Goal: Information Seeking & Learning: Learn about a topic

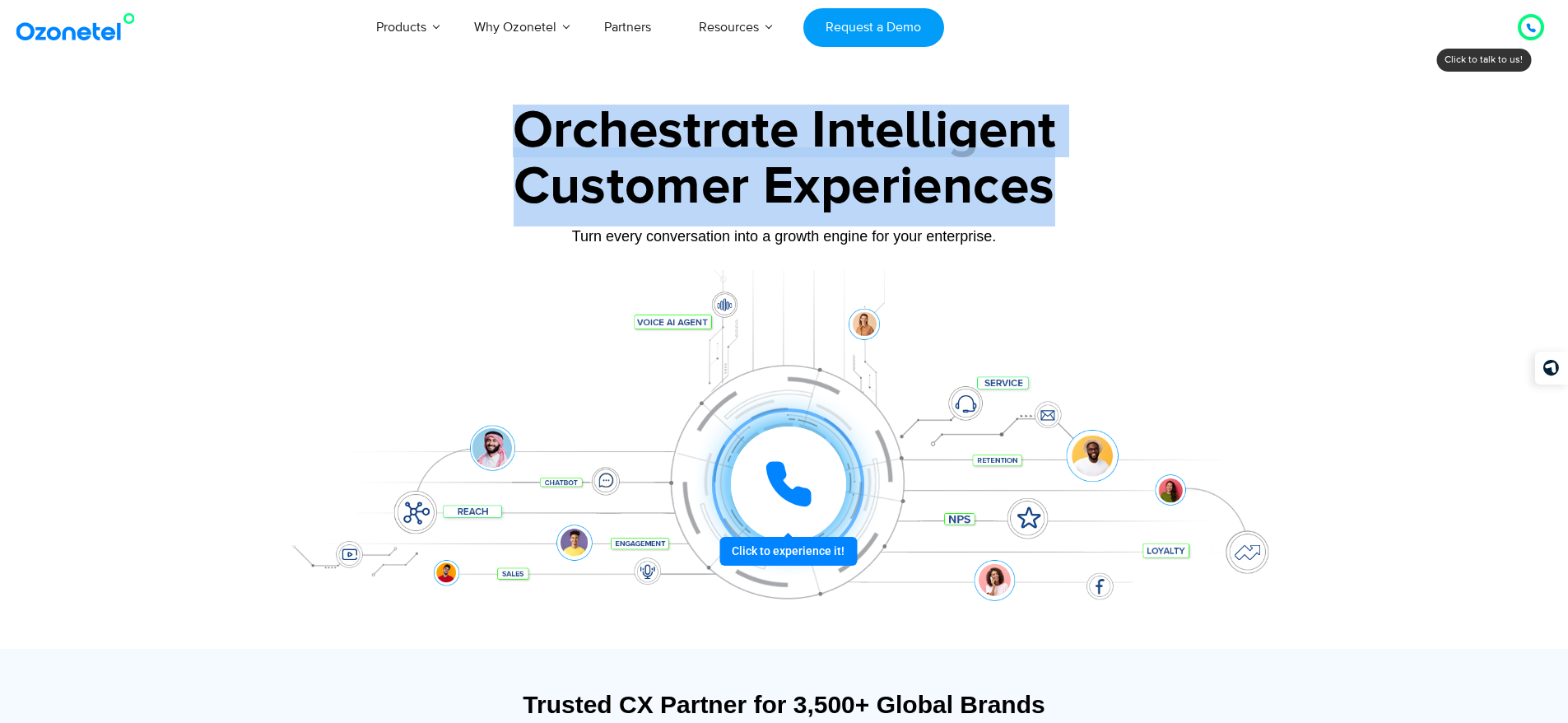
drag, startPoint x: 519, startPoint y: 131, endPoint x: 1094, endPoint y: 201, distance: 579.2
click at [1094, 201] on div "Orchestrate Intelligent Customer Experiences Turn every conversation into a gro…" at bounding box center [784, 376] width 1029 height 545
click at [1094, 201] on div "Customer Experiences" at bounding box center [784, 187] width 1029 height 79
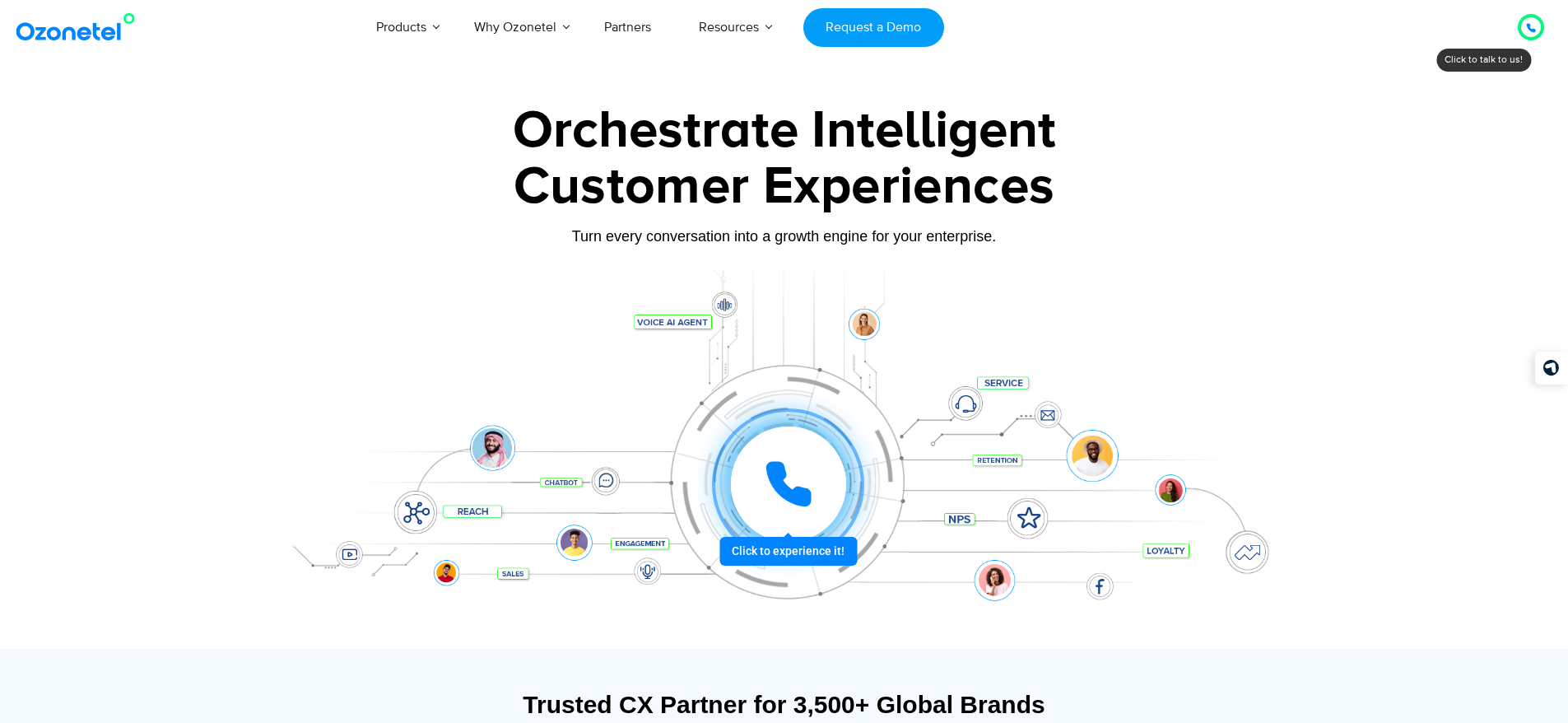
click at [786, 502] on icon at bounding box center [788, 484] width 50 height 50
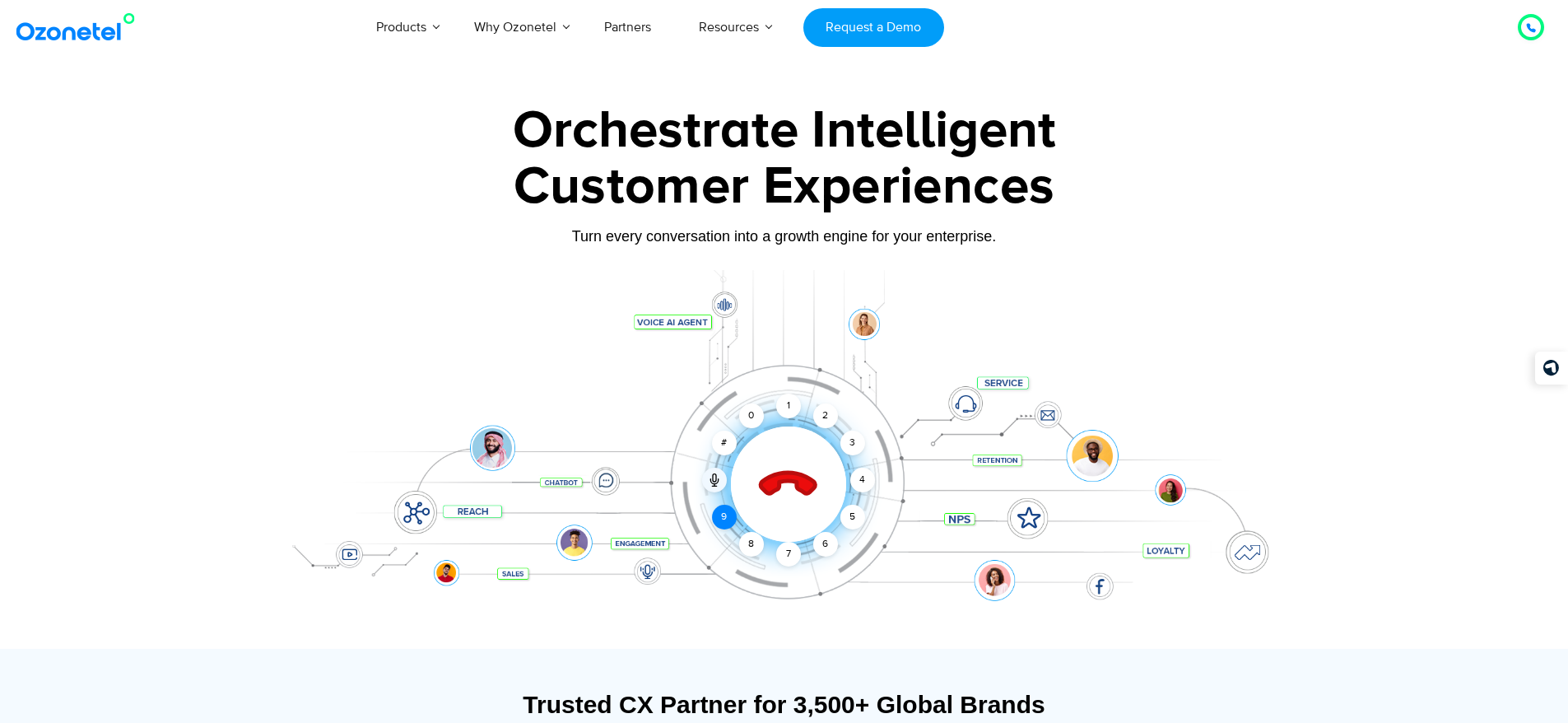
click at [725, 520] on div "9" at bounding box center [724, 516] width 24 height 24
click at [776, 488] on icon at bounding box center [788, 485] width 58 height 58
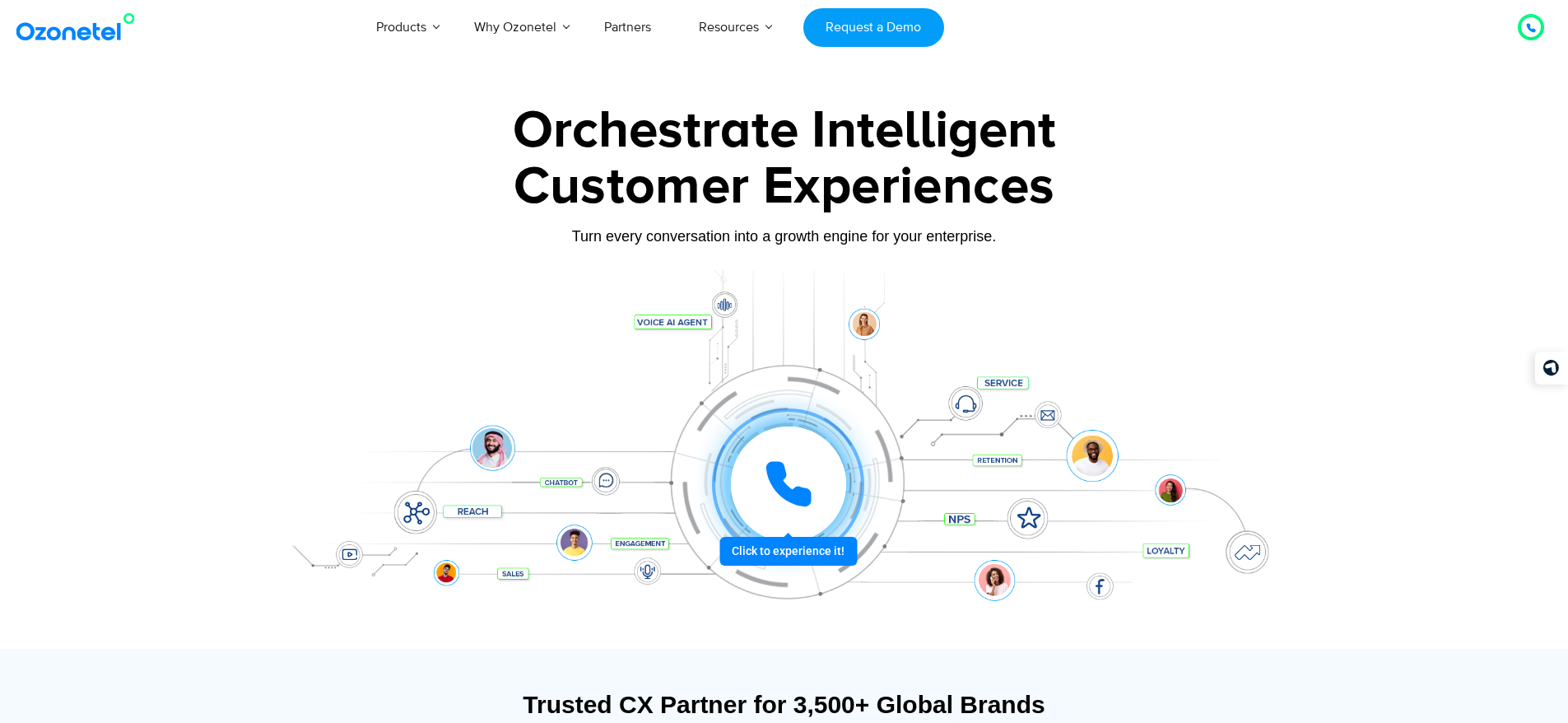
click at [776, 488] on icon at bounding box center [788, 484] width 41 height 41
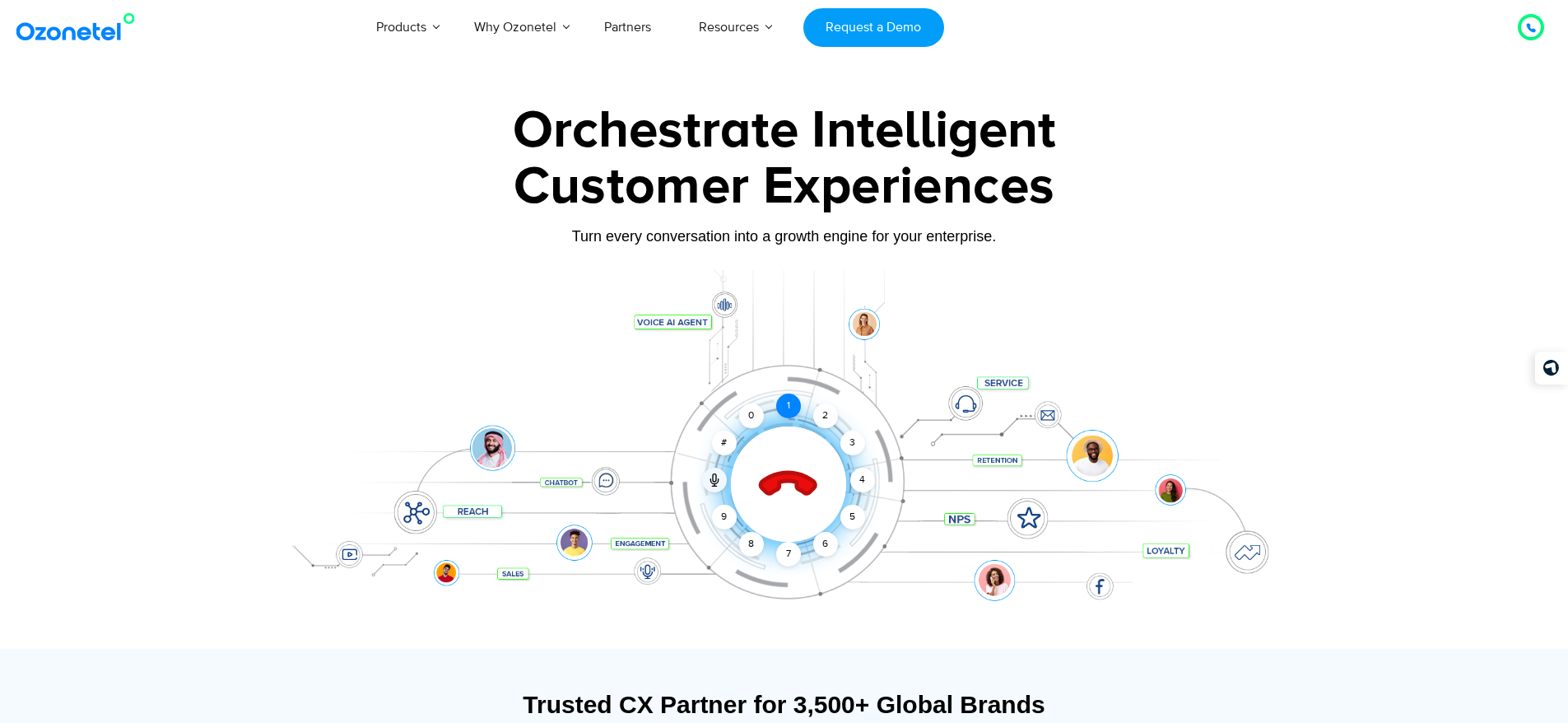
click at [791, 410] on div "1" at bounding box center [788, 405] width 24 height 24
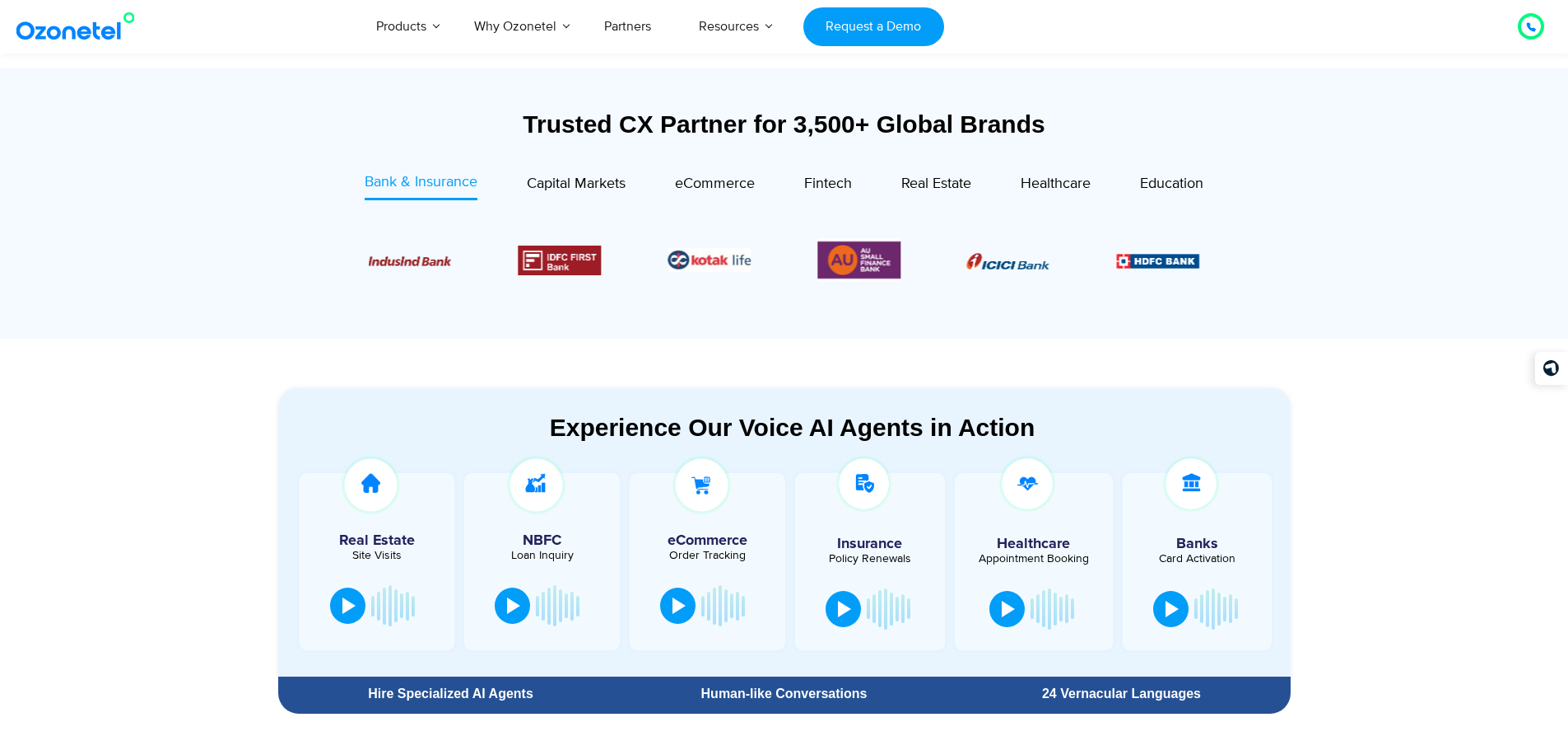
scroll to position [412, 0]
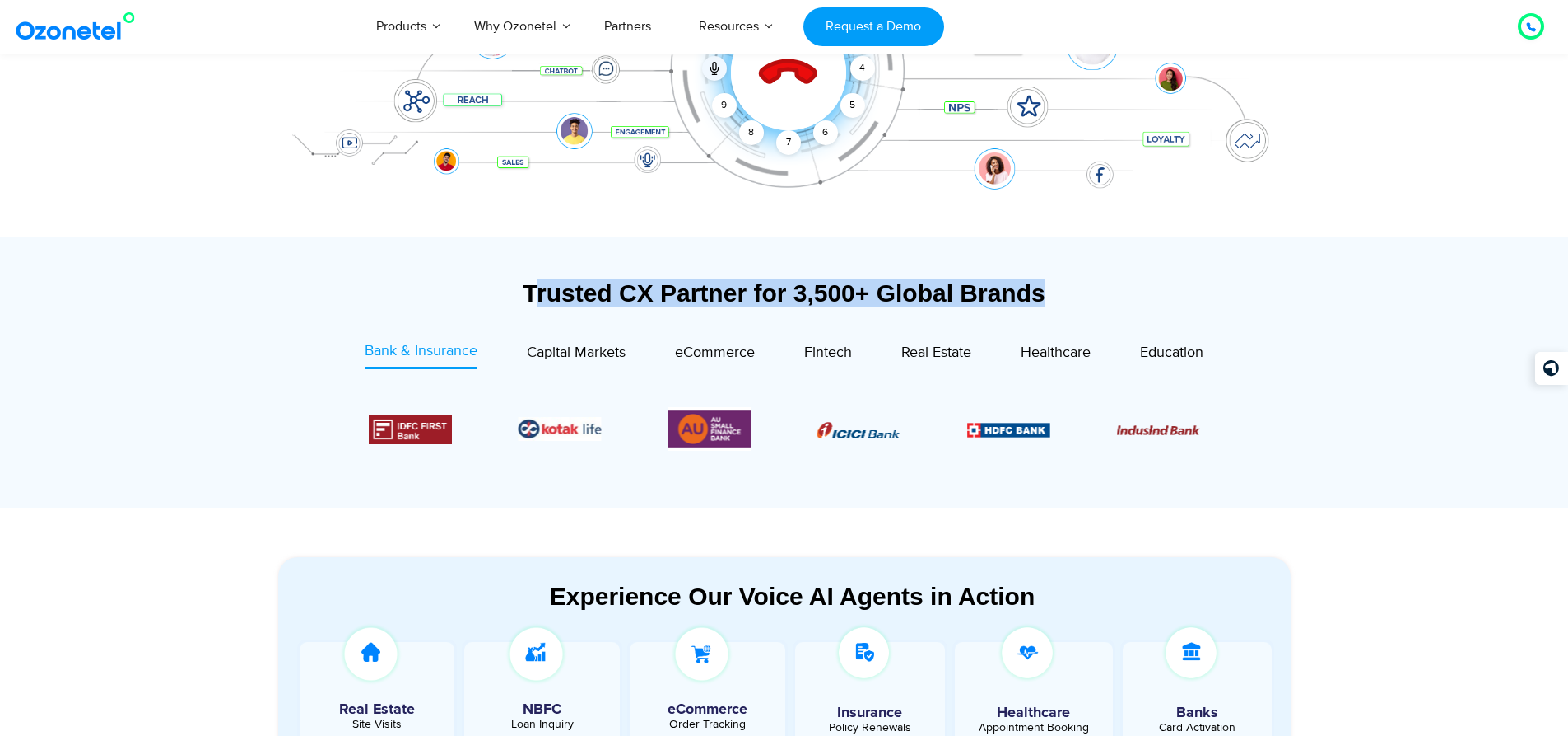
drag, startPoint x: 1090, startPoint y: 295, endPoint x: 530, endPoint y: 305, distance: 560.1
click at [530, 305] on div "Trusted CX Partner for 3,500+ Global Brands" at bounding box center [784, 293] width 1013 height 29
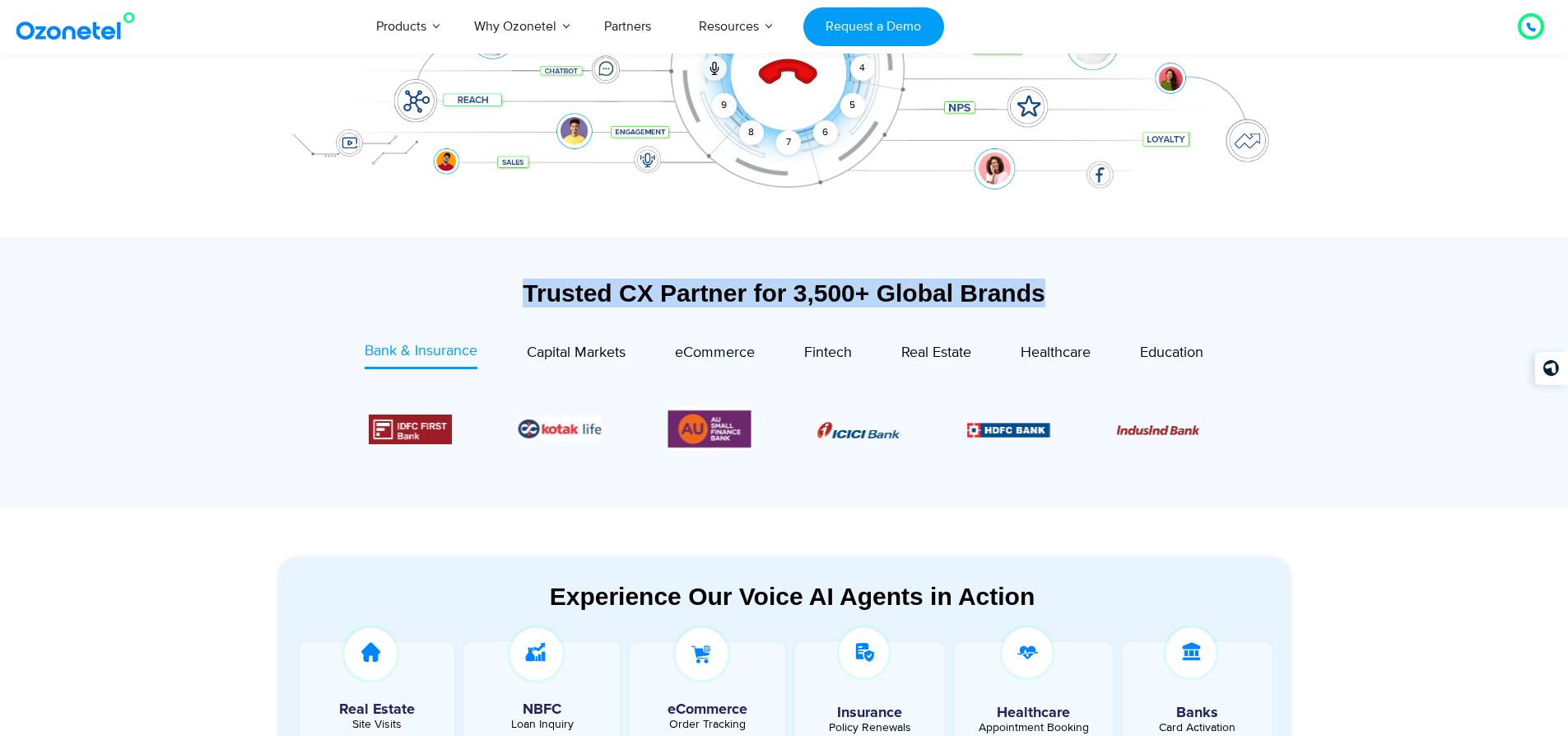
click at [530, 305] on div "Trusted CX Partner for 3,500+ Global Brands" at bounding box center [784, 293] width 1013 height 29
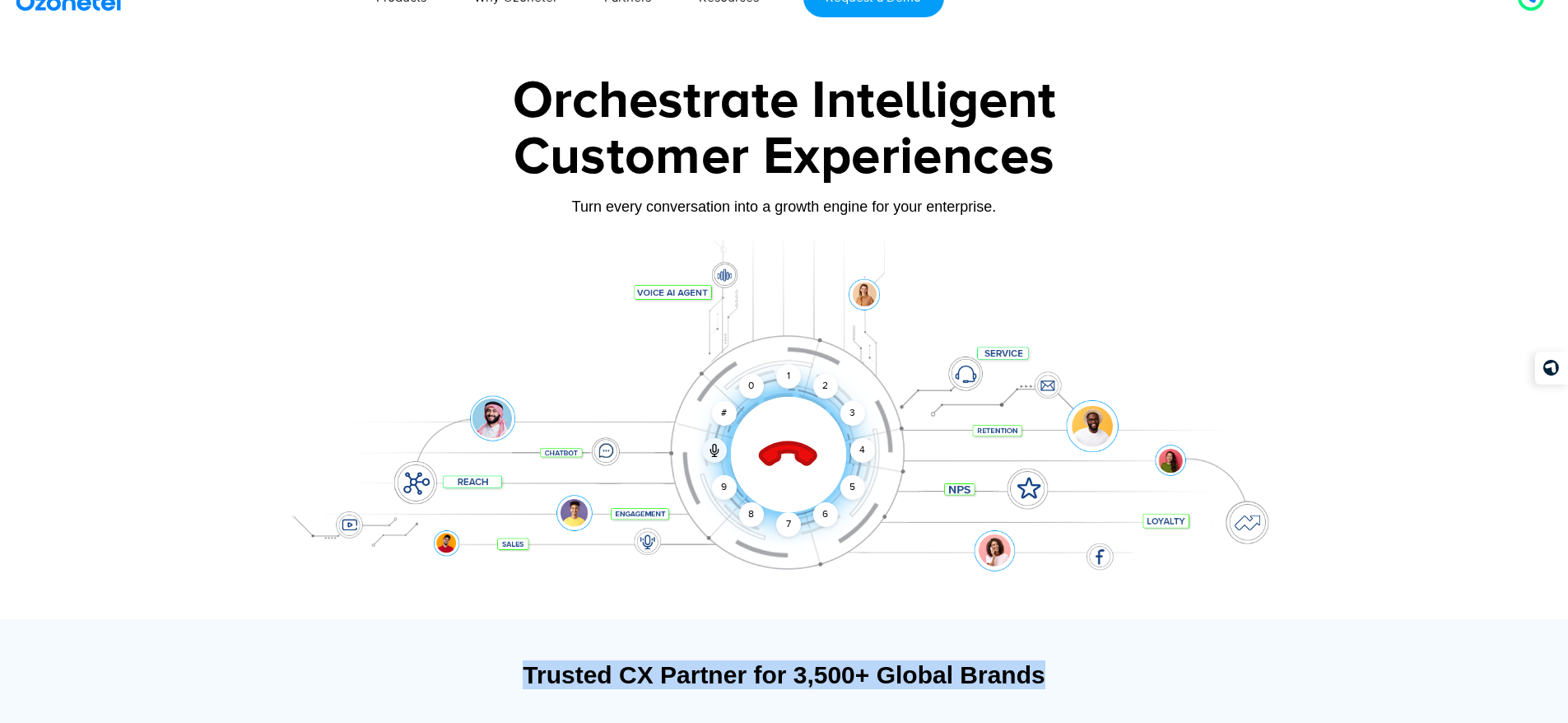
scroll to position [0, 0]
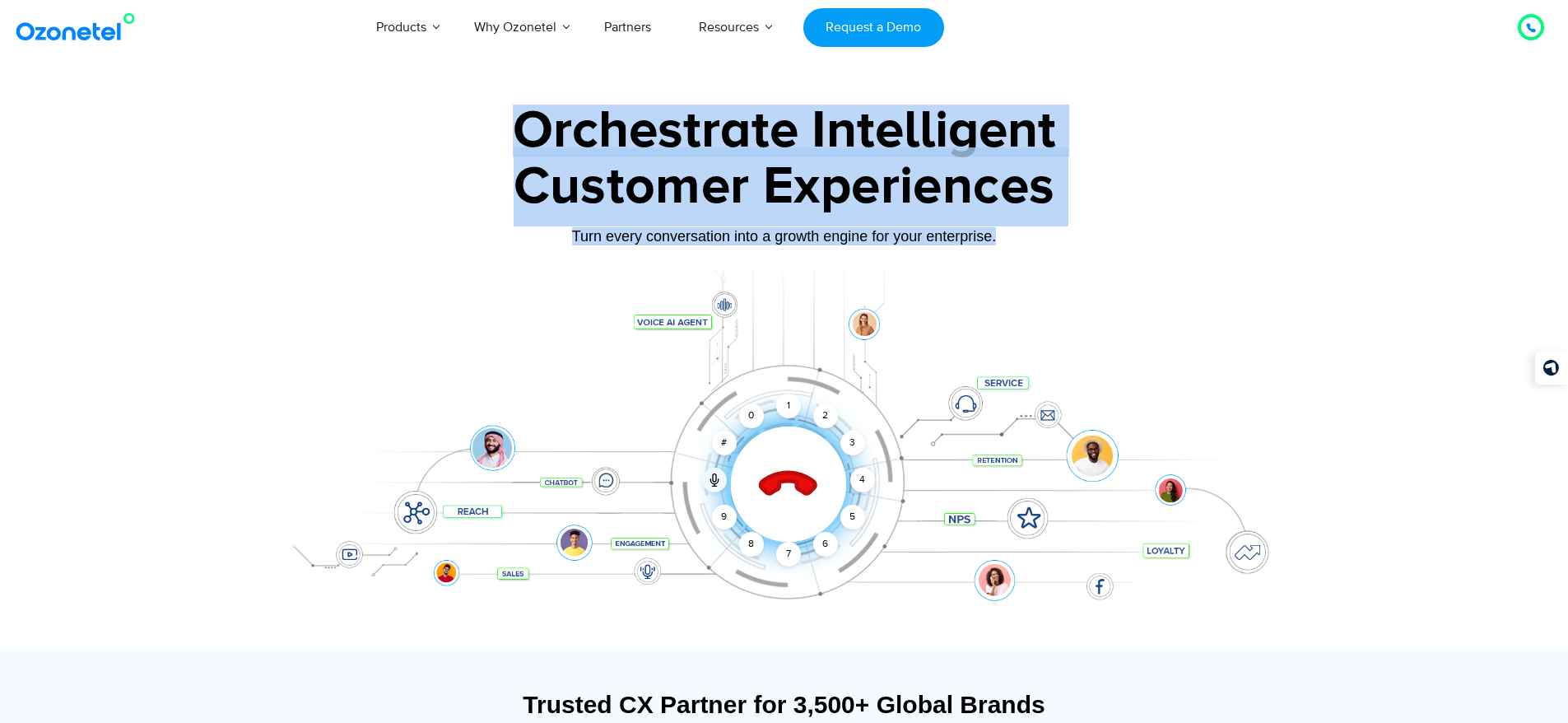
drag, startPoint x: 1019, startPoint y: 238, endPoint x: 514, endPoint y: 104, distance: 522.5
click at [514, 104] on div "Orchestrate Intelligent Customer Experiences Turn every conversation into a gro…" at bounding box center [784, 376] width 1029 height 545
click at [514, 104] on div "Orchestrate Intelligent" at bounding box center [784, 130] width 1029 height 53
drag, startPoint x: 514, startPoint y: 104, endPoint x: 1024, endPoint y: 239, distance: 527.6
click at [1024, 239] on div "Orchestrate Intelligent Customer Experiences Turn every conversation into a gro…" at bounding box center [784, 376] width 1029 height 545
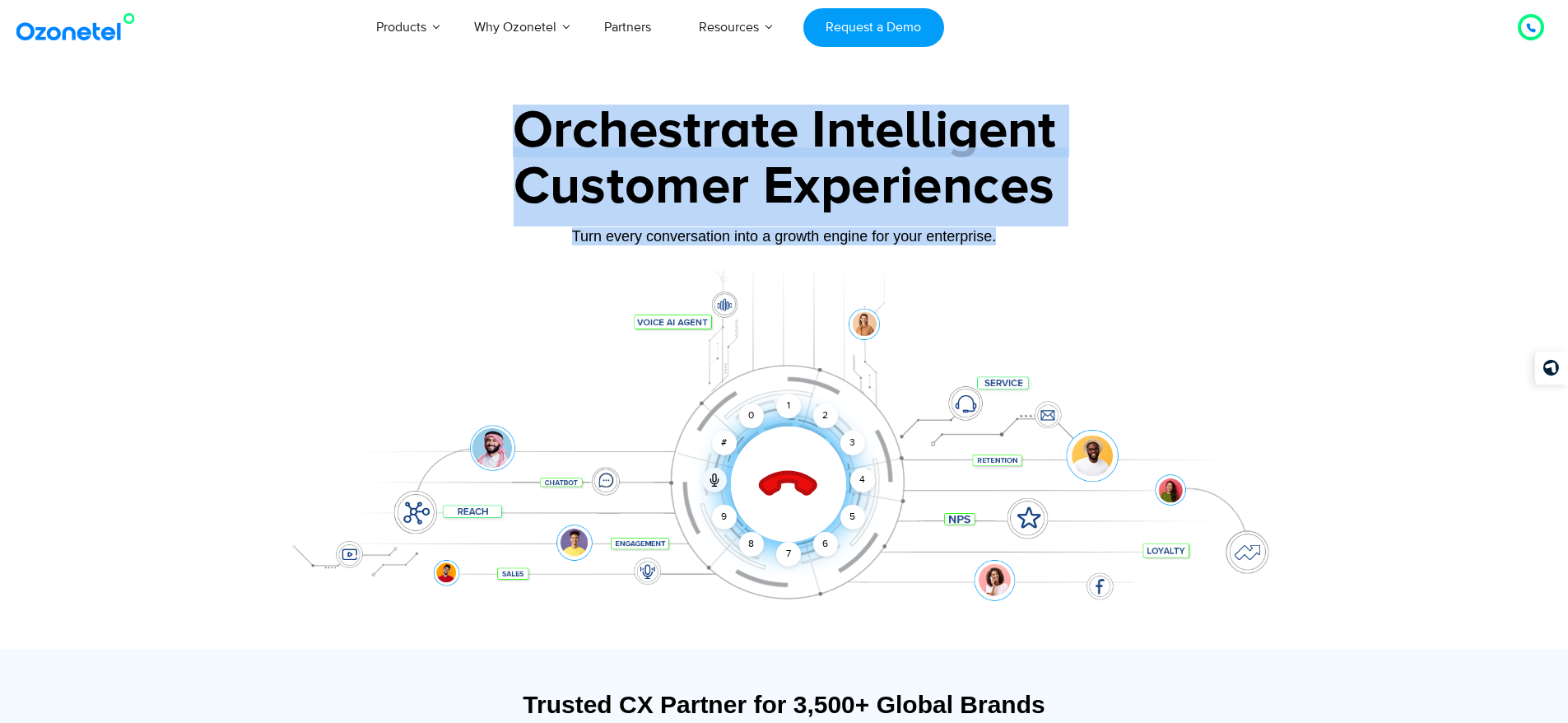
click at [1024, 239] on div "Turn every conversation into a growth engine for your enterprise." at bounding box center [784, 236] width 1029 height 18
drag, startPoint x: 1024, startPoint y: 239, endPoint x: 424, endPoint y: 124, distance: 610.9
click at [424, 124] on div "Orchestrate Intelligent Customer Experiences Turn every conversation into a gro…" at bounding box center [784, 376] width 1029 height 545
click at [424, 124] on div "Orchestrate Intelligent" at bounding box center [784, 130] width 1029 height 53
drag, startPoint x: 424, startPoint y: 124, endPoint x: 1037, endPoint y: 230, distance: 622.1
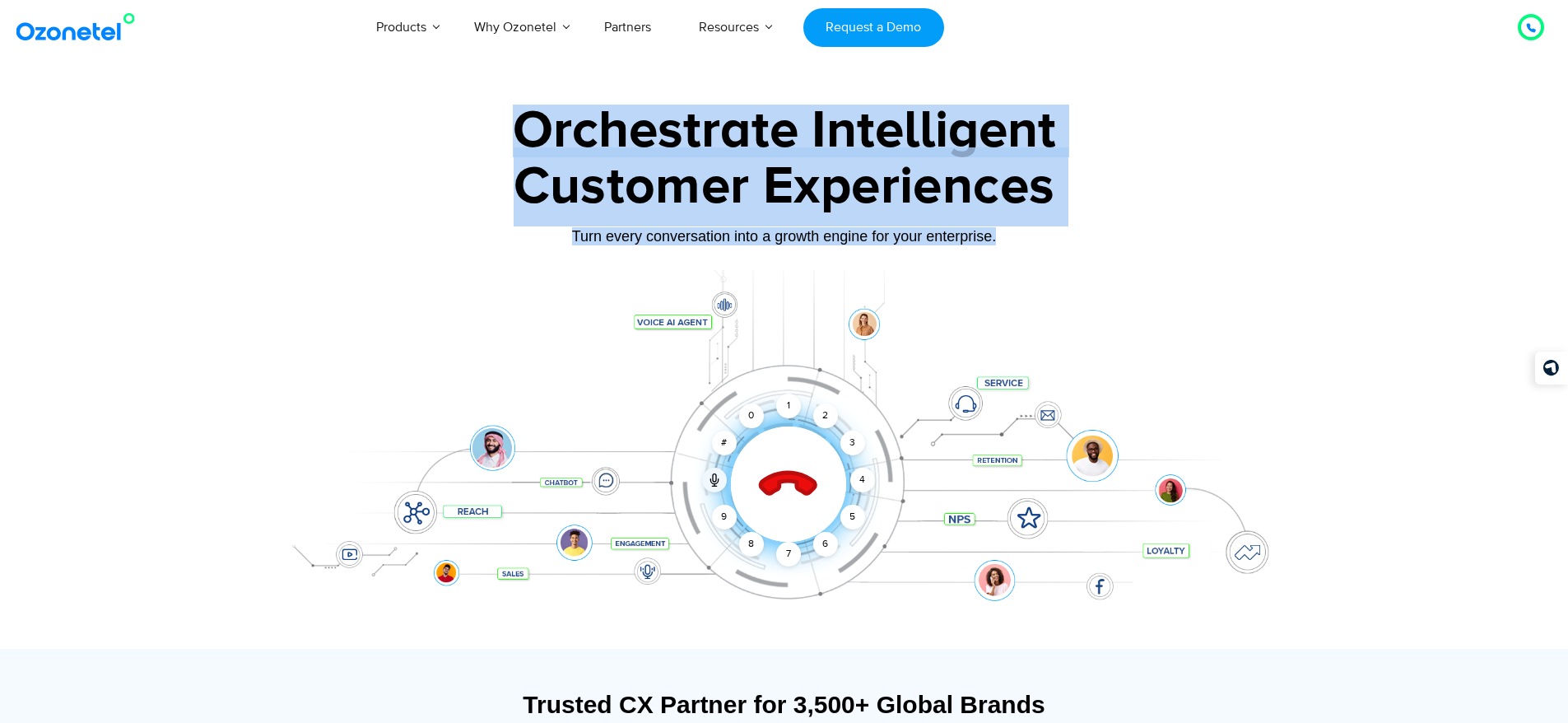
click at [1037, 230] on div "Orchestrate Intelligent Customer Experiences Turn every conversation into a gro…" at bounding box center [784, 376] width 1029 height 545
click at [1037, 230] on div "Turn every conversation into a growth engine for your enterprise." at bounding box center [784, 236] width 1029 height 18
drag, startPoint x: 998, startPoint y: 238, endPoint x: 490, endPoint y: 127, distance: 520.0
click at [490, 127] on div "Orchestrate Intelligent Customer Experiences Turn every conversation into a gro…" at bounding box center [784, 376] width 1029 height 545
click at [490, 127] on div "Orchestrate Intelligent" at bounding box center [784, 130] width 1029 height 53
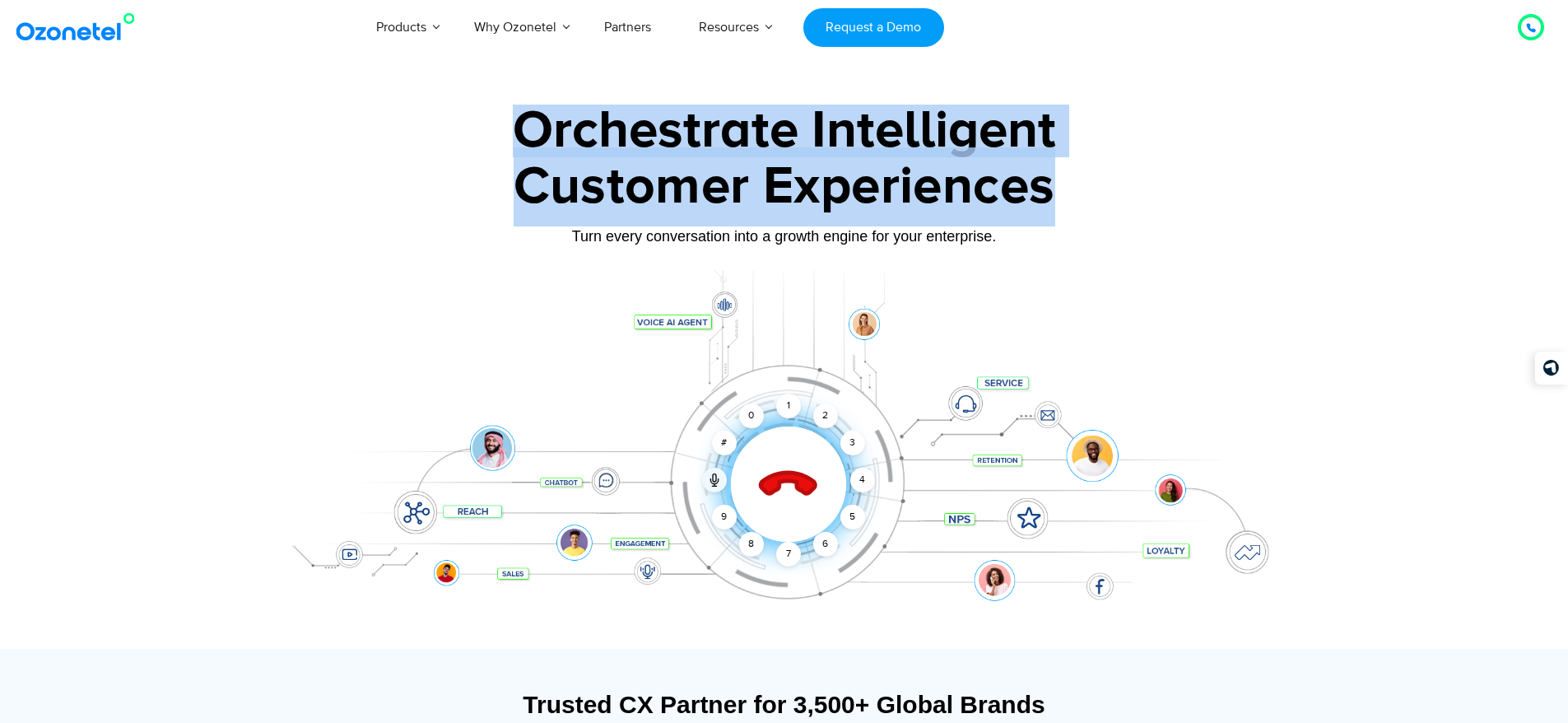
drag, startPoint x: 490, startPoint y: 127, endPoint x: 979, endPoint y: 215, distance: 496.9
click at [979, 215] on div "Orchestrate Intelligent Customer Experiences Turn every conversation into a gro…" at bounding box center [784, 376] width 1029 height 545
click at [979, 215] on div "Customer Experiences" at bounding box center [784, 187] width 1029 height 79
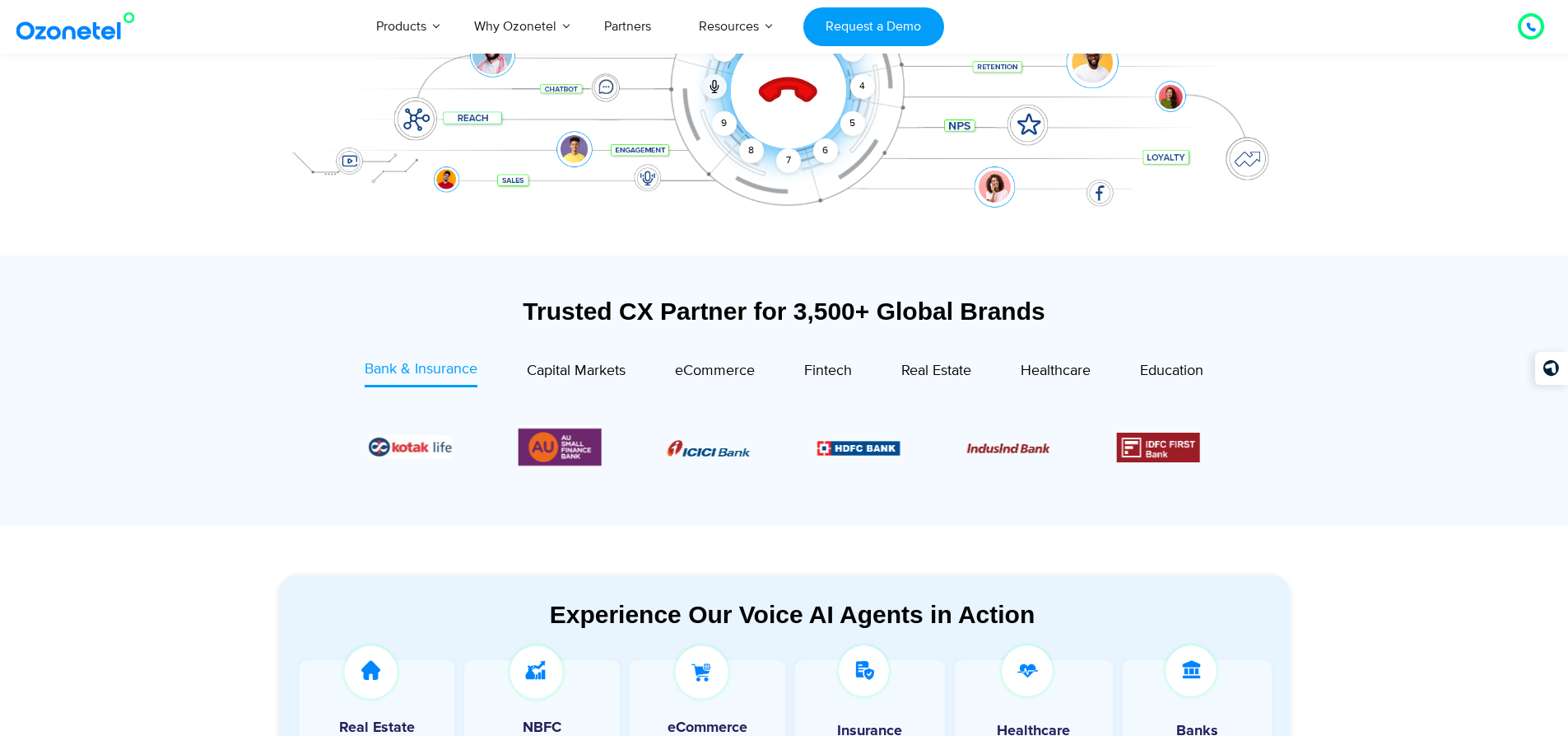
scroll to position [412, 0]
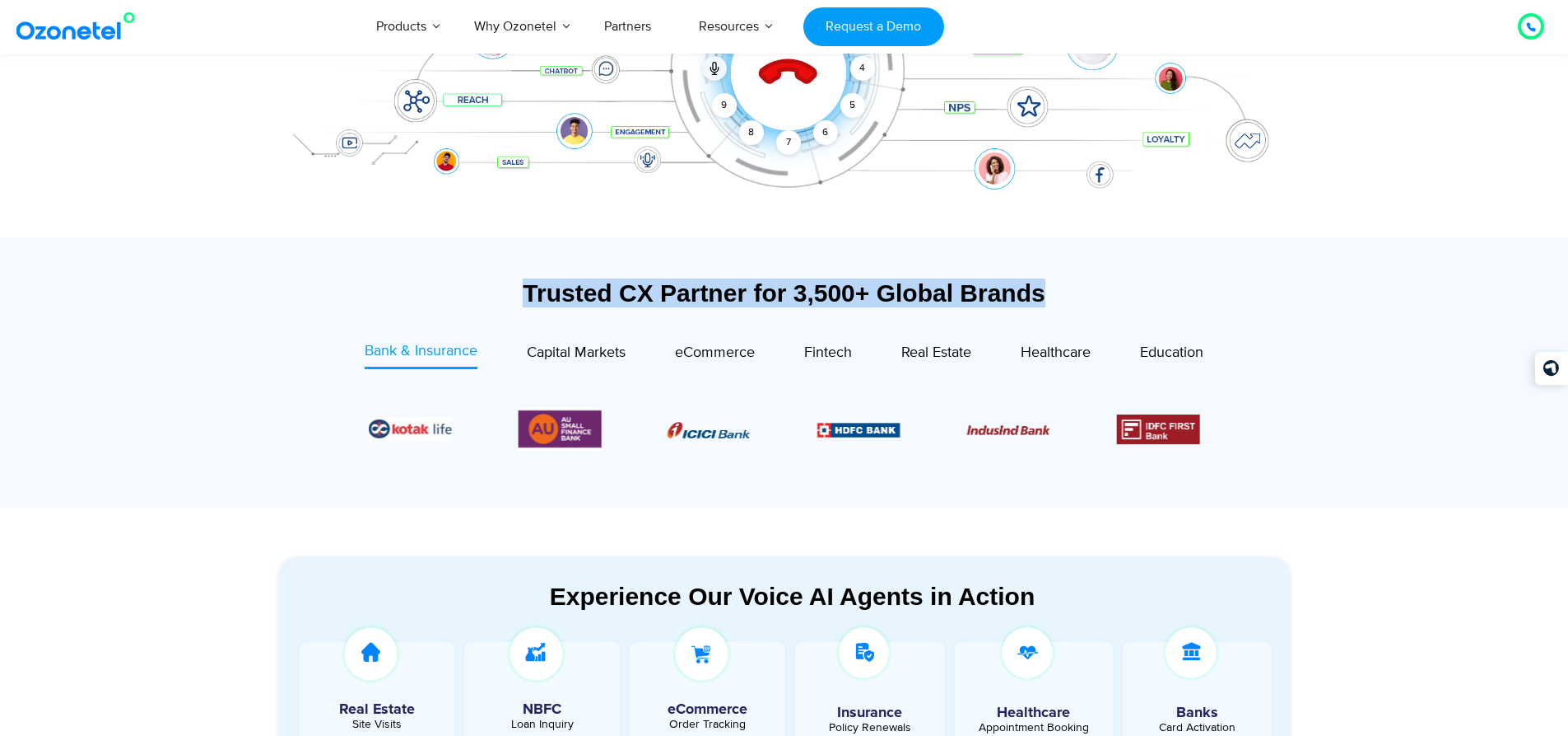
drag, startPoint x: 595, startPoint y: 284, endPoint x: 1092, endPoint y: 284, distance: 497.0
click at [1092, 284] on div "Trusted CX Partner for 3,500+ Global Brands" at bounding box center [784, 293] width 1013 height 29
drag, startPoint x: 1092, startPoint y: 284, endPoint x: 514, endPoint y: 286, distance: 578.0
click at [514, 286] on div "Trusted CX Partner for 3,500+ Global Brands" at bounding box center [784, 293] width 1013 height 29
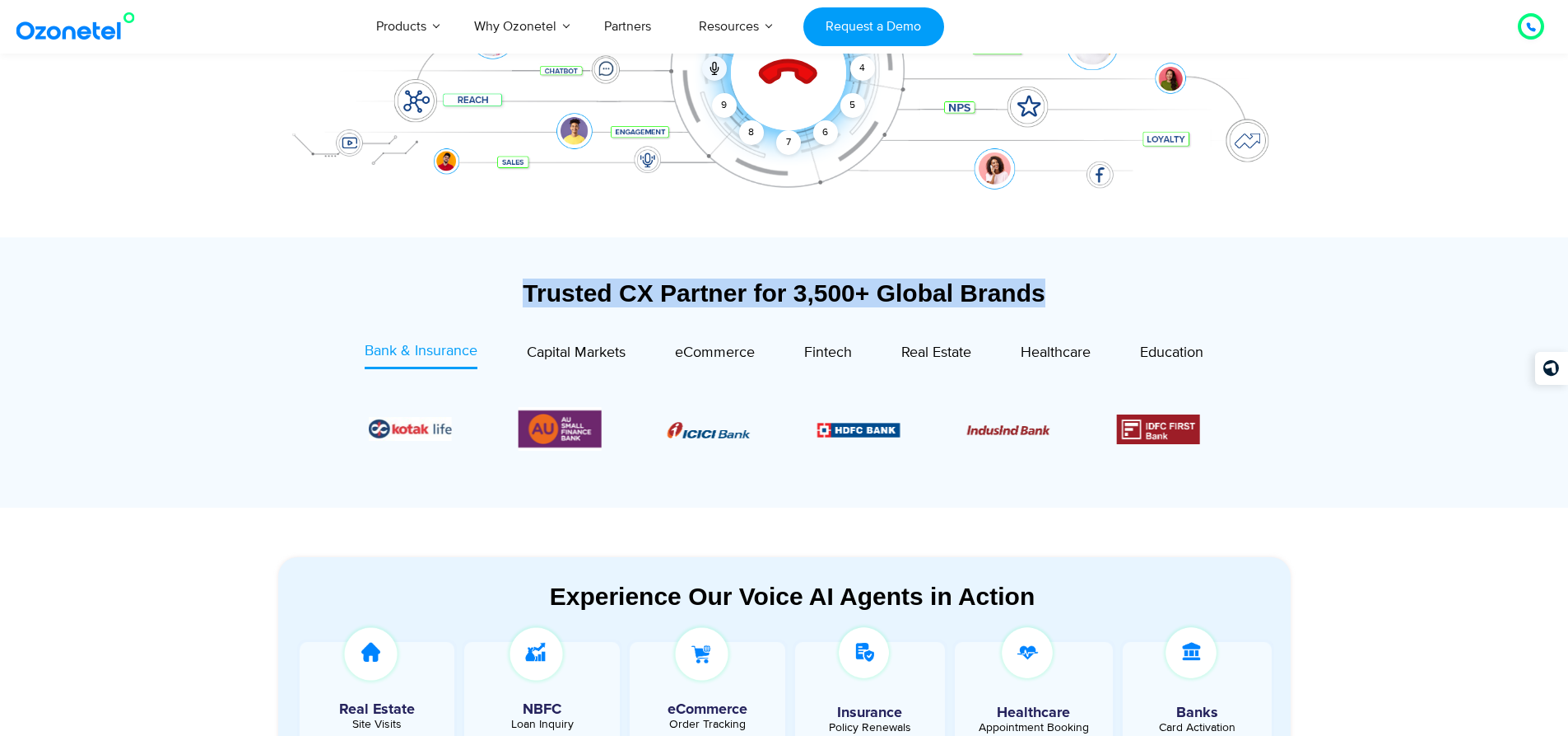
click at [514, 286] on div "Trusted CX Partner for 3,500+ Global Brands" at bounding box center [784, 293] width 1013 height 29
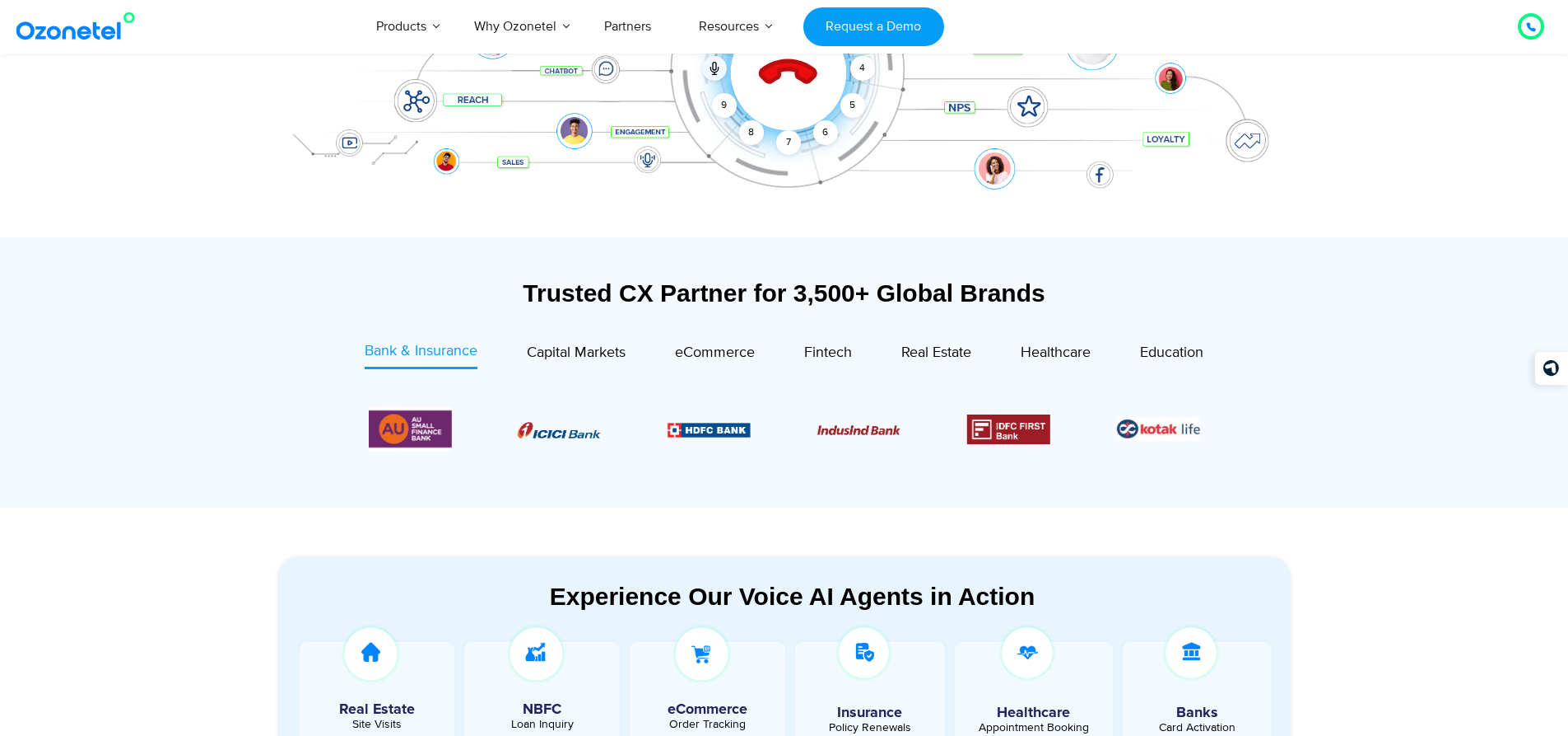
click at [806, 298] on div "Trusted CX Partner for 3,500+ Global Brands" at bounding box center [784, 293] width 1013 height 29
click at [832, 292] on div "Trusted CX Partner for 3,500+ Global Brands" at bounding box center [784, 293] width 1013 height 29
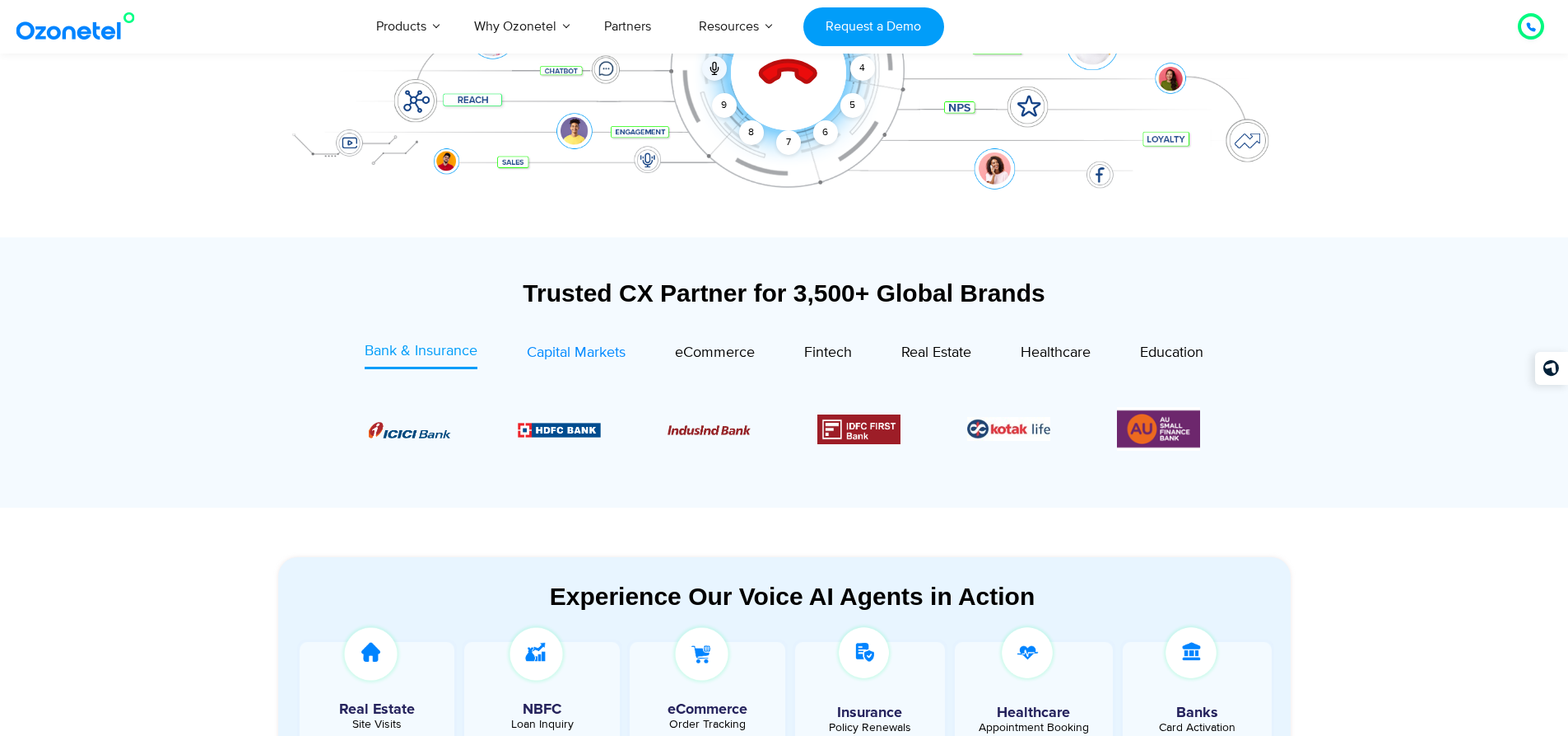
click at [586, 350] on span "Capital Markets" at bounding box center [576, 353] width 99 height 18
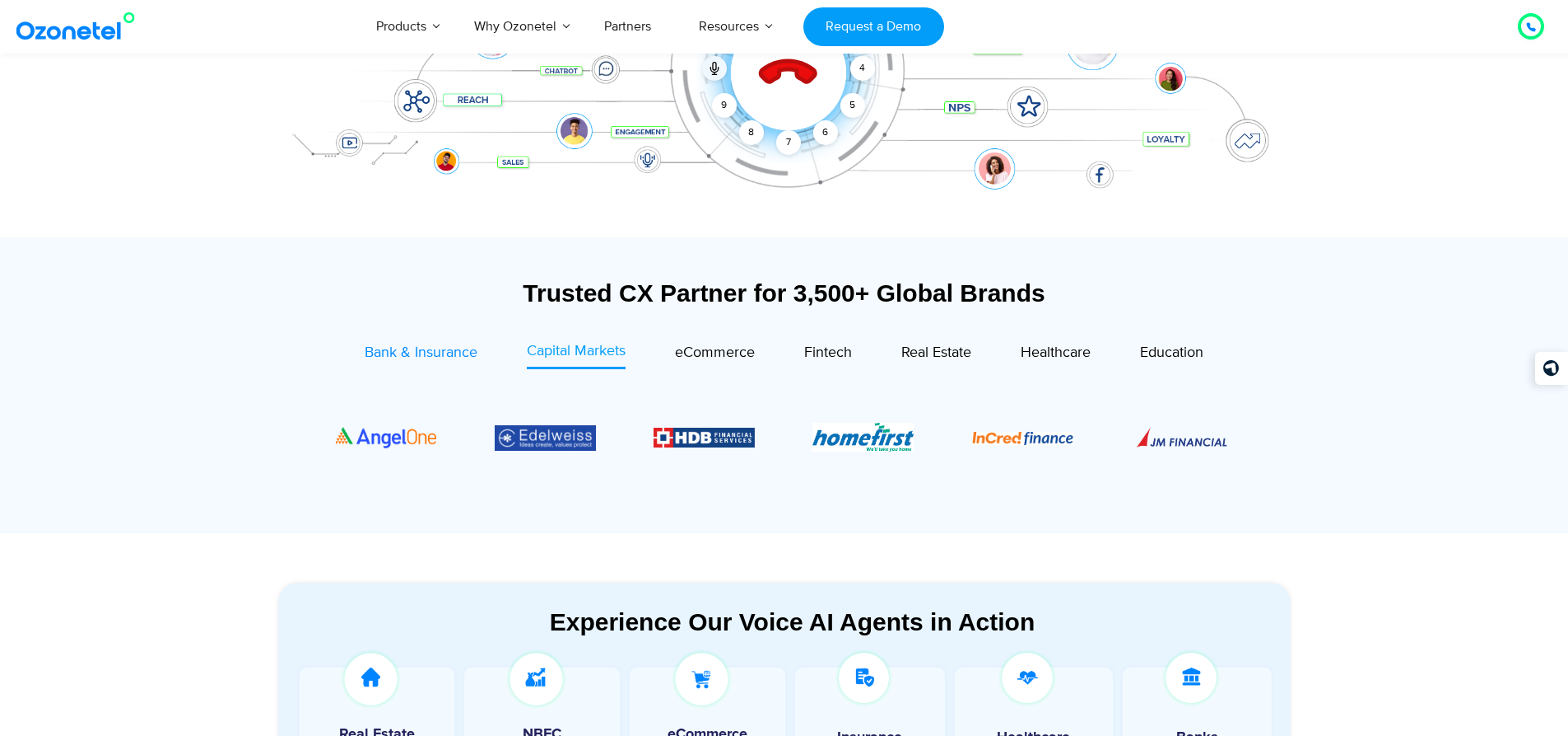
click at [438, 347] on span "Bank & Insurance" at bounding box center [421, 353] width 113 height 18
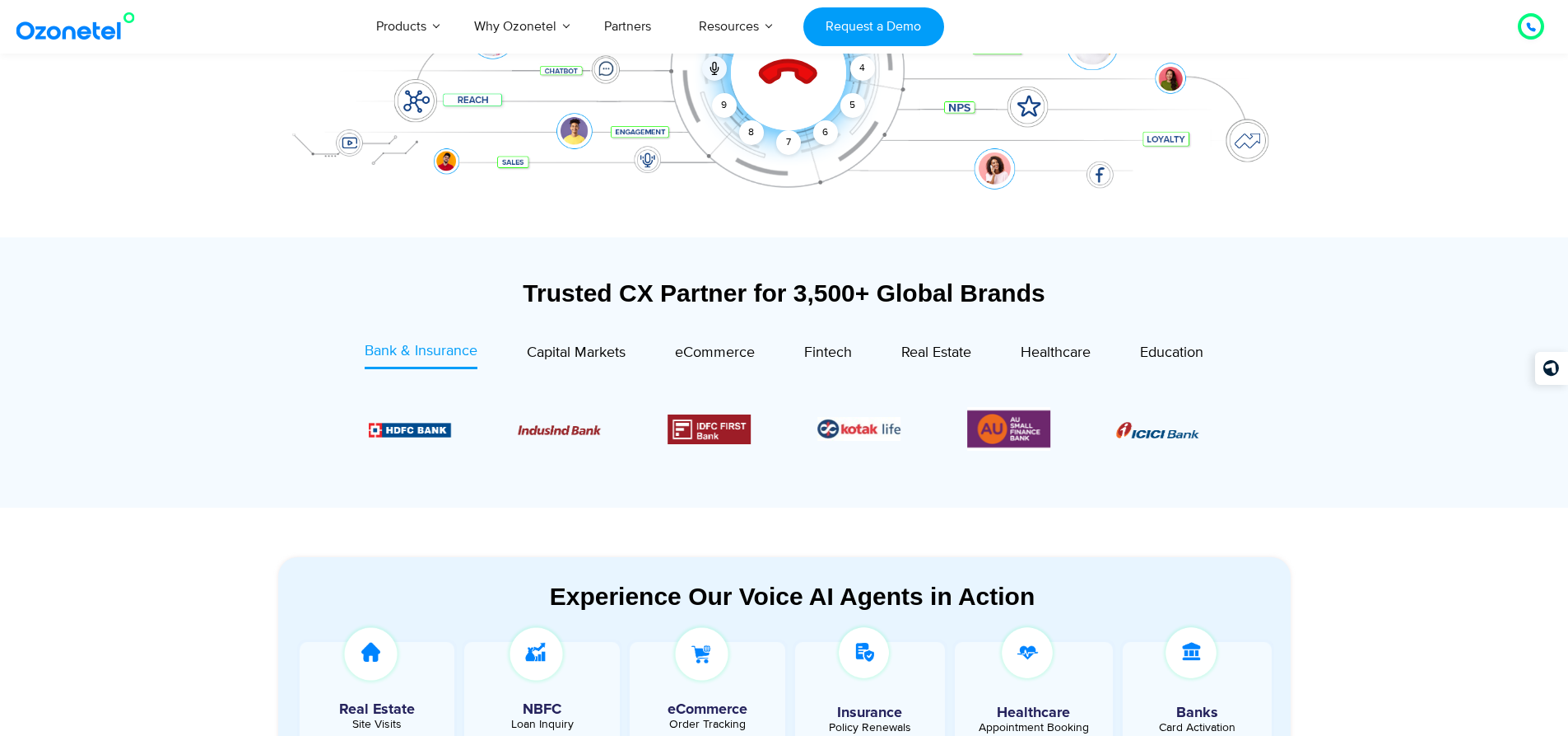
drag, startPoint x: 638, startPoint y: 363, endPoint x: 625, endPoint y: 360, distance: 13.3
click at [637, 363] on div "eCommerce" at bounding box center [690, 354] width 130 height 29
click at [611, 352] on span "Capital Markets" at bounding box center [576, 353] width 99 height 18
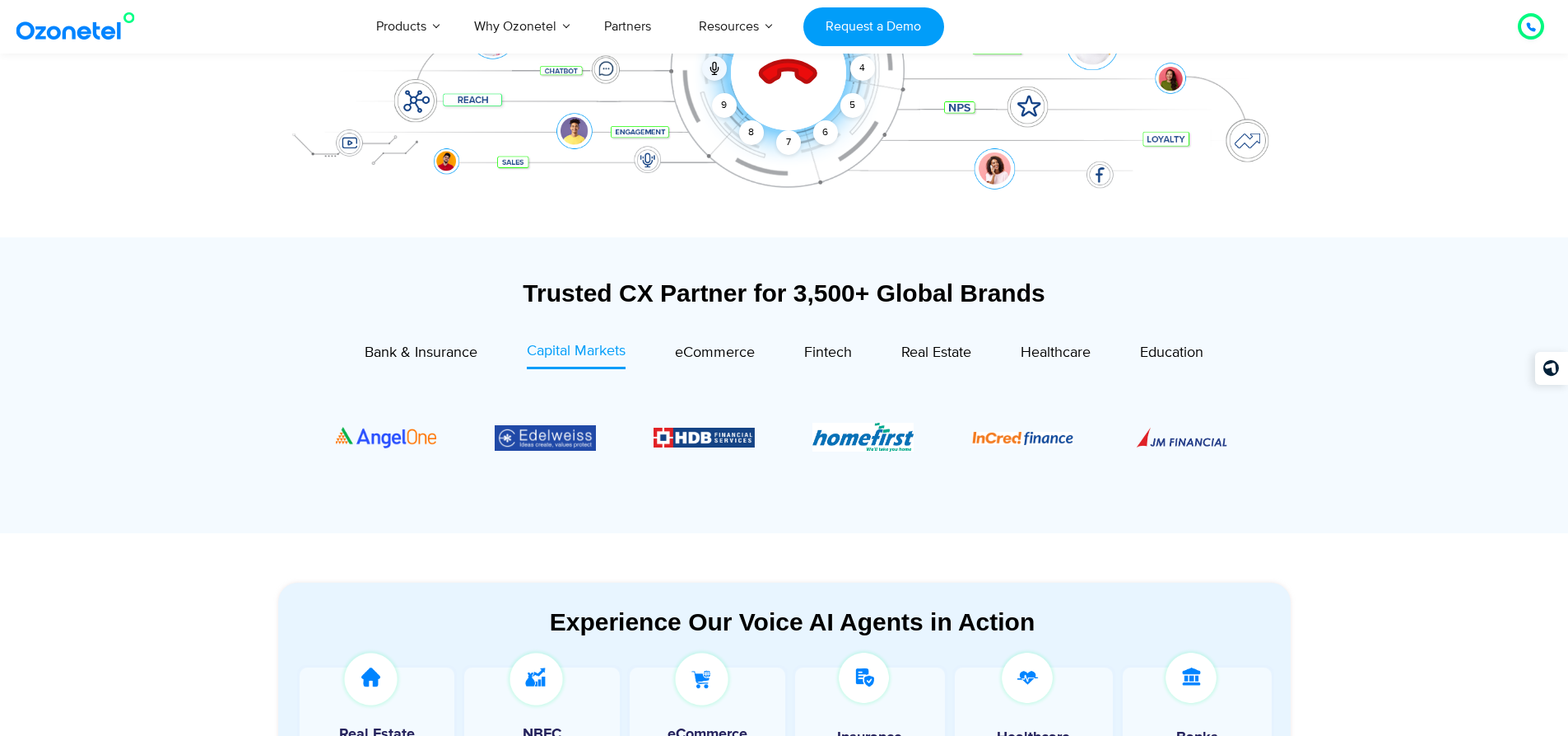
click at [528, 295] on div "Trusted CX Partner for 3,500+ Global Brands" at bounding box center [784, 293] width 1013 height 29
drag, startPoint x: 505, startPoint y: 282, endPoint x: 963, endPoint y: 286, distance: 458.0
click at [963, 286] on div "Trusted CX Partner for 3,500+ Global Brands" at bounding box center [784, 293] width 1013 height 29
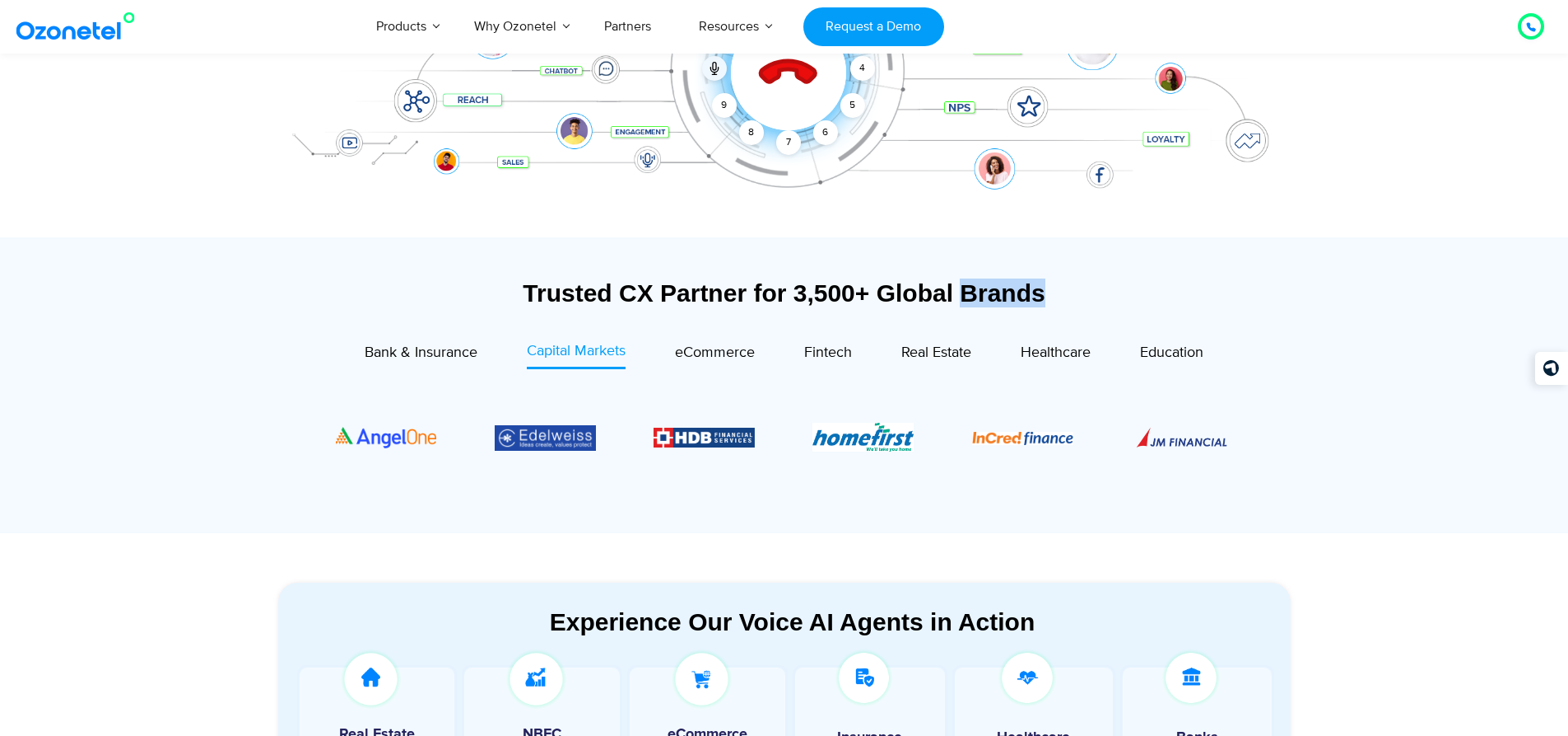
click at [963, 286] on div "Trusted CX Partner for 3,500+ Global Brands" at bounding box center [784, 293] width 1013 height 29
click at [1034, 276] on section "Trusted CX Partner for 3,500+ Global Brands Bank & Insurance Capital Markets" at bounding box center [784, 384] width 1013 height 278
click at [1023, 257] on div at bounding box center [1023, 257] width 0 height 0
click at [1119, 305] on div "Trusted CX Partner for 3,500+ Global Brands" at bounding box center [784, 293] width 1013 height 29
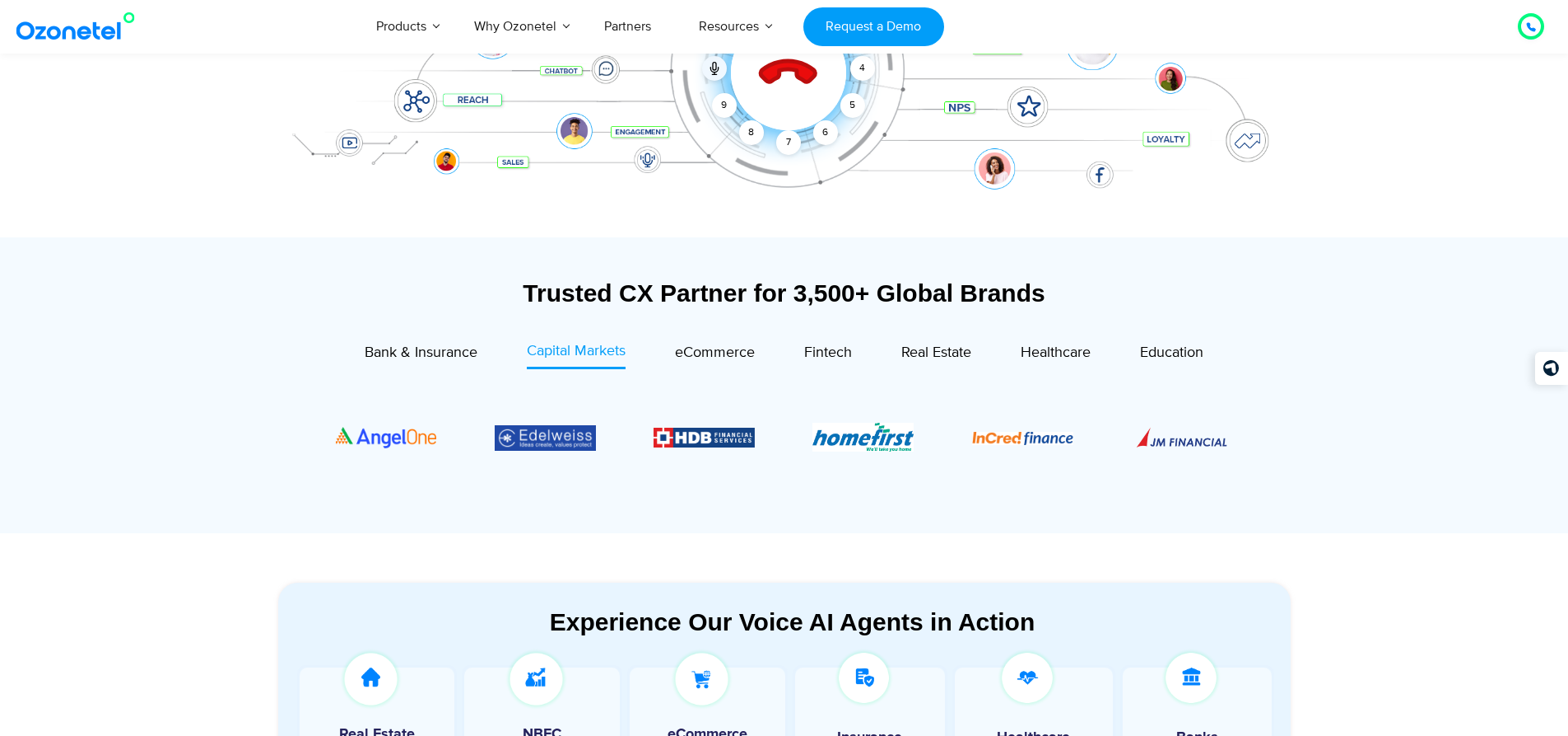
click at [991, 292] on div "Trusted CX Partner for 3,500+ Global Brands" at bounding box center [784, 293] width 1013 height 29
click at [1033, 293] on div "Trusted CX Partner for 3,500+ Global Brands" at bounding box center [784, 293] width 1013 height 29
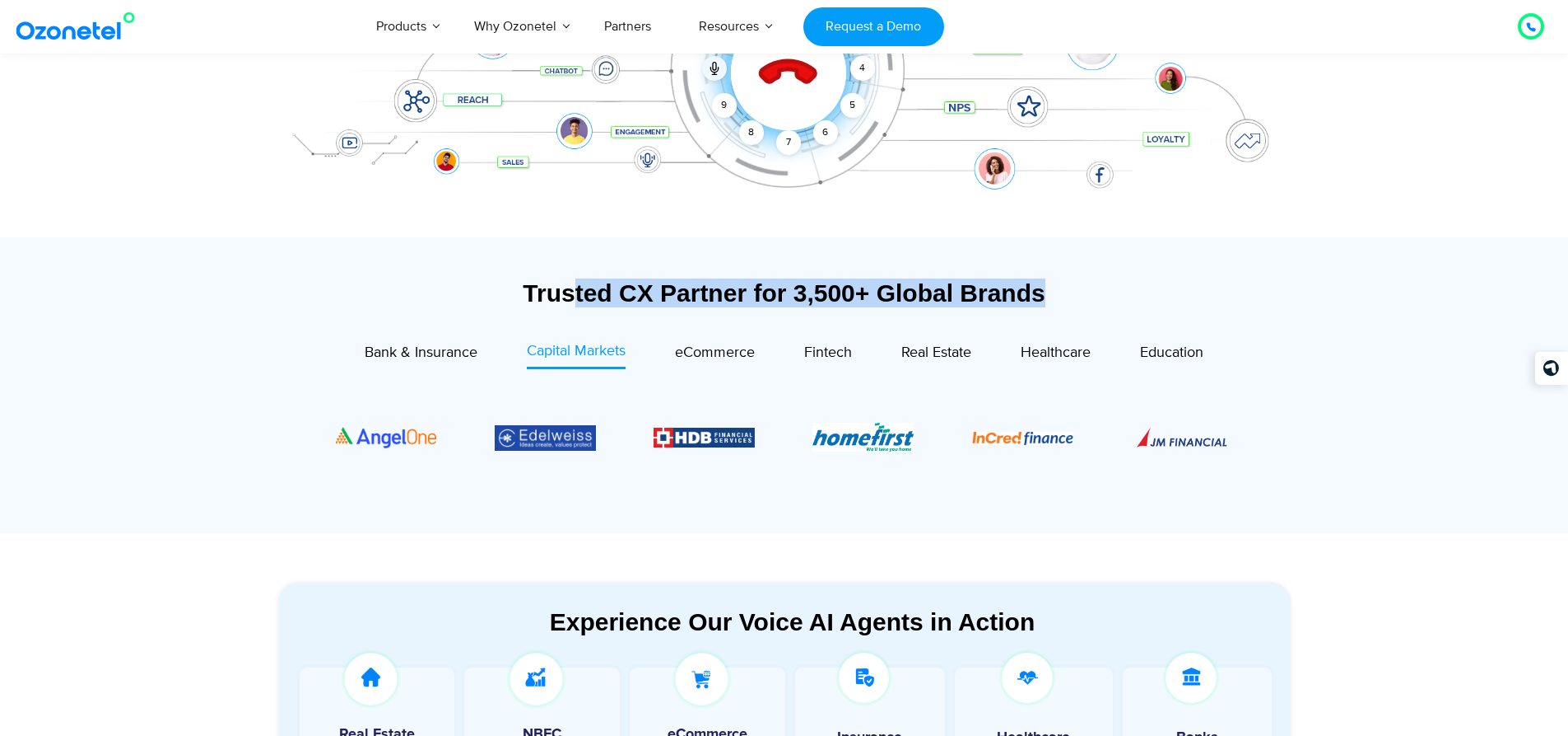
drag, startPoint x: 702, startPoint y: 291, endPoint x: 569, endPoint y: 294, distance: 133.0
click at [569, 294] on div "Trusted CX Partner for 3,500+ Global Brands" at bounding box center [784, 293] width 1013 height 29
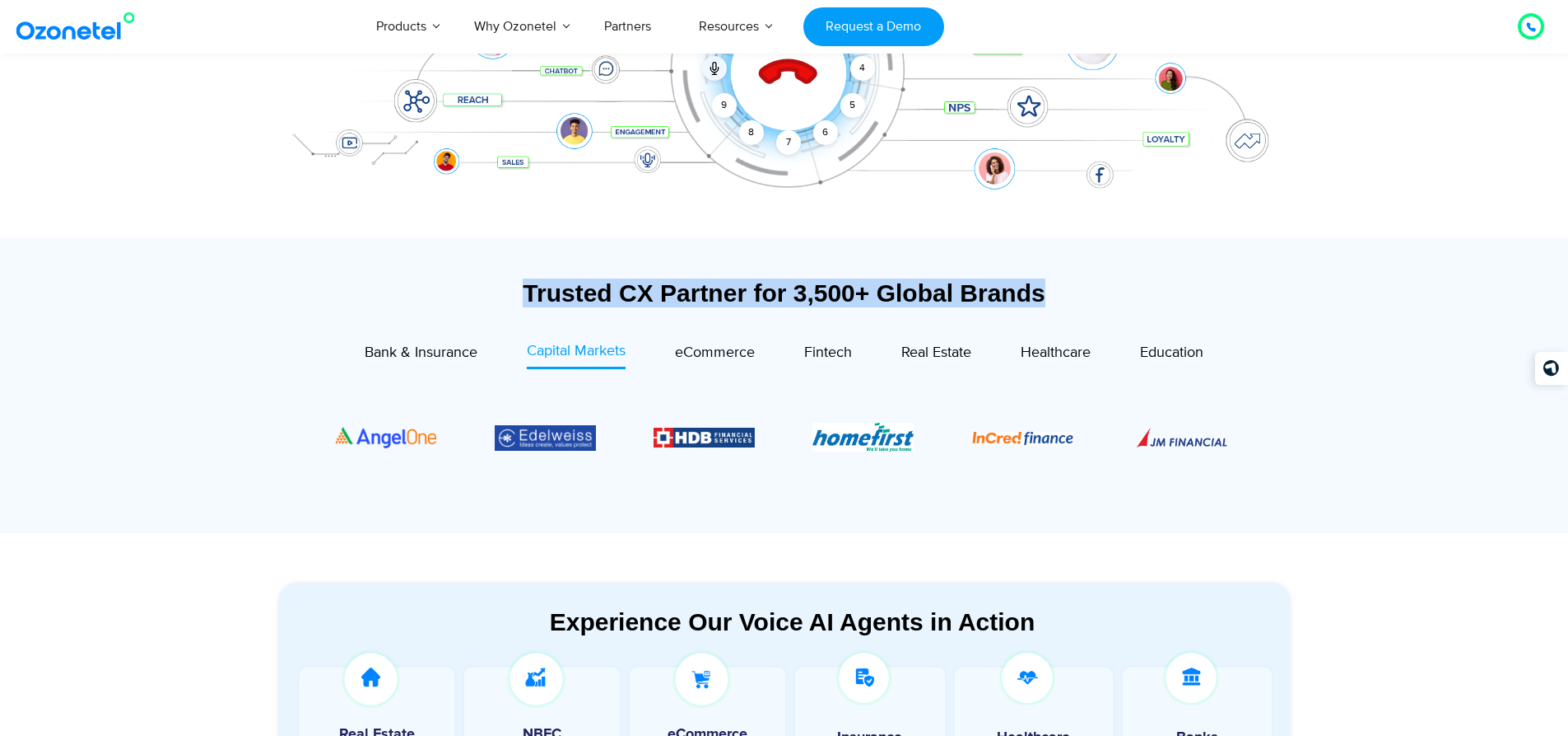
click at [672, 294] on div "Trusted CX Partner for 3,500+ Global Brands" at bounding box center [784, 293] width 1013 height 29
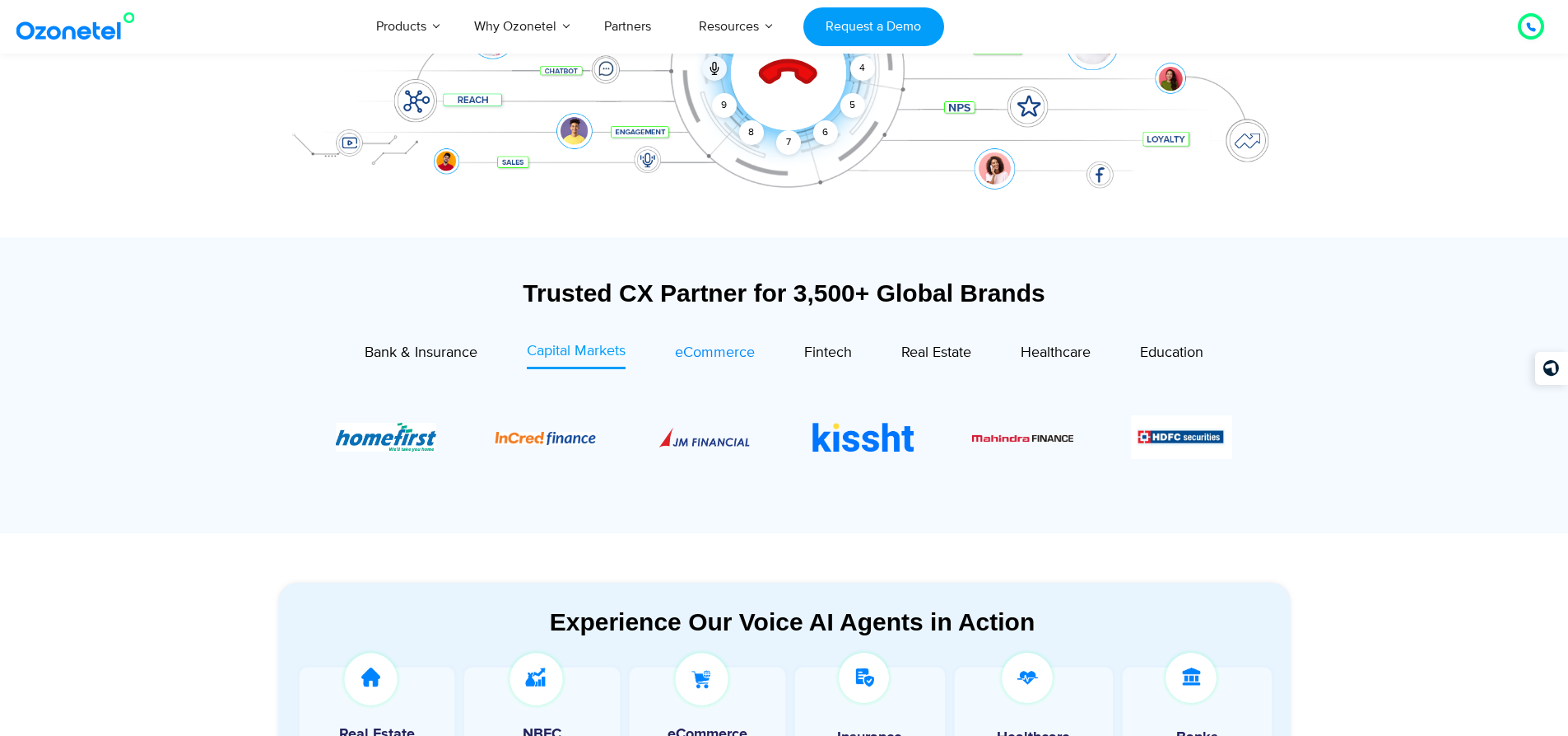
click at [686, 353] on span "eCommerce" at bounding box center [715, 353] width 80 height 18
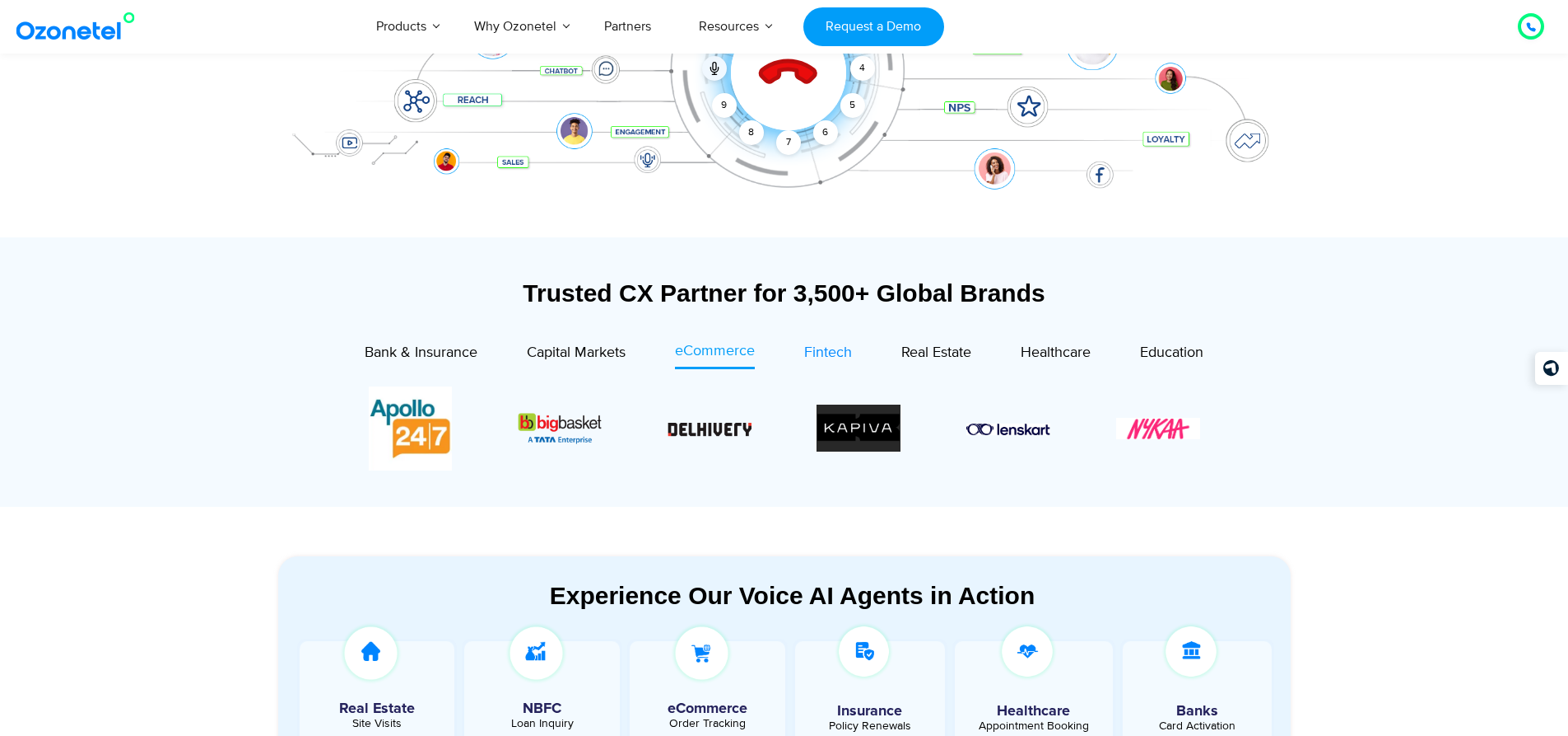
click at [829, 350] on span "Fintech" at bounding box center [828, 353] width 48 height 18
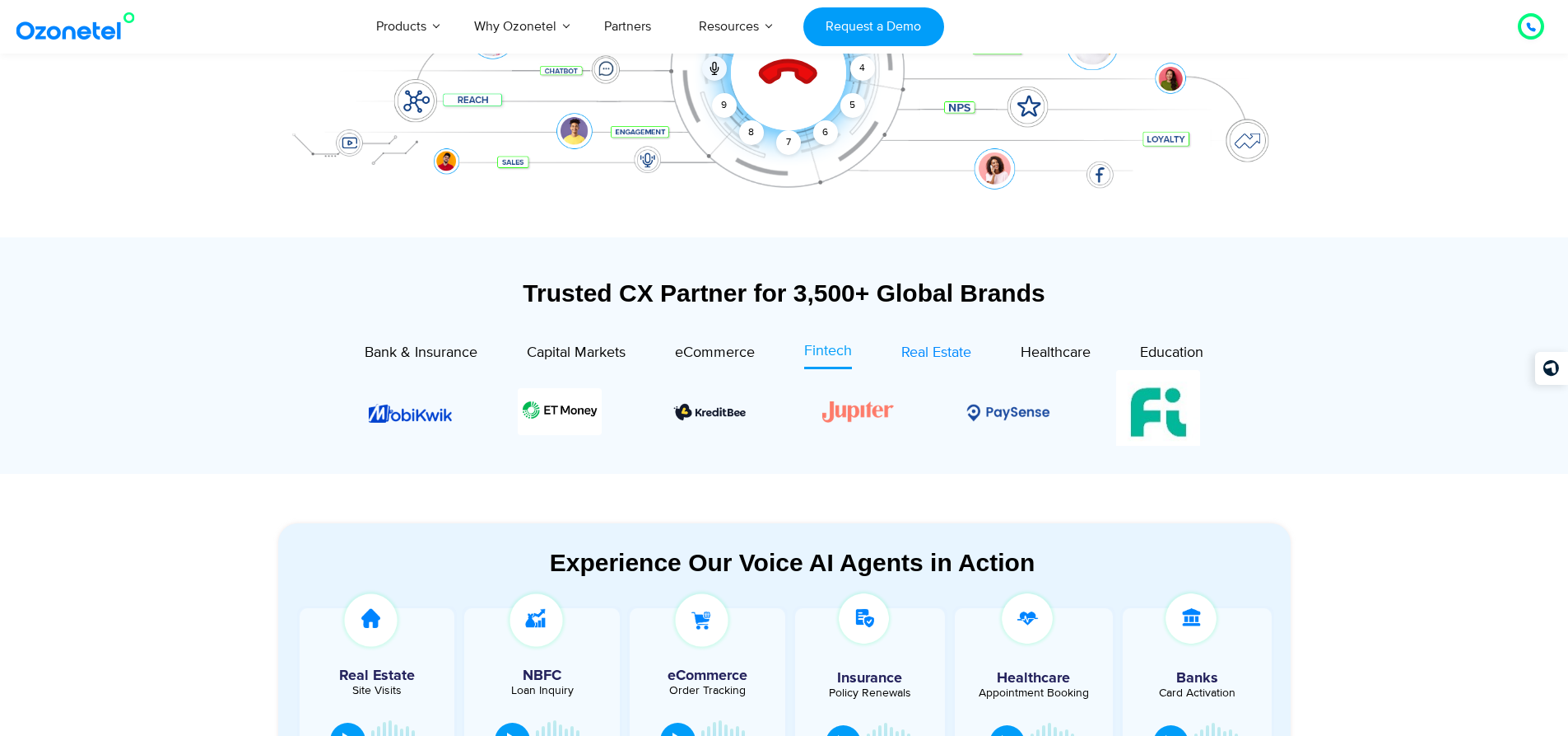
click at [937, 353] on span "Real Estate" at bounding box center [936, 353] width 70 height 18
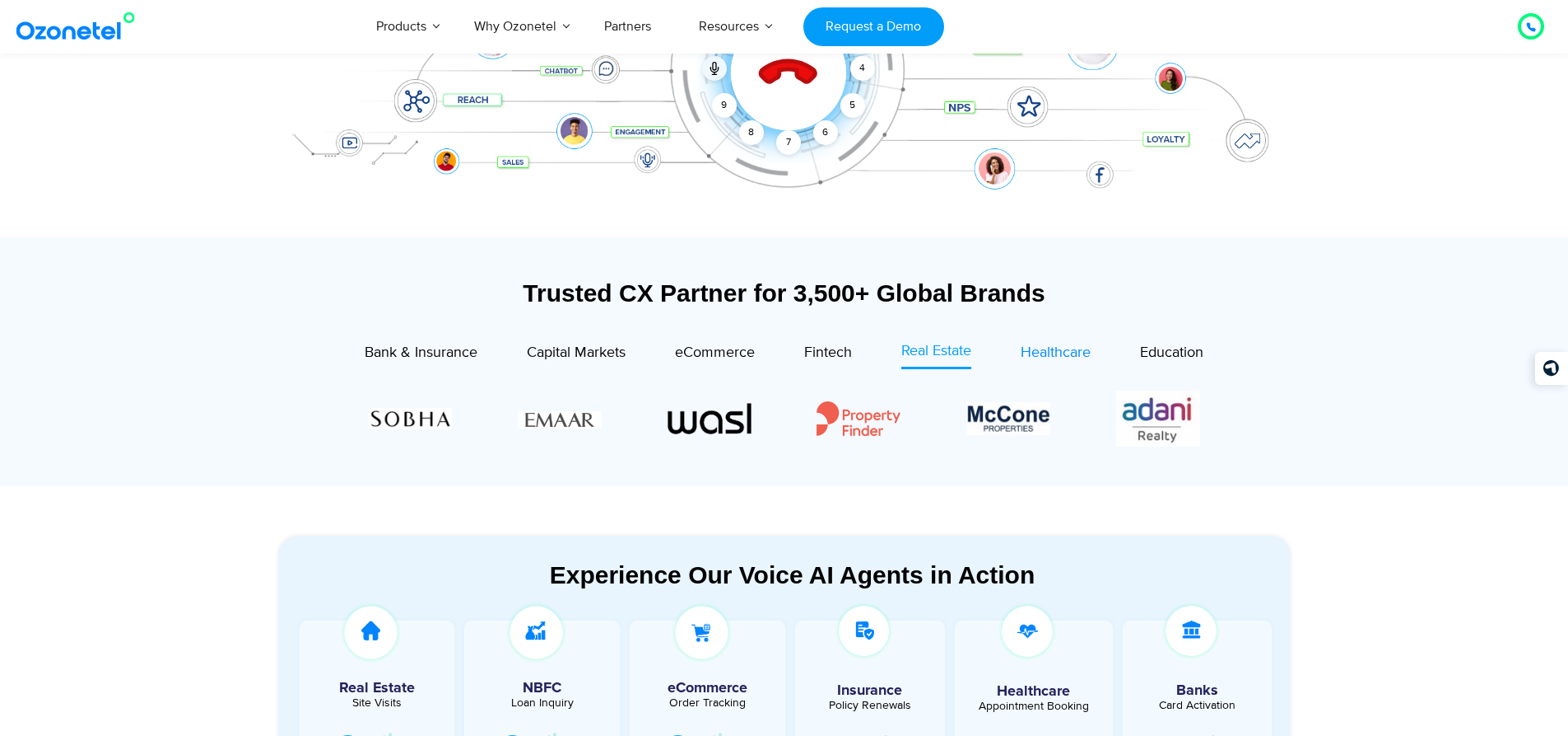
click at [1026, 355] on span "Healthcare" at bounding box center [1055, 353] width 70 height 18
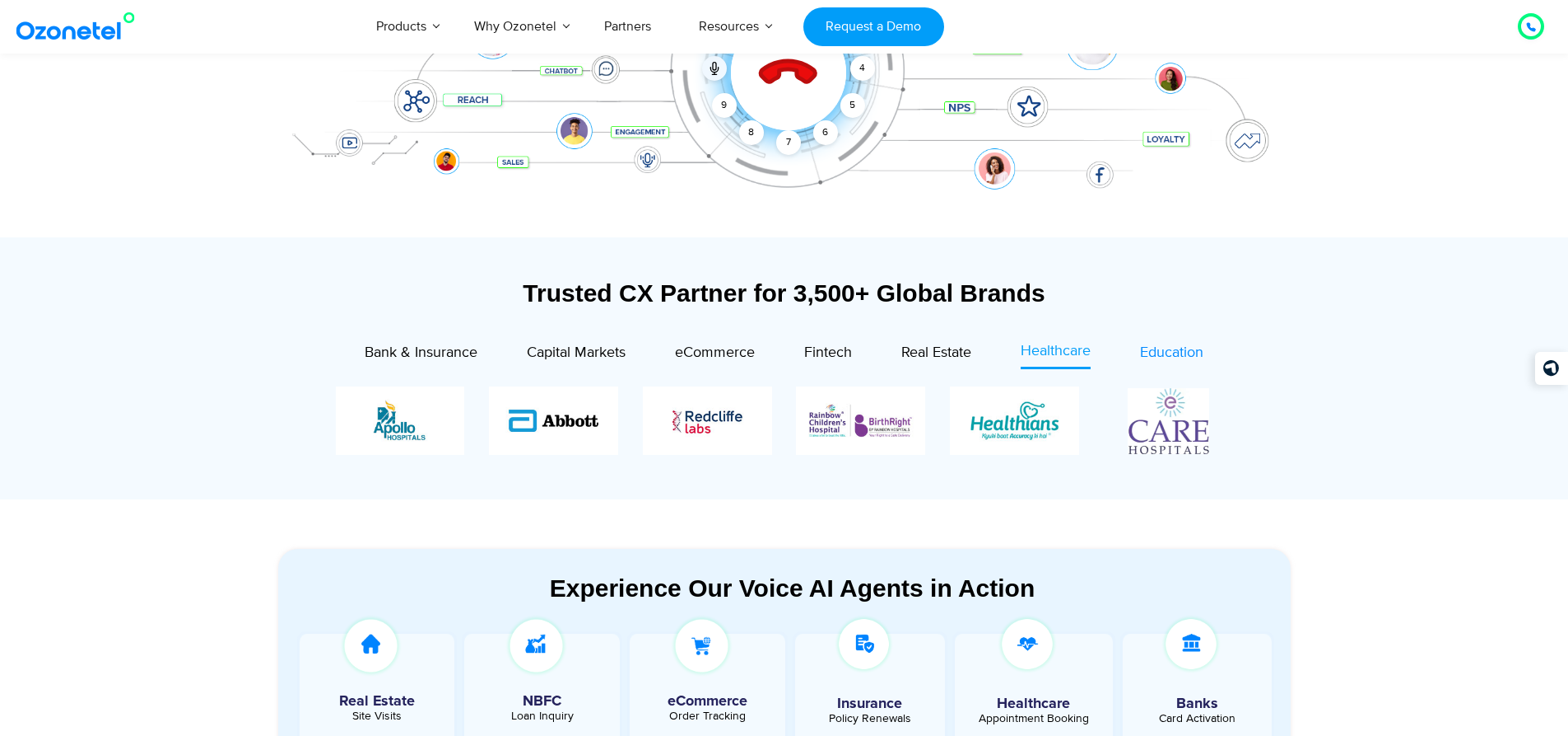
click at [1181, 359] on span "Education" at bounding box center [1172, 353] width 63 height 18
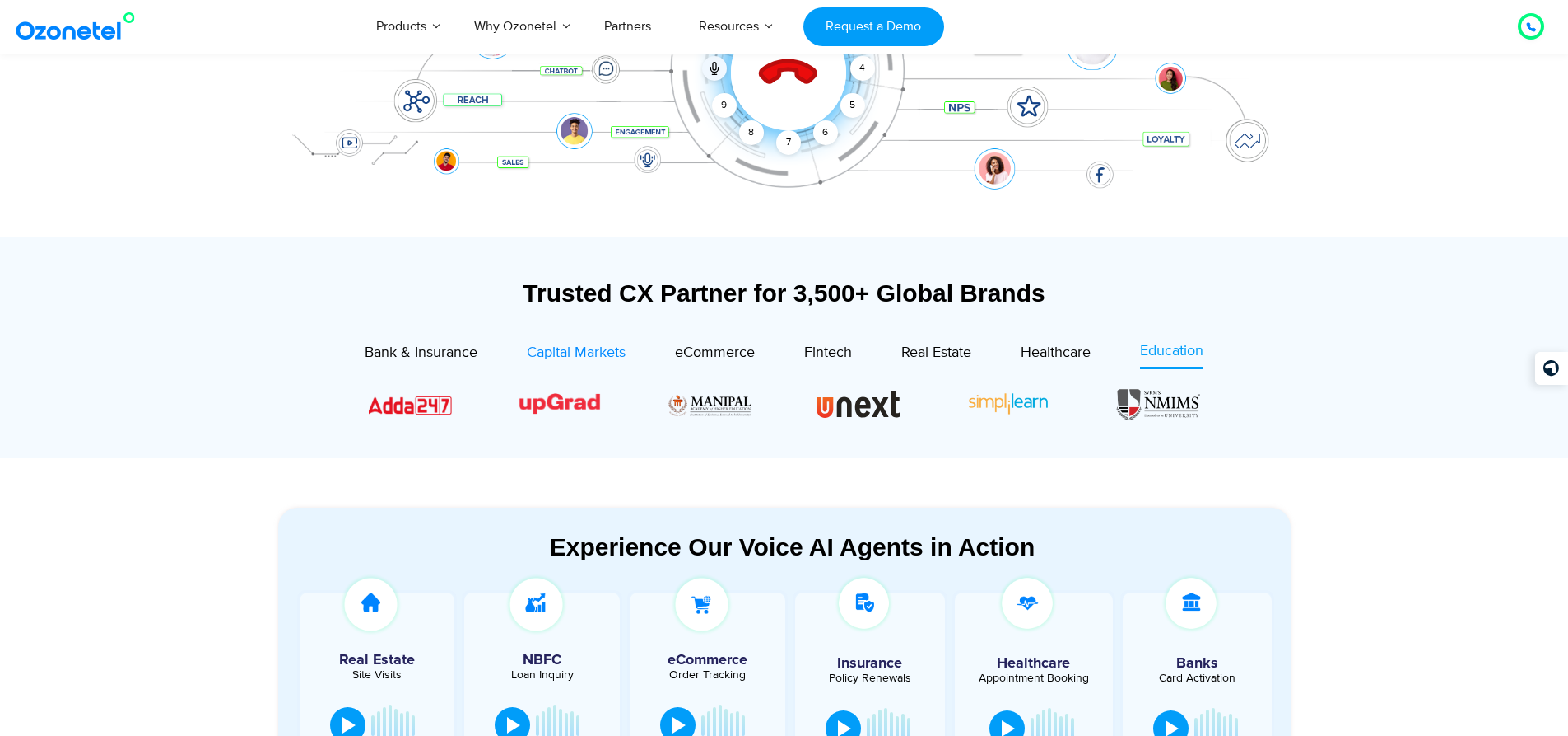
click at [590, 366] on link "Capital Markets" at bounding box center [576, 354] width 99 height 29
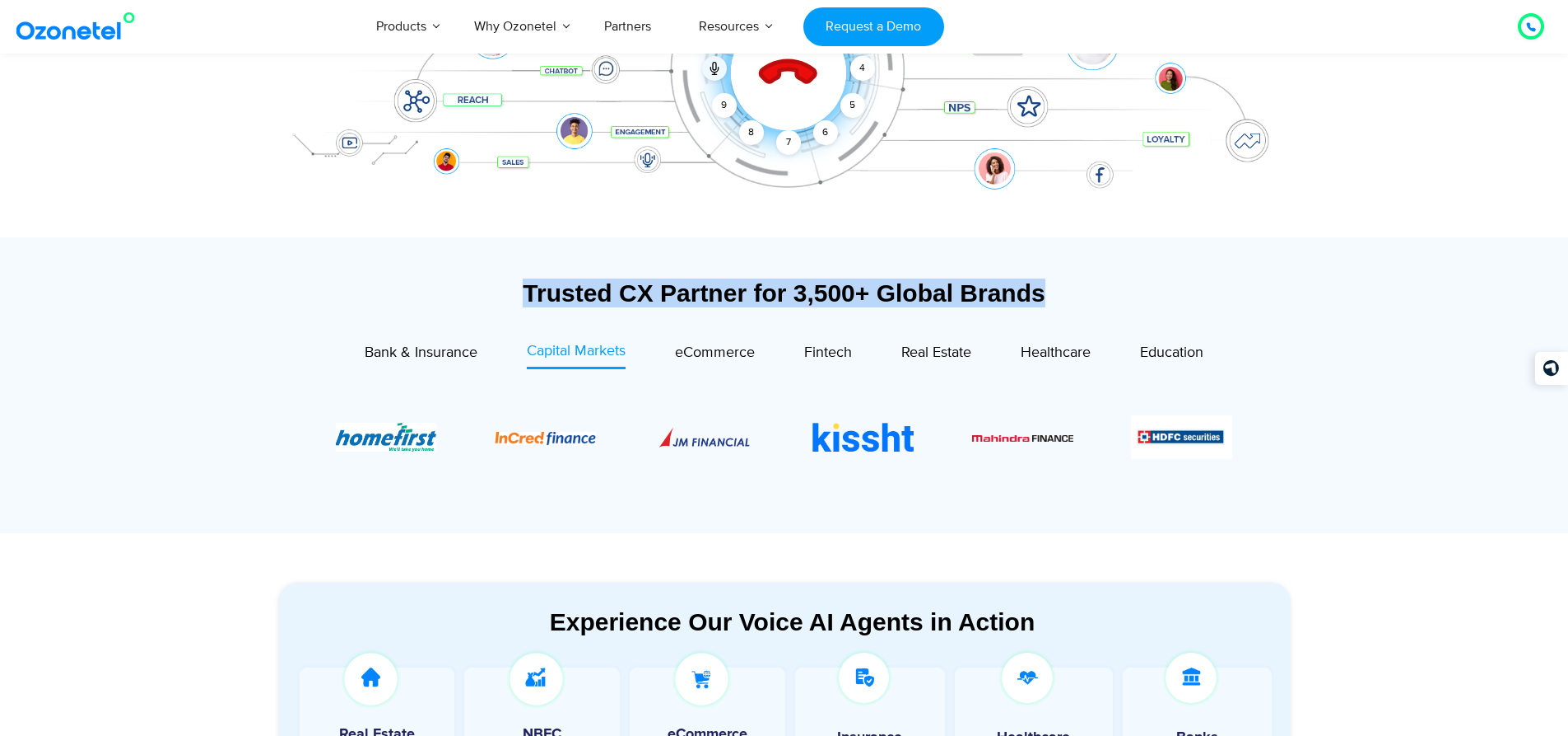
drag, startPoint x: 517, startPoint y: 289, endPoint x: 1091, endPoint y: 288, distance: 574.0
click at [1091, 288] on div "Trusted CX Partner for 3,500+ Global Brands" at bounding box center [784, 293] width 1013 height 29
drag, startPoint x: 1054, startPoint y: 295, endPoint x: 503, endPoint y: 286, distance: 551.1
click at [503, 286] on div "Trusted CX Partner for 3,500+ Global Brands" at bounding box center [784, 293] width 1013 height 29
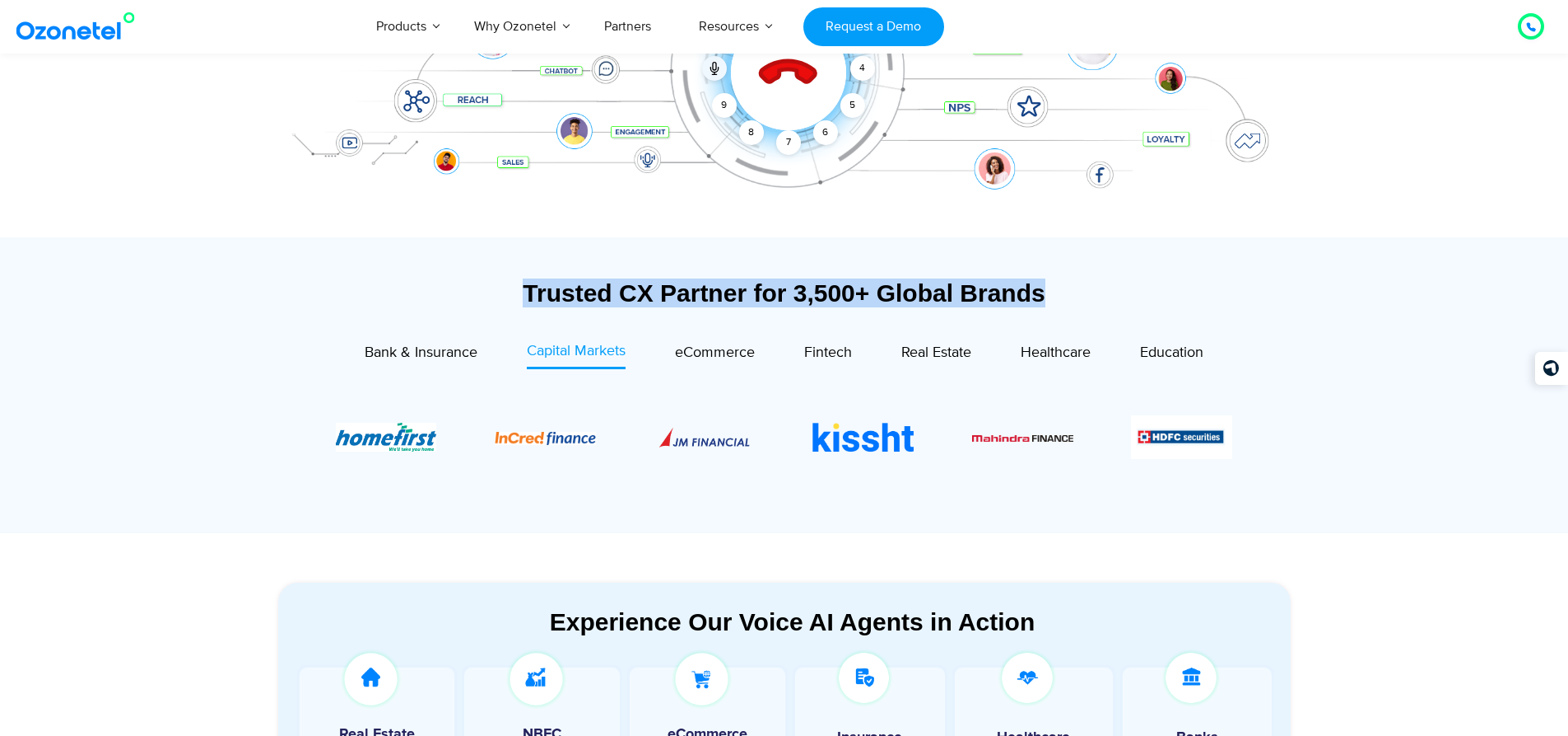
click at [503, 286] on div "Trusted CX Partner for 3,500+ Global Brands" at bounding box center [784, 293] width 1013 height 29
drag, startPoint x: 506, startPoint y: 286, endPoint x: 1070, endPoint y: 286, distance: 564.0
click at [1070, 286] on div "Trusted CX Partner for 3,500+ Global Brands" at bounding box center [784, 293] width 1013 height 29
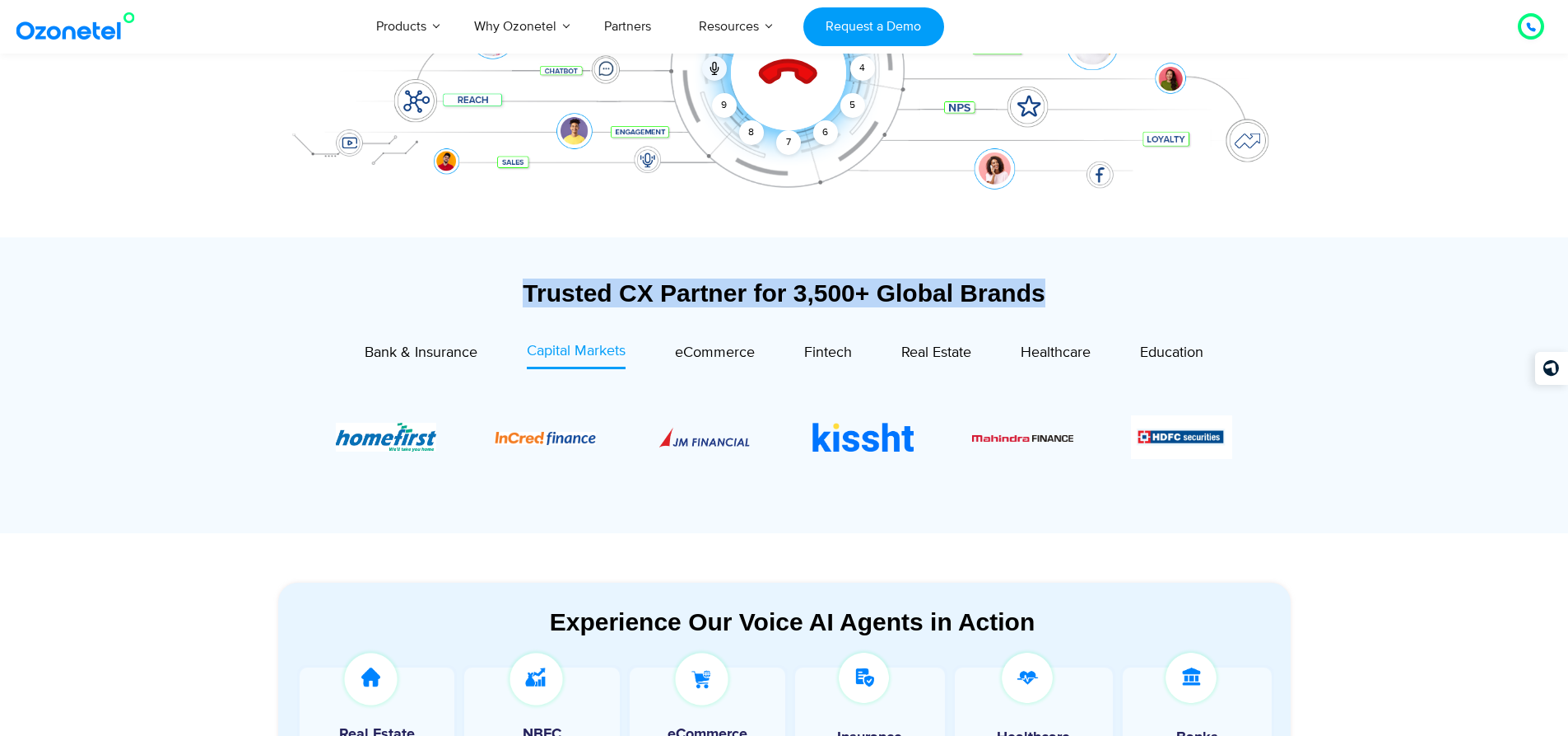
click at [1070, 286] on div "Trusted CX Partner for 3,500+ Global Brands" at bounding box center [784, 293] width 1013 height 29
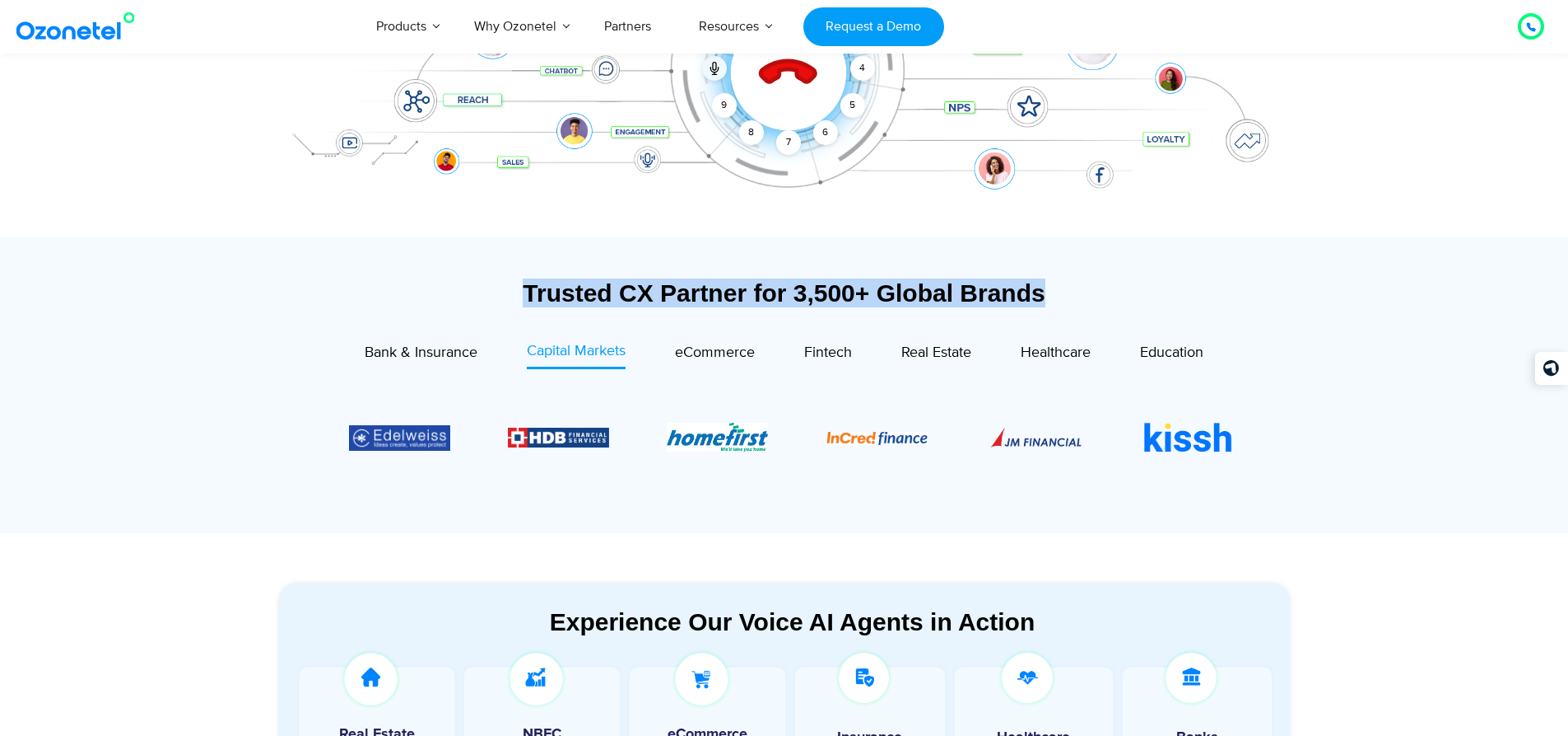
click at [768, 433] on img "4 / 13" at bounding box center [717, 437] width 101 height 29
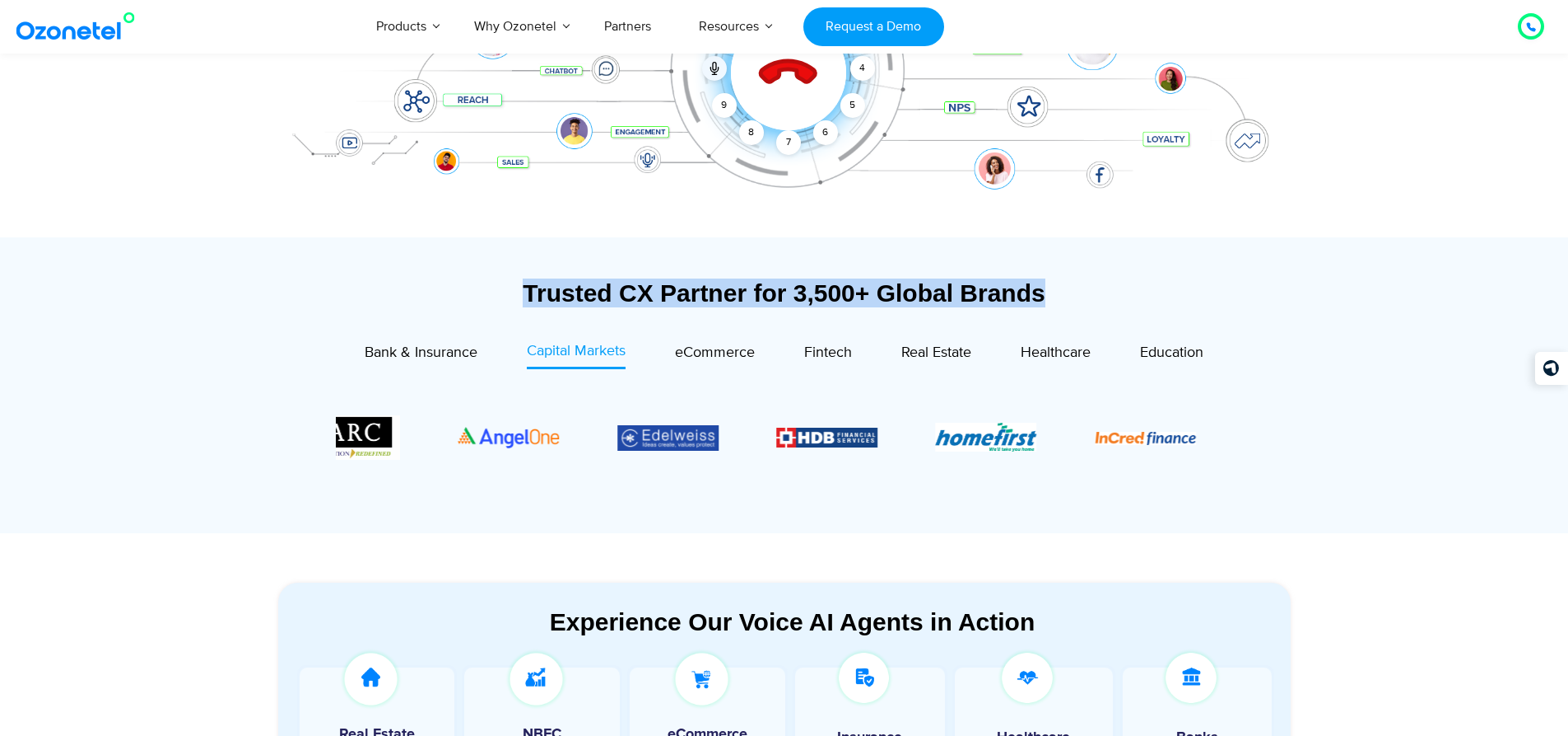
click at [560, 435] on img "1 / 13" at bounding box center [509, 437] width 101 height 21
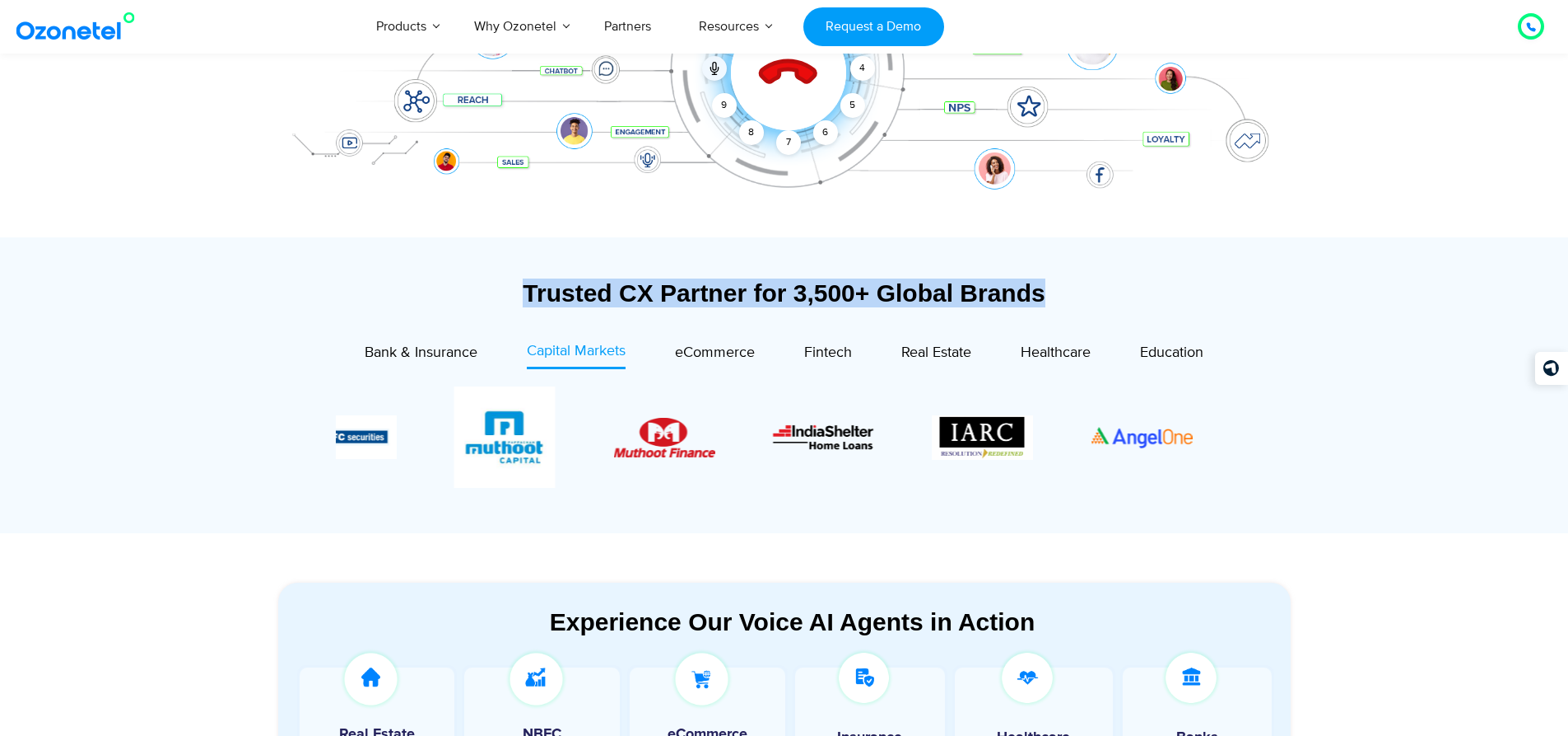
click at [715, 434] on img "11 / 13" at bounding box center [664, 438] width 101 height 40
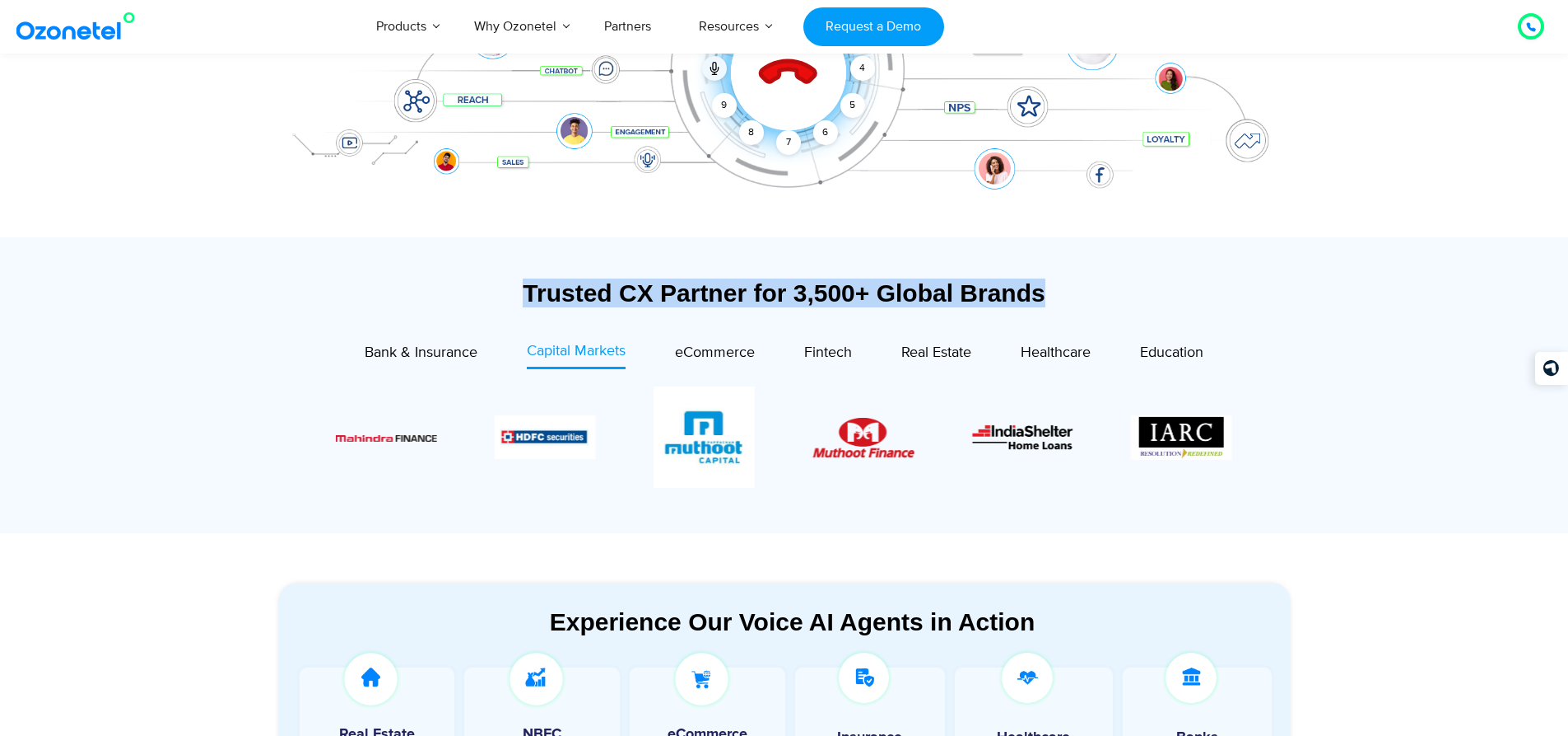
click at [755, 439] on img "10 / 13" at bounding box center [705, 437] width 101 height 102
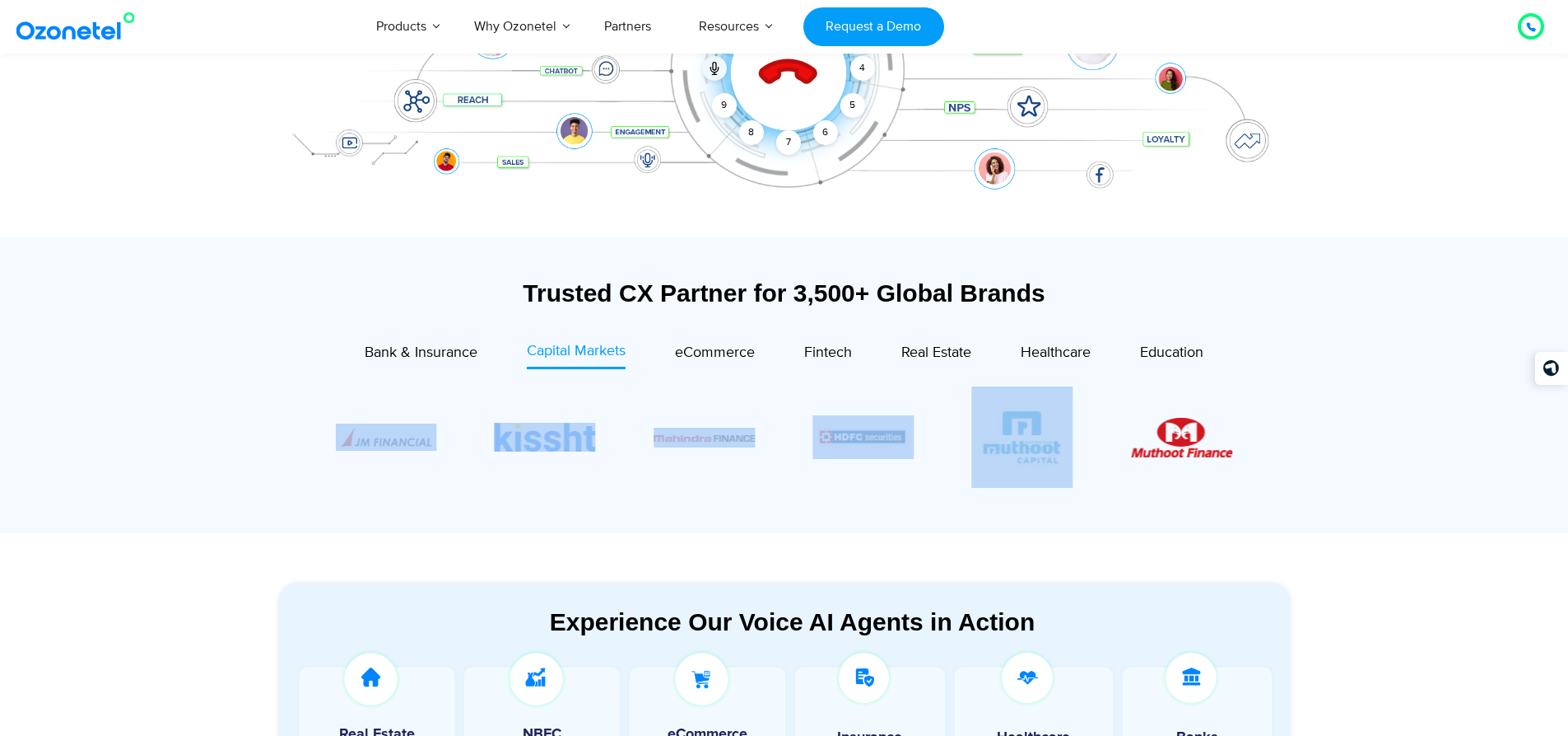
drag, startPoint x: 703, startPoint y: 437, endPoint x: 977, endPoint y: 434, distance: 274.0
click at [1014, 433] on div "Image Carousel" at bounding box center [784, 437] width 898 height 102
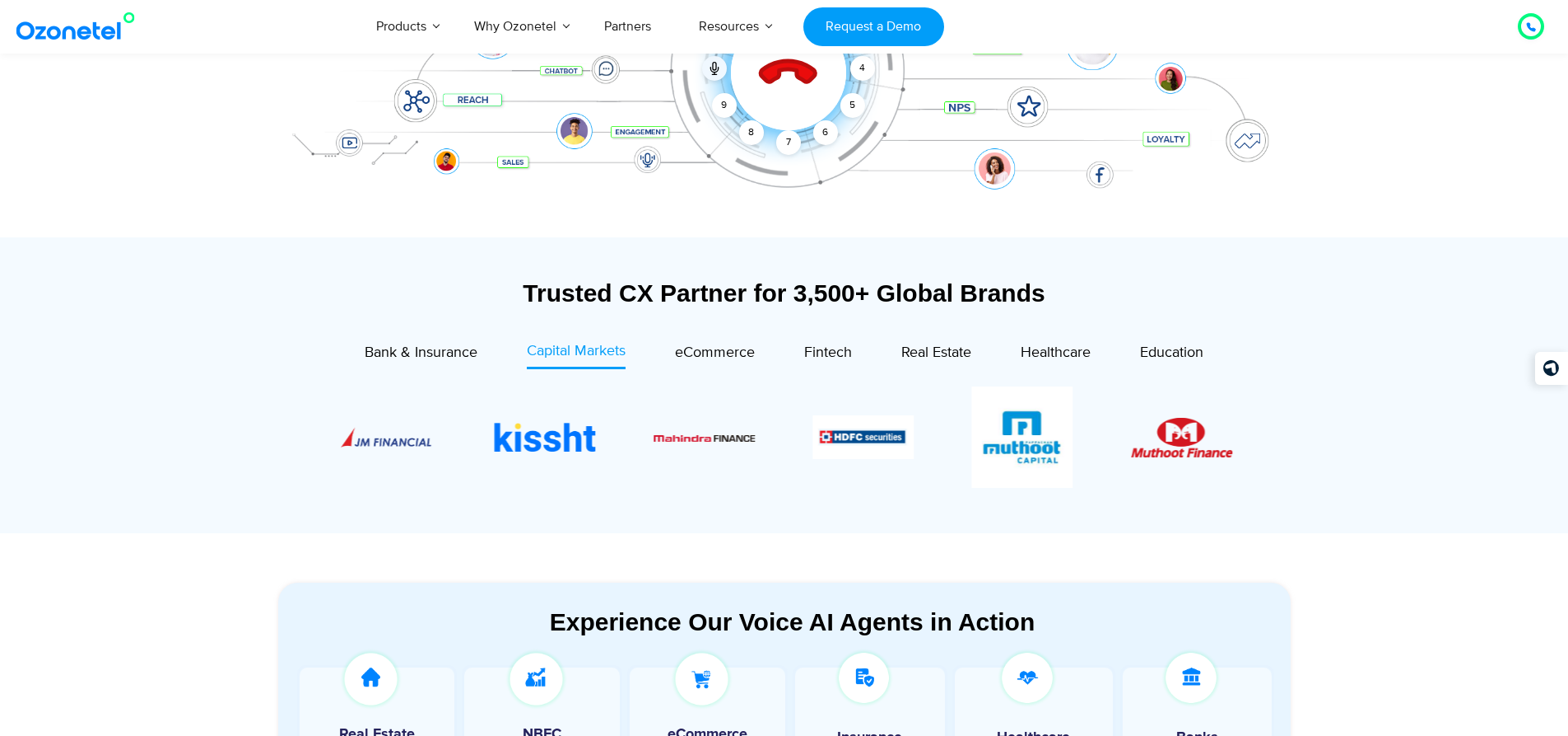
click at [863, 529] on div "Trusted CX Partner for 3,500+ Global Brands Bank & Insurance Capital Markets" at bounding box center [784, 384] width 1029 height 295
drag, startPoint x: 1265, startPoint y: 472, endPoint x: 300, endPoint y: 456, distance: 965.1
click at [367, 457] on div "Bank & Insurance Capital Markets" at bounding box center [784, 431] width 1013 height 184
click at [234, 439] on section "Trusted CX Partner for 3,500+ Global Brands Bank & Insurance Capital Markets" at bounding box center [784, 384] width 1568 height 295
drag, startPoint x: 265, startPoint y: 353, endPoint x: 1270, endPoint y: 468, distance: 1011.6
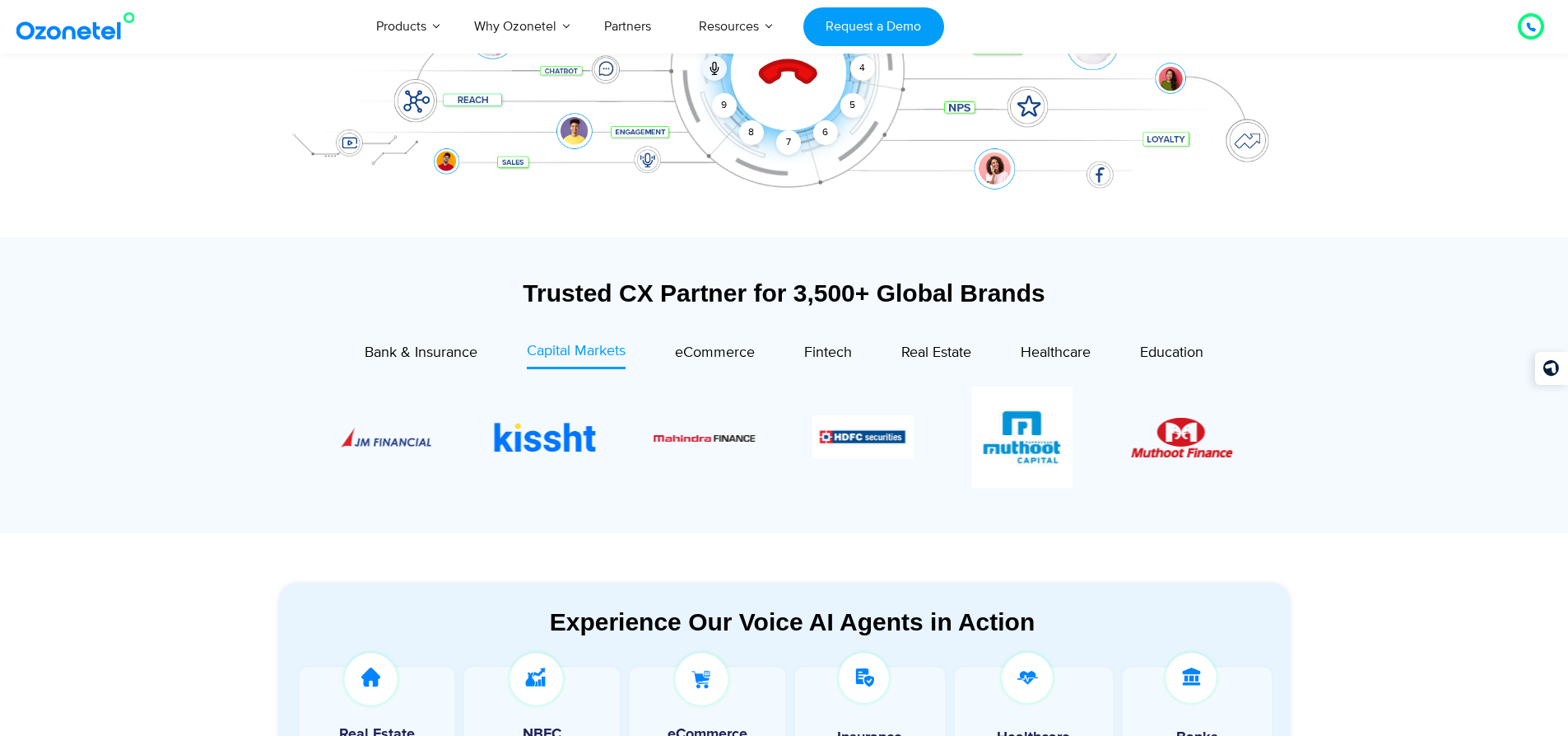
click at [1270, 468] on div "Bank & Insurance Capital Markets" at bounding box center [784, 431] width 980 height 184
click at [1276, 412] on div "Bank & Insurance Capital Markets" at bounding box center [784, 431] width 1013 height 184
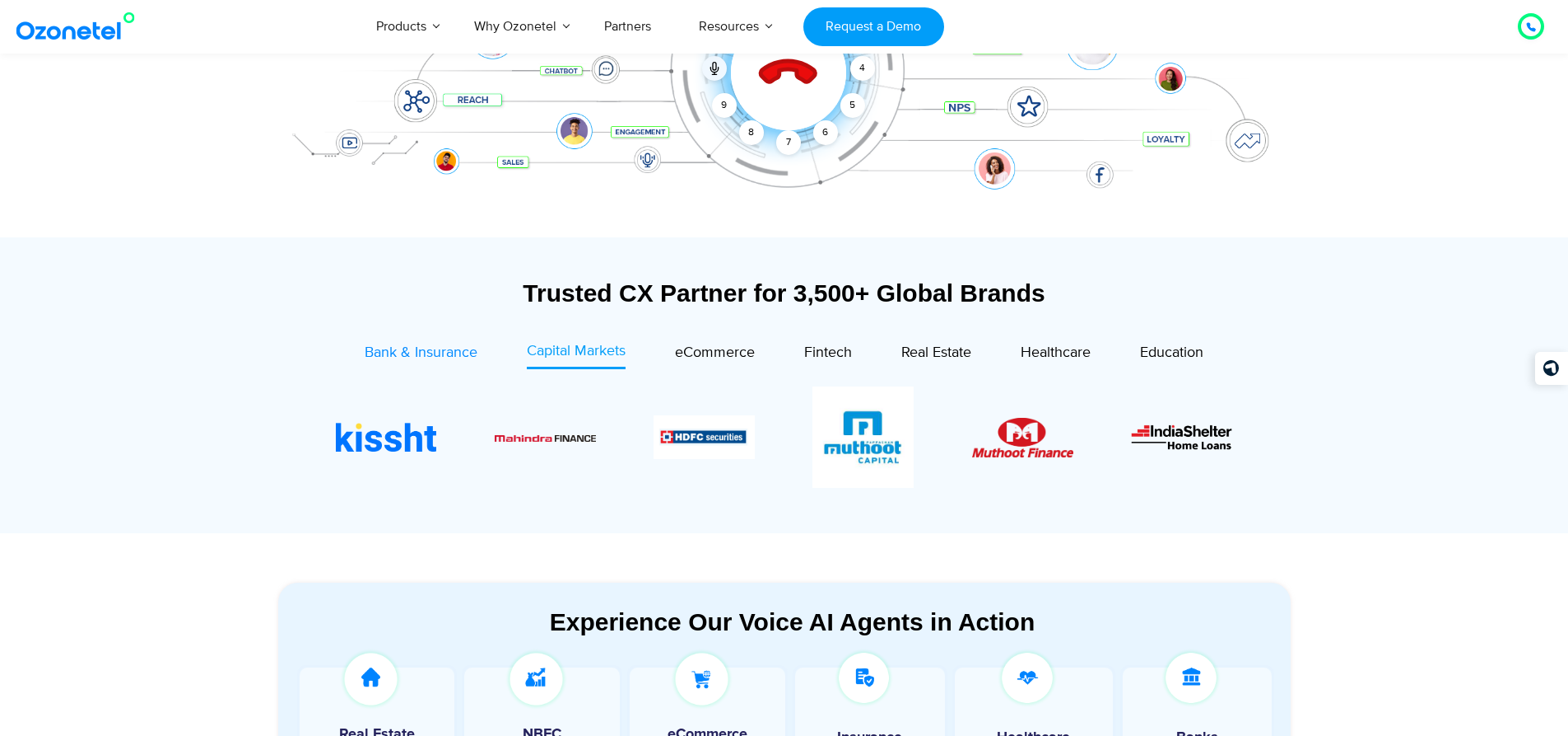
click at [396, 357] on span "Bank & Insurance" at bounding box center [421, 353] width 113 height 18
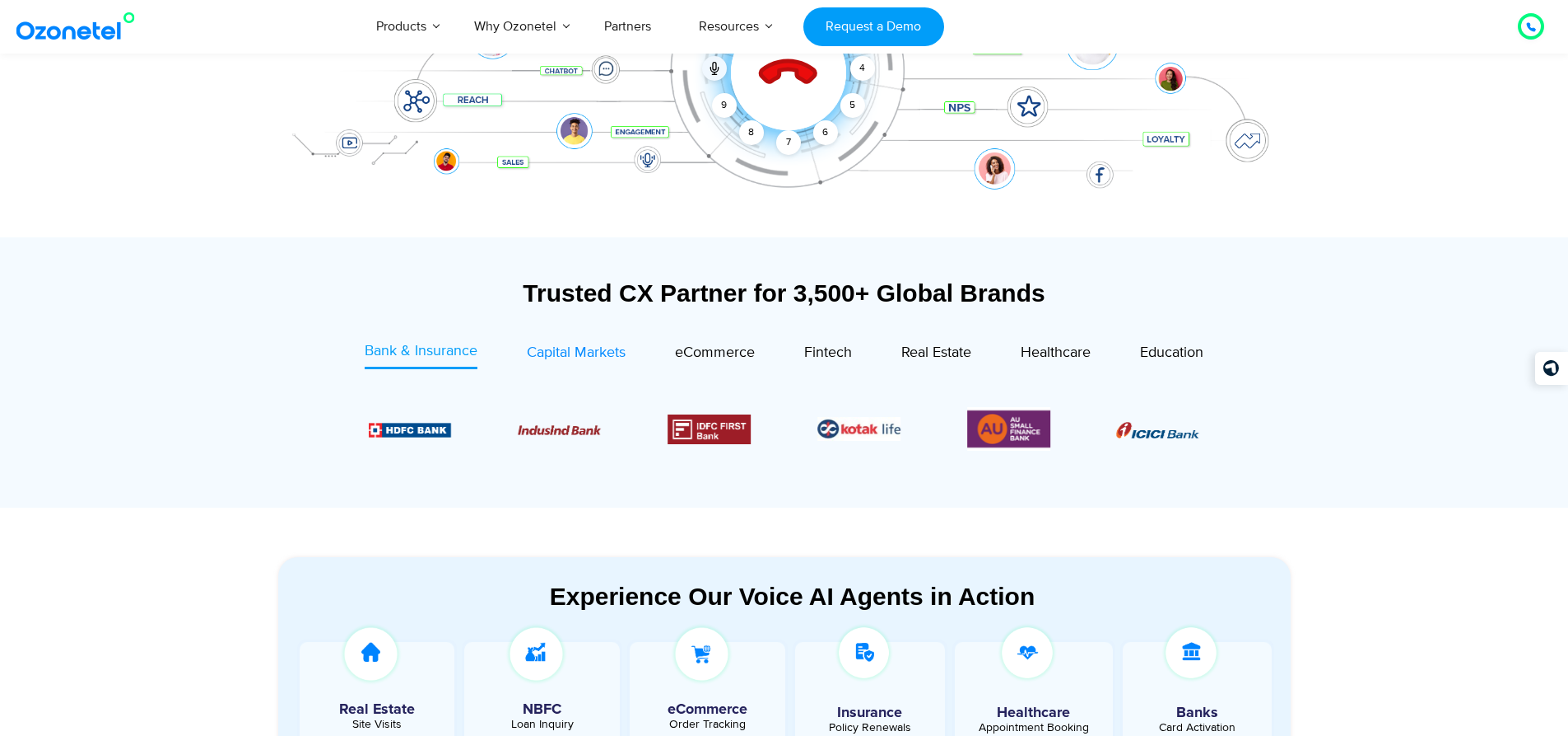
click at [532, 355] on span "Capital Markets" at bounding box center [576, 353] width 99 height 18
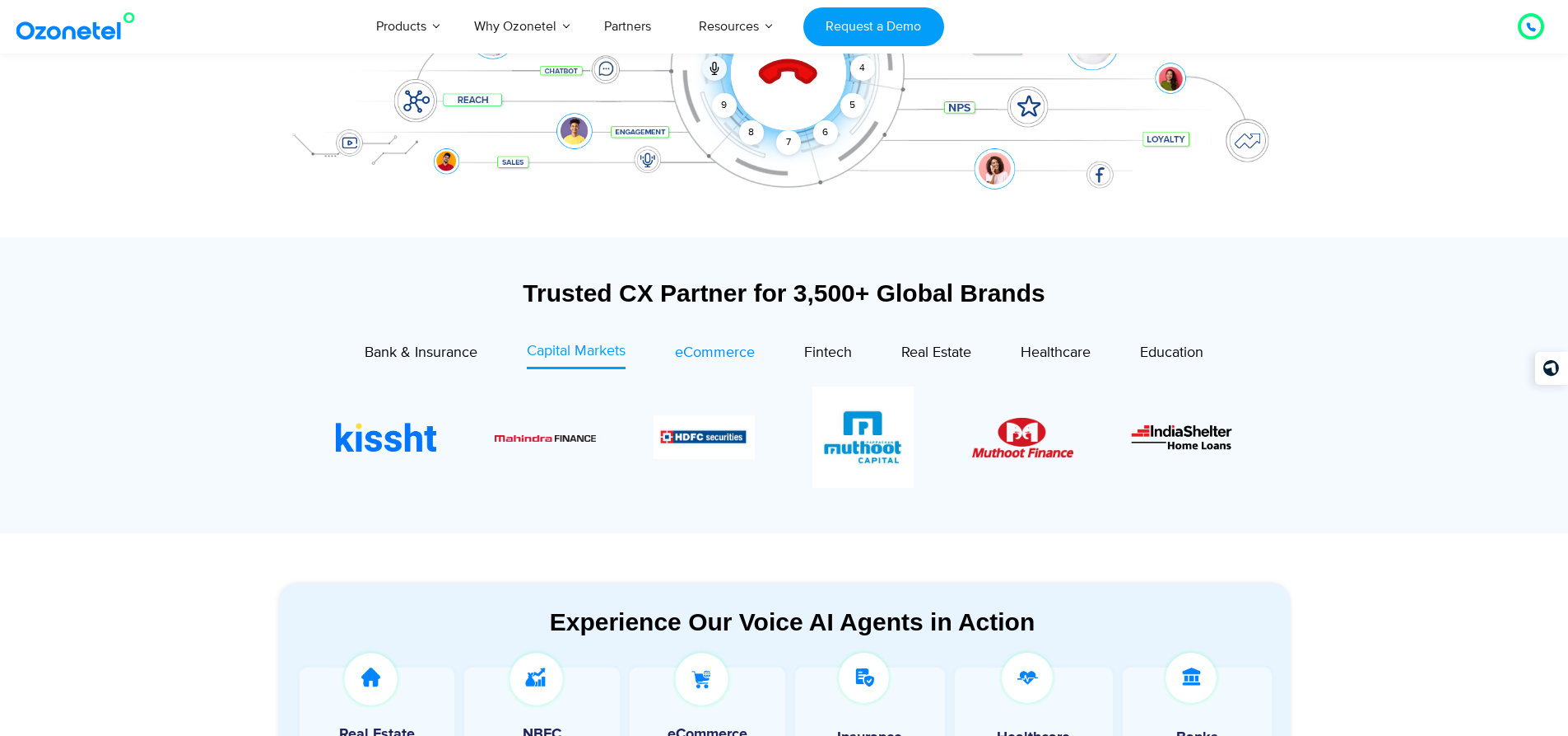
click at [710, 350] on span "eCommerce" at bounding box center [715, 353] width 80 height 18
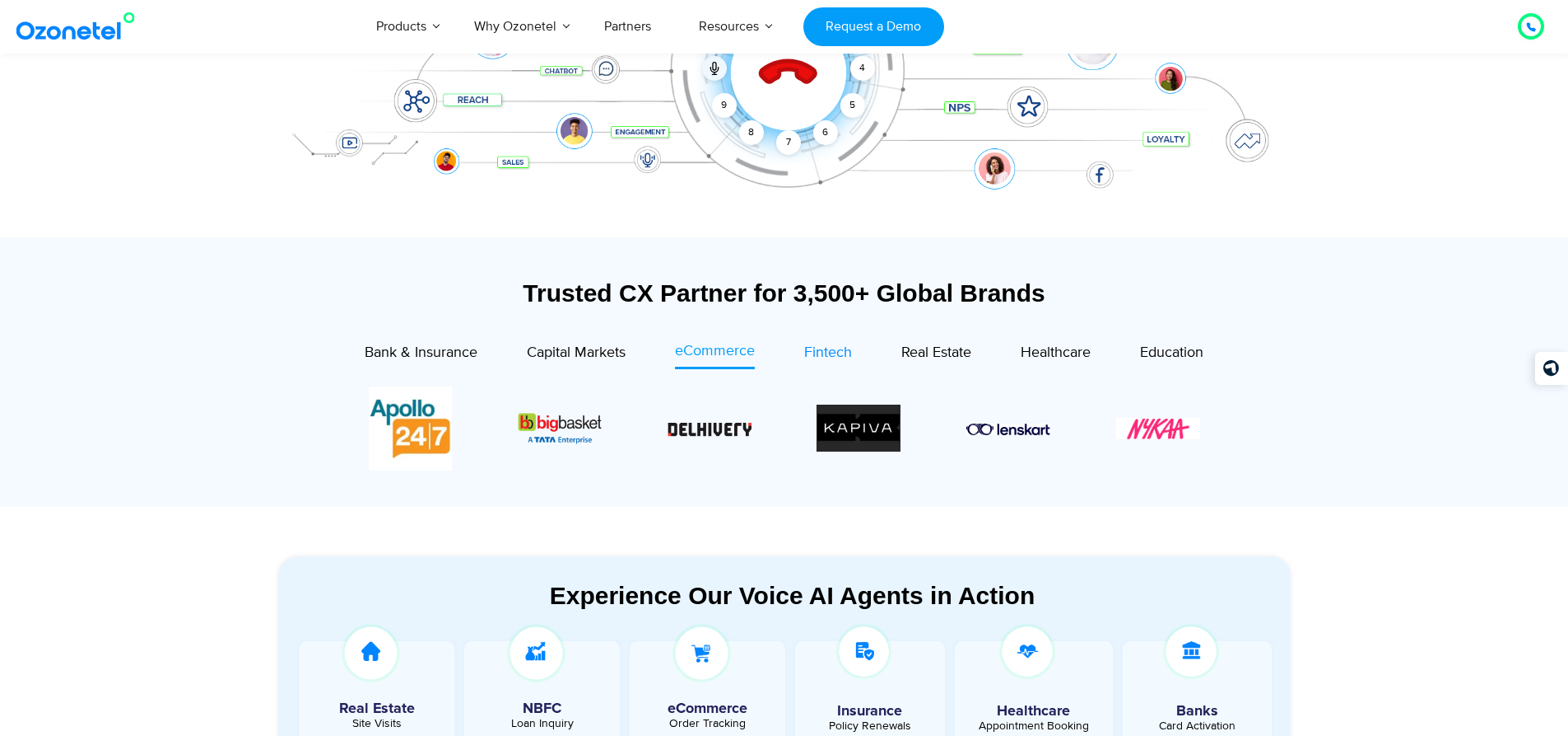
click at [824, 350] on span "Fintech" at bounding box center [828, 353] width 48 height 18
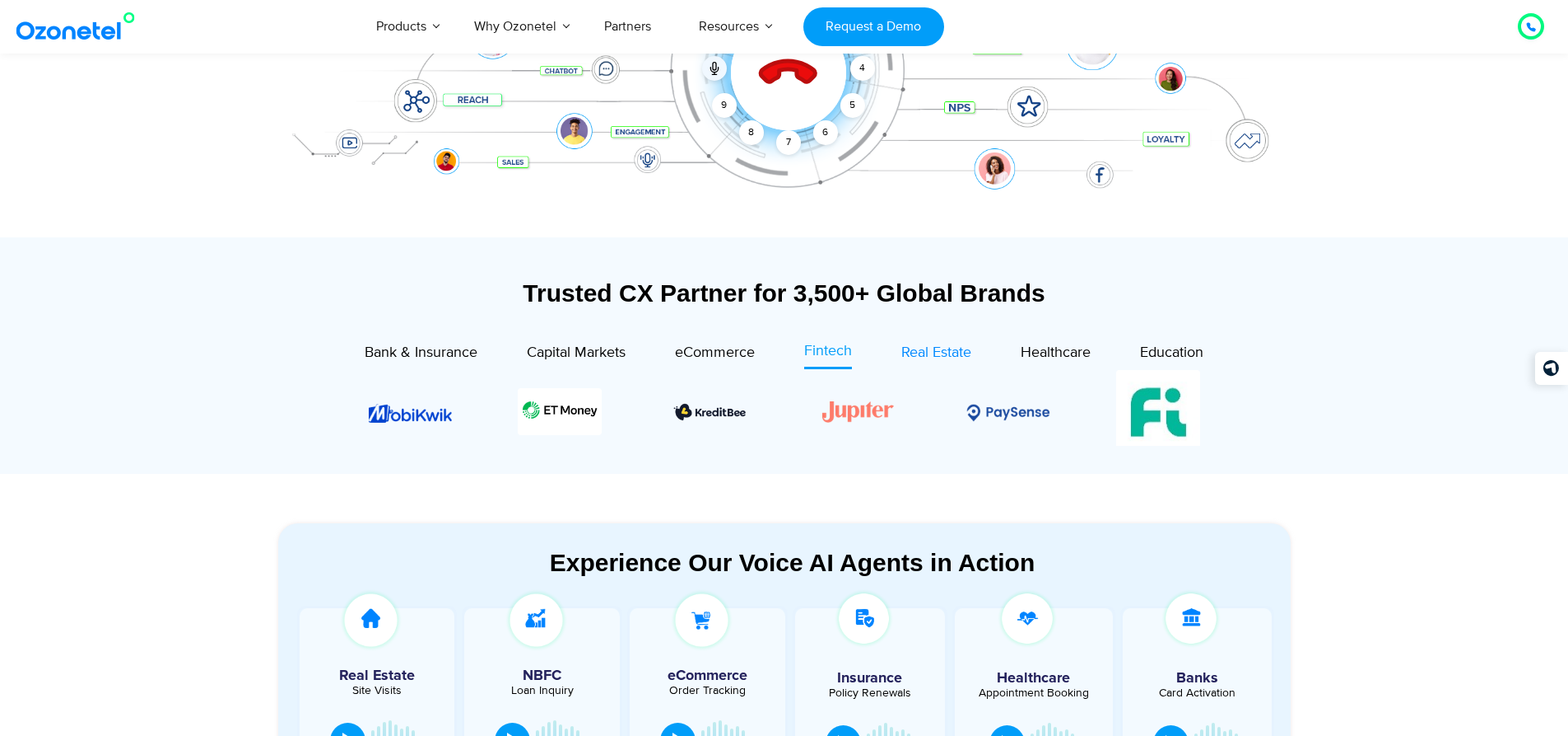
click at [922, 348] on span "Real Estate" at bounding box center [936, 353] width 70 height 18
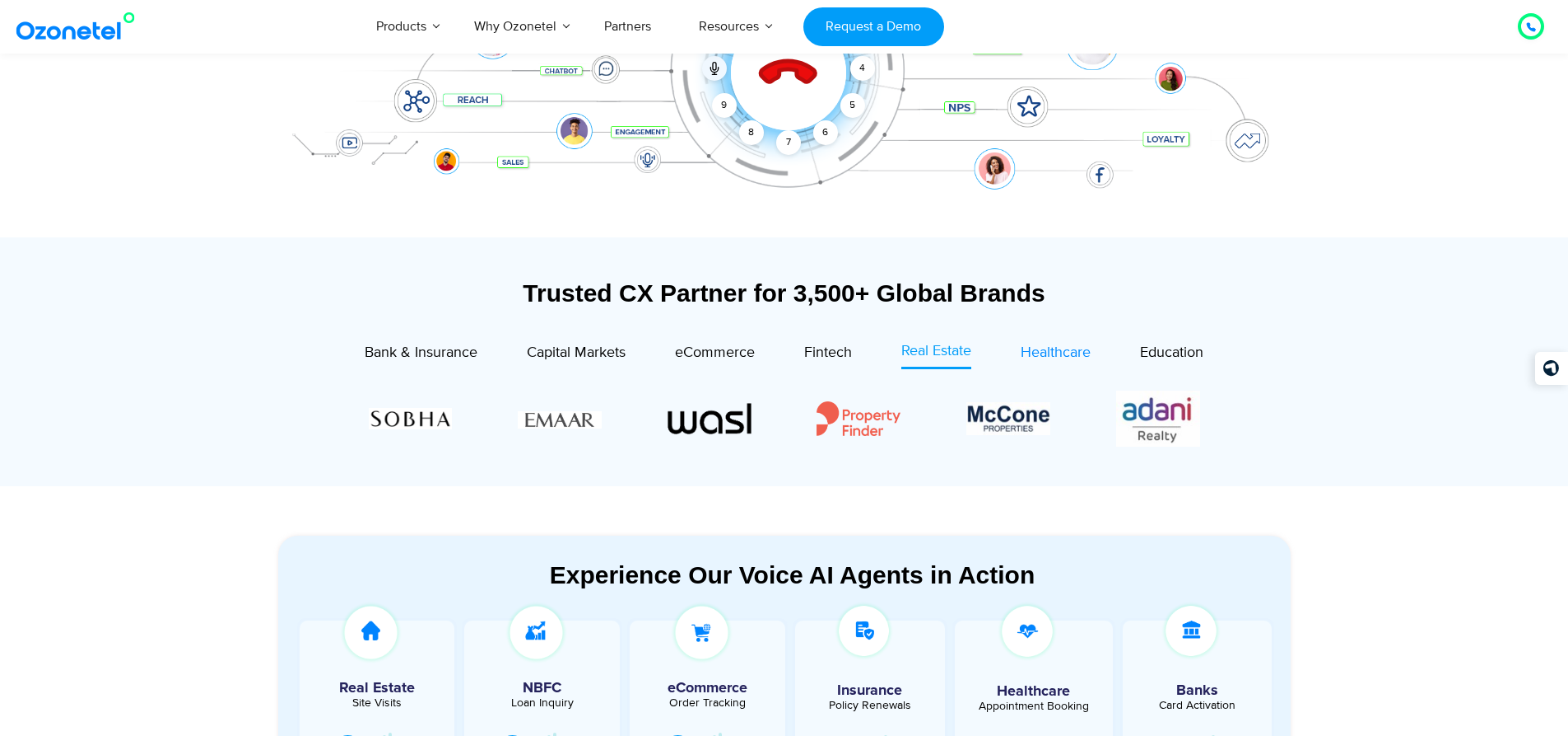
click at [1034, 342] on div "Healthcare" at bounding box center [1055, 353] width 70 height 23
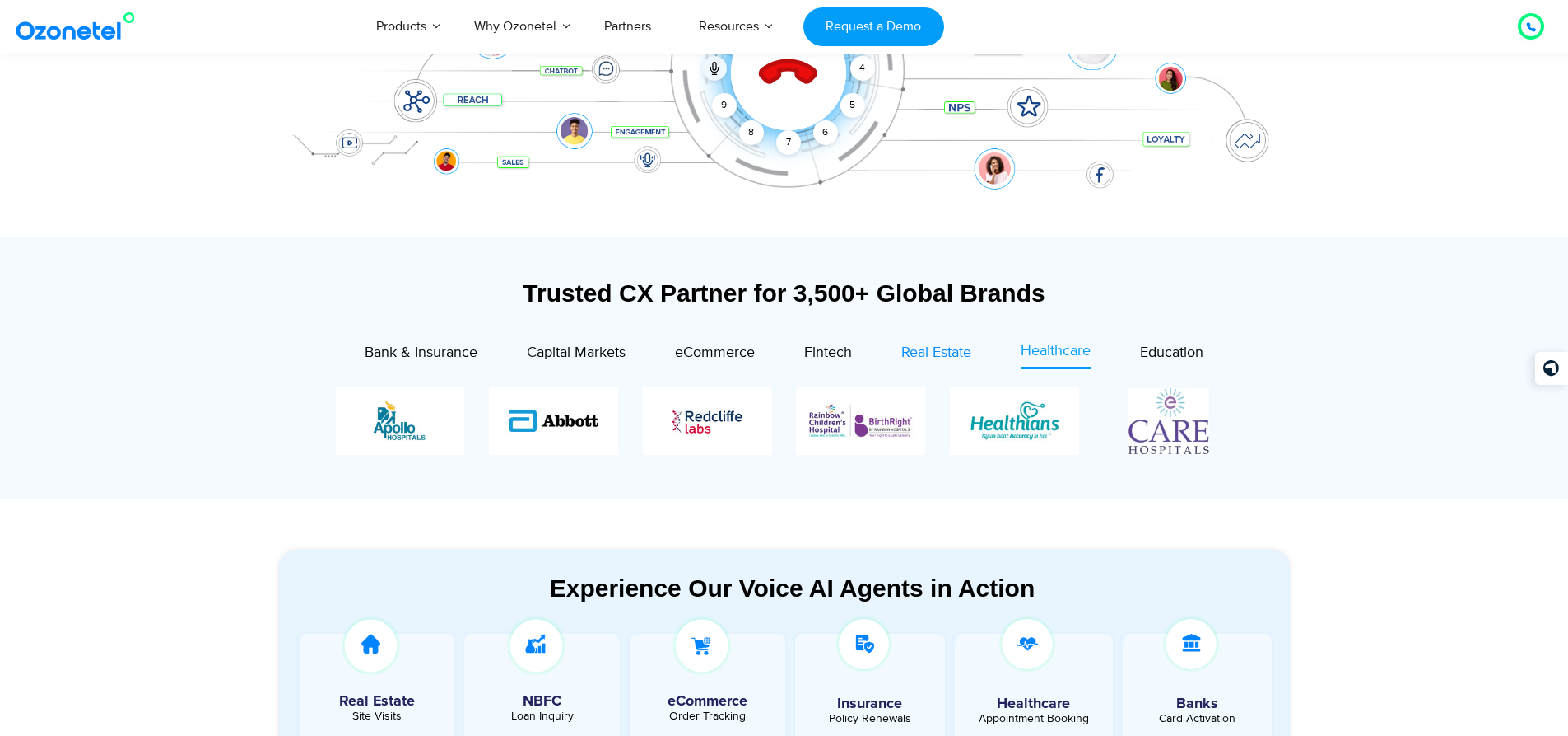
click at [956, 345] on span "Real Estate" at bounding box center [936, 353] width 70 height 18
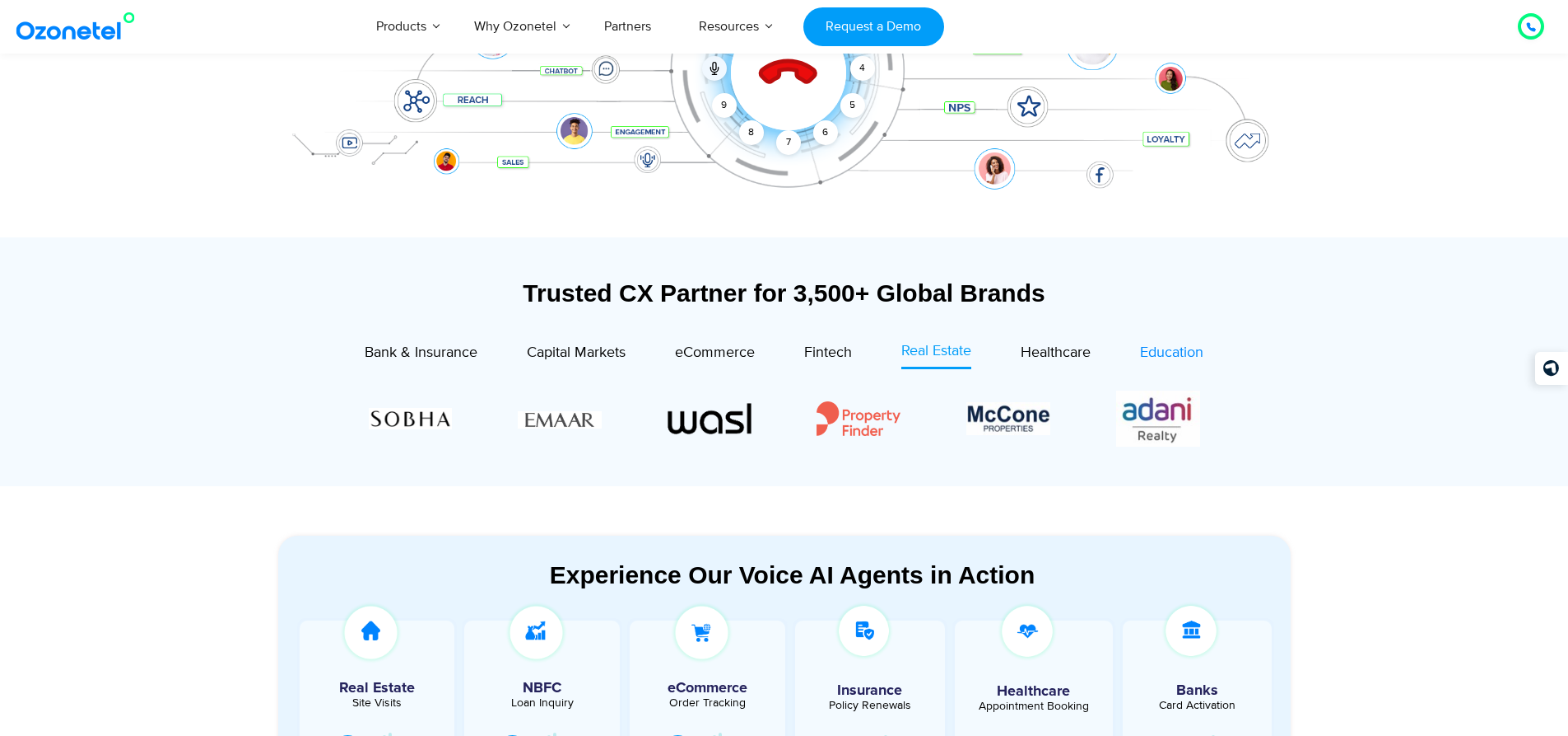
click at [1174, 340] on link "Education" at bounding box center [1172, 354] width 63 height 29
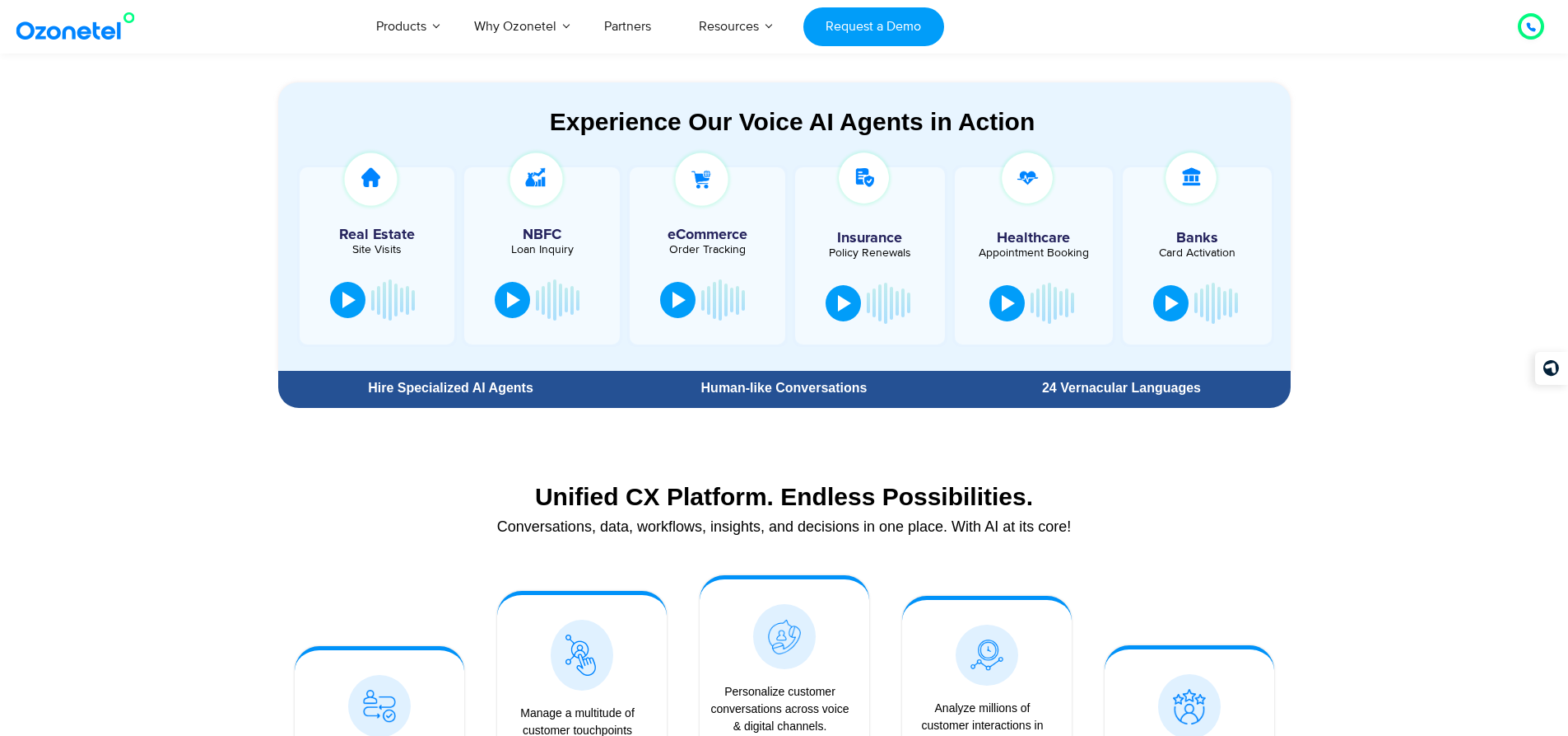
scroll to position [741, 0]
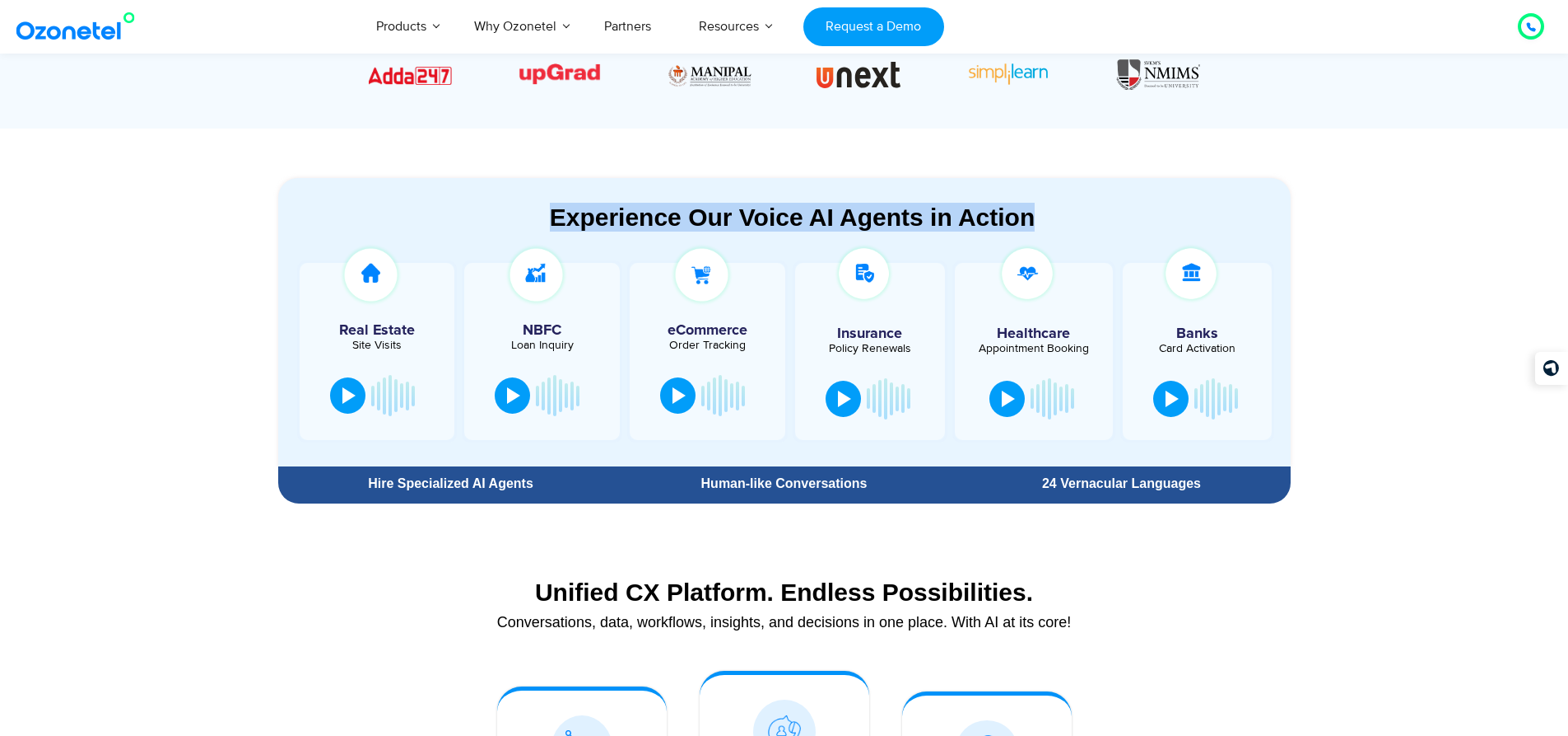
drag, startPoint x: 555, startPoint y: 211, endPoint x: 1063, endPoint y: 213, distance: 508.0
click at [1063, 213] on div "Experience Our Voice AI Agents in Action" at bounding box center [793, 218] width 996 height 29
drag, startPoint x: 1063, startPoint y: 213, endPoint x: 534, endPoint y: 209, distance: 529.0
click at [534, 209] on div "Experience Our Voice AI Agents in Action" at bounding box center [793, 218] width 996 height 29
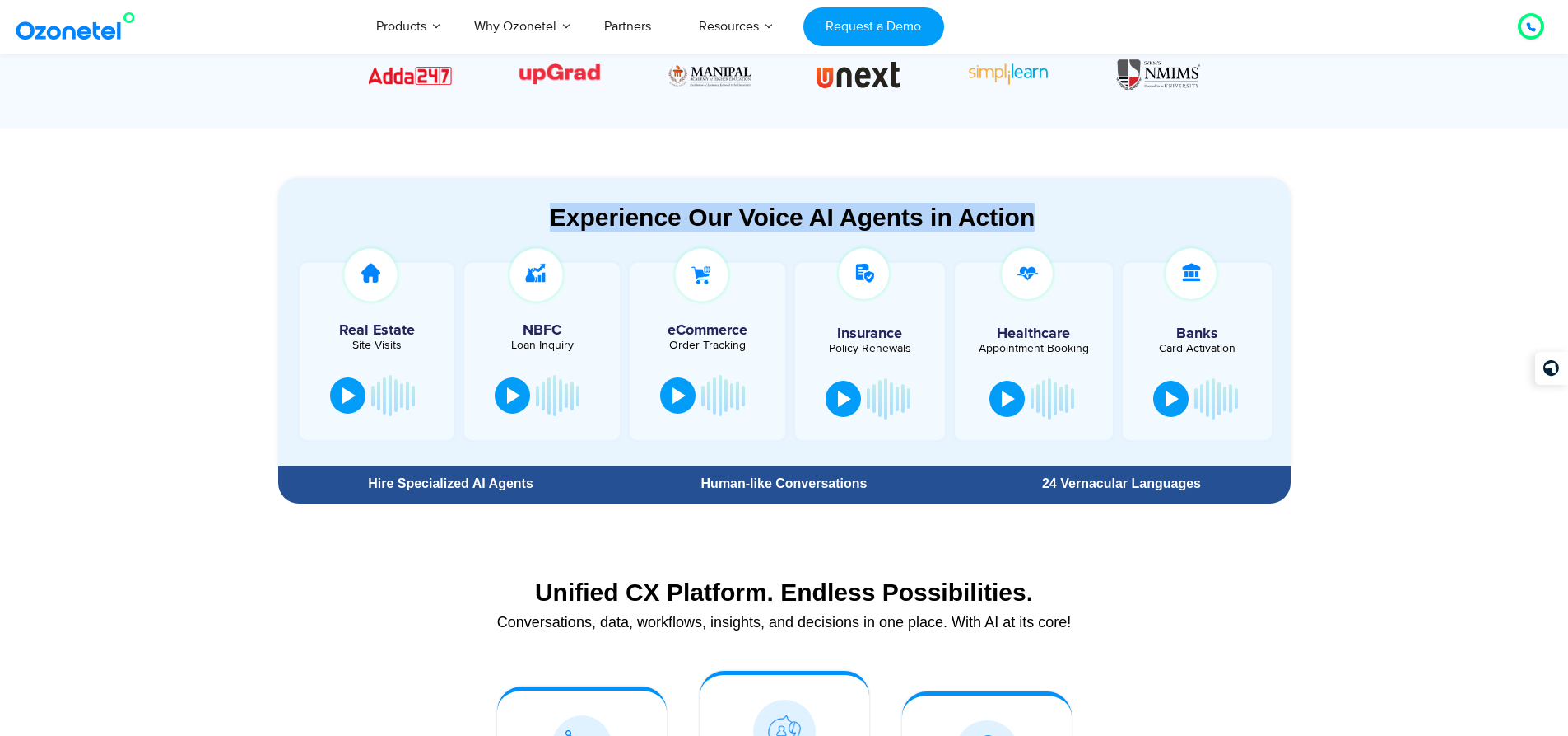
click at [534, 209] on div "Experience Our Voice AI Agents in Action" at bounding box center [793, 218] width 996 height 29
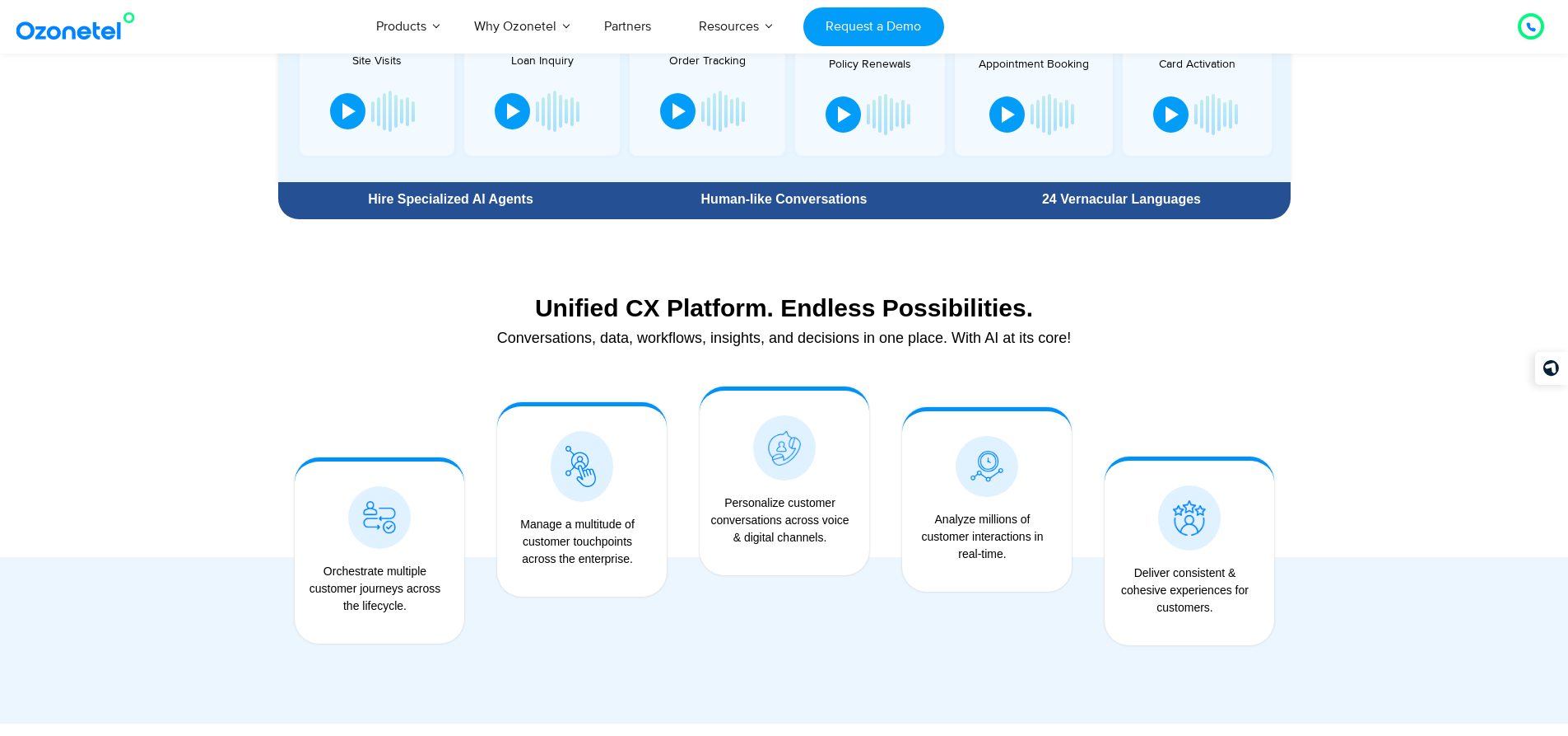
scroll to position [1070, 0]
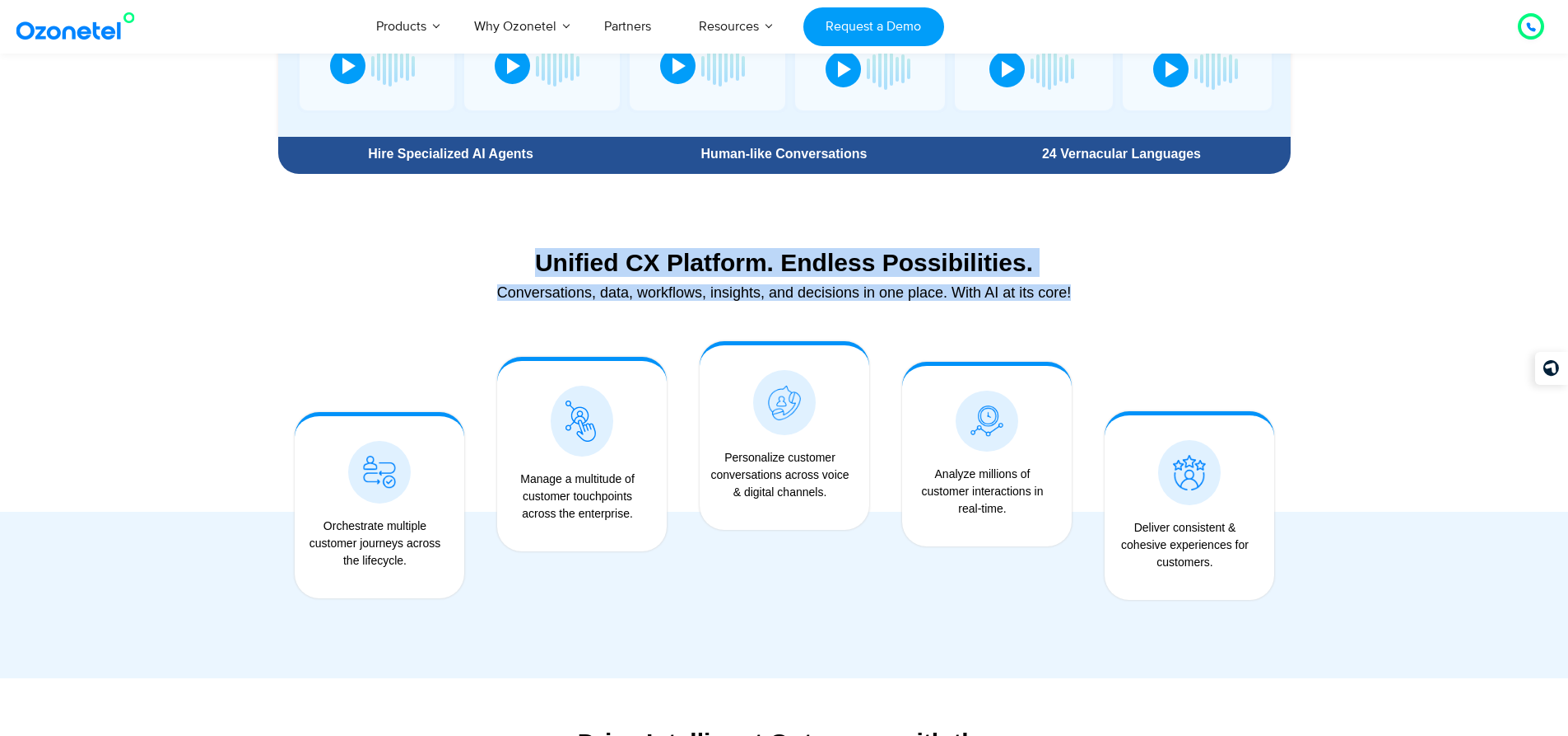
drag, startPoint x: 853, startPoint y: 276, endPoint x: 485, endPoint y: 272, distance: 368.0
click at [485, 272] on div "Unified CX Platform. Endless Possibilities. Conversations, data, workflows, ins…" at bounding box center [784, 277] width 1013 height 77
click at [485, 272] on div "Unified CX Platform. Endless Possibilities." at bounding box center [784, 263] width 996 height 29
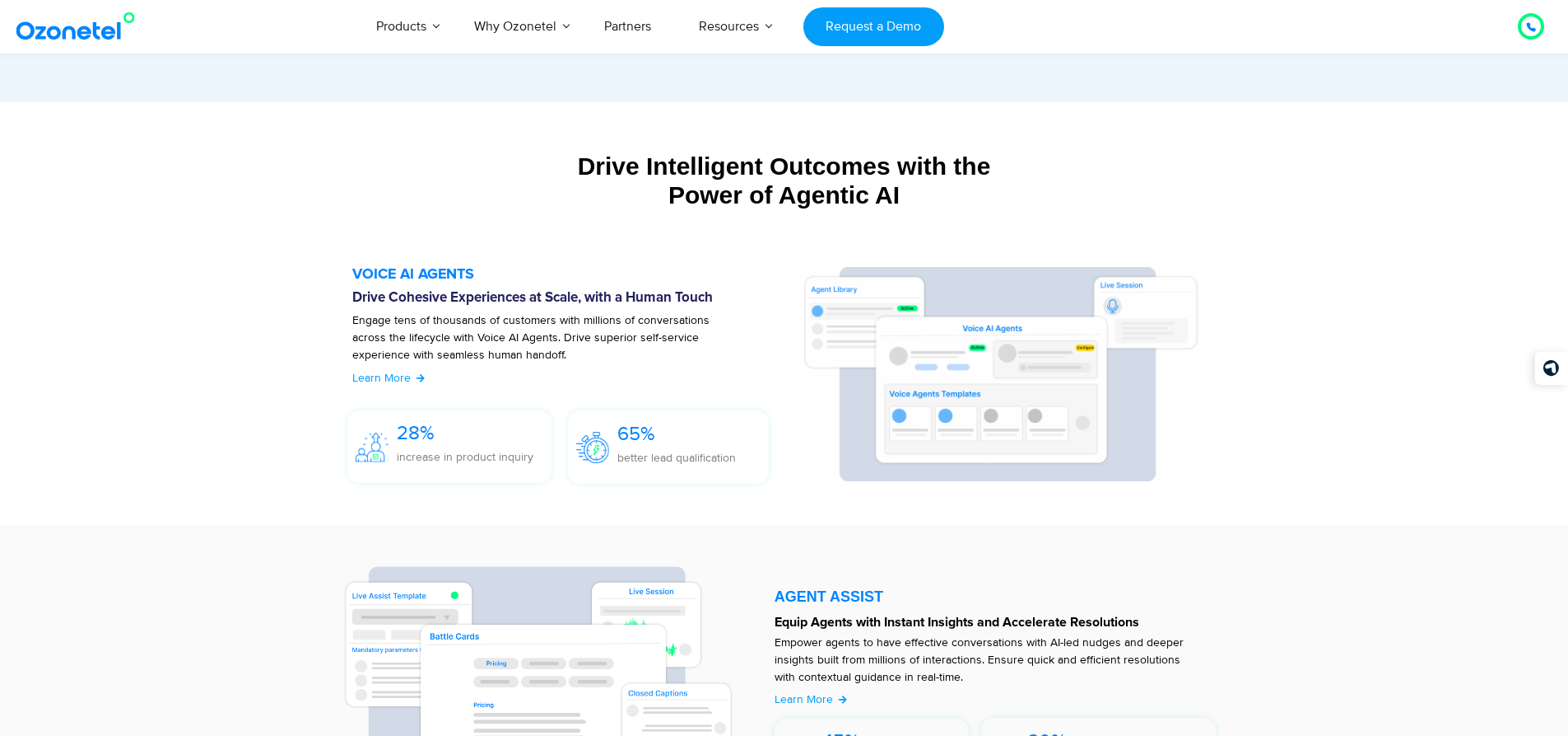
scroll to position [1648, 0]
drag, startPoint x: 835, startPoint y: 179, endPoint x: 1016, endPoint y: 184, distance: 181.1
click at [1016, 184] on div "Drive Intelligent Outcomes with the Power of Agentic AI" at bounding box center [784, 179] width 1013 height 58
click at [1017, 184] on div "Drive Intelligent Outcomes with the Power of Agentic AI" at bounding box center [784, 179] width 1013 height 58
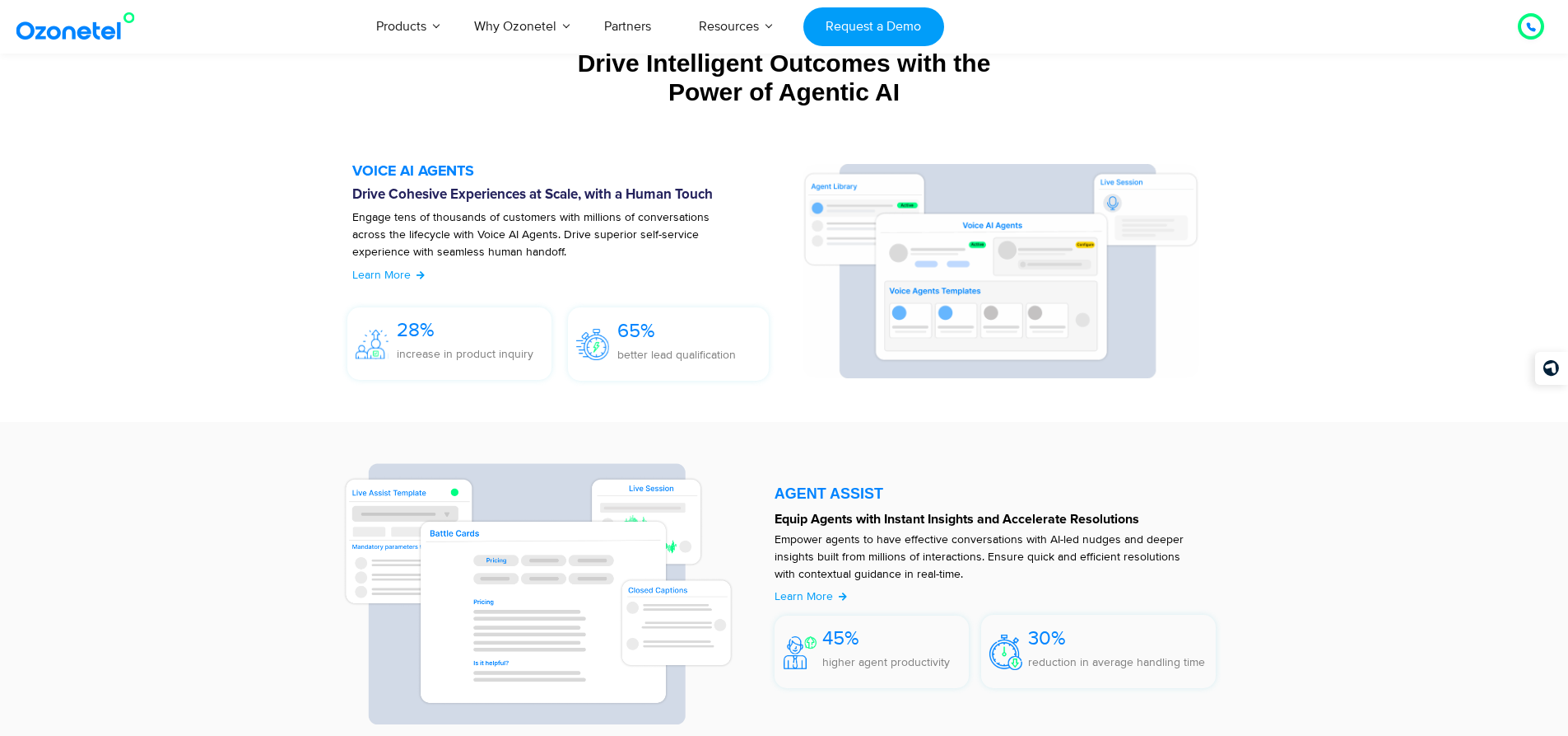
scroll to position [1483, 0]
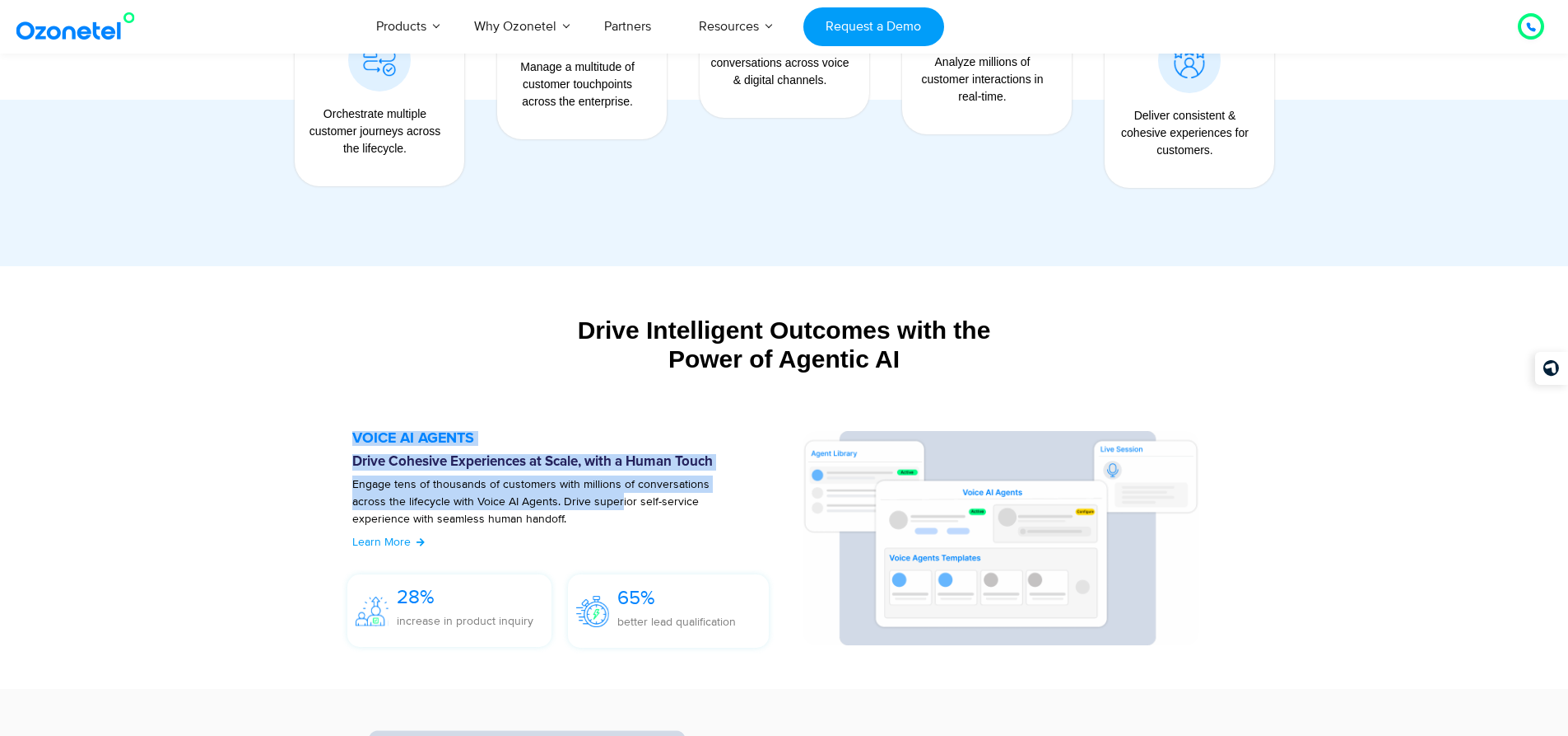
drag, startPoint x: 320, startPoint y: 433, endPoint x: 582, endPoint y: 493, distance: 268.8
click at [582, 493] on section "VOICE AI AGENTS Drive Cohesive Experiences at Scale, with a Human Touch Engage …" at bounding box center [784, 543] width 930 height 257
click at [582, 493] on p "Engage tens of thousands of customers with millions of conversations across the…" at bounding box center [549, 509] width 393 height 69
drag, startPoint x: 562, startPoint y: 328, endPoint x: 943, endPoint y: 366, distance: 382.9
click at [942, 366] on div "Drive Intelligent Outcomes with the Power of Agentic AI" at bounding box center [784, 344] width 1013 height 58
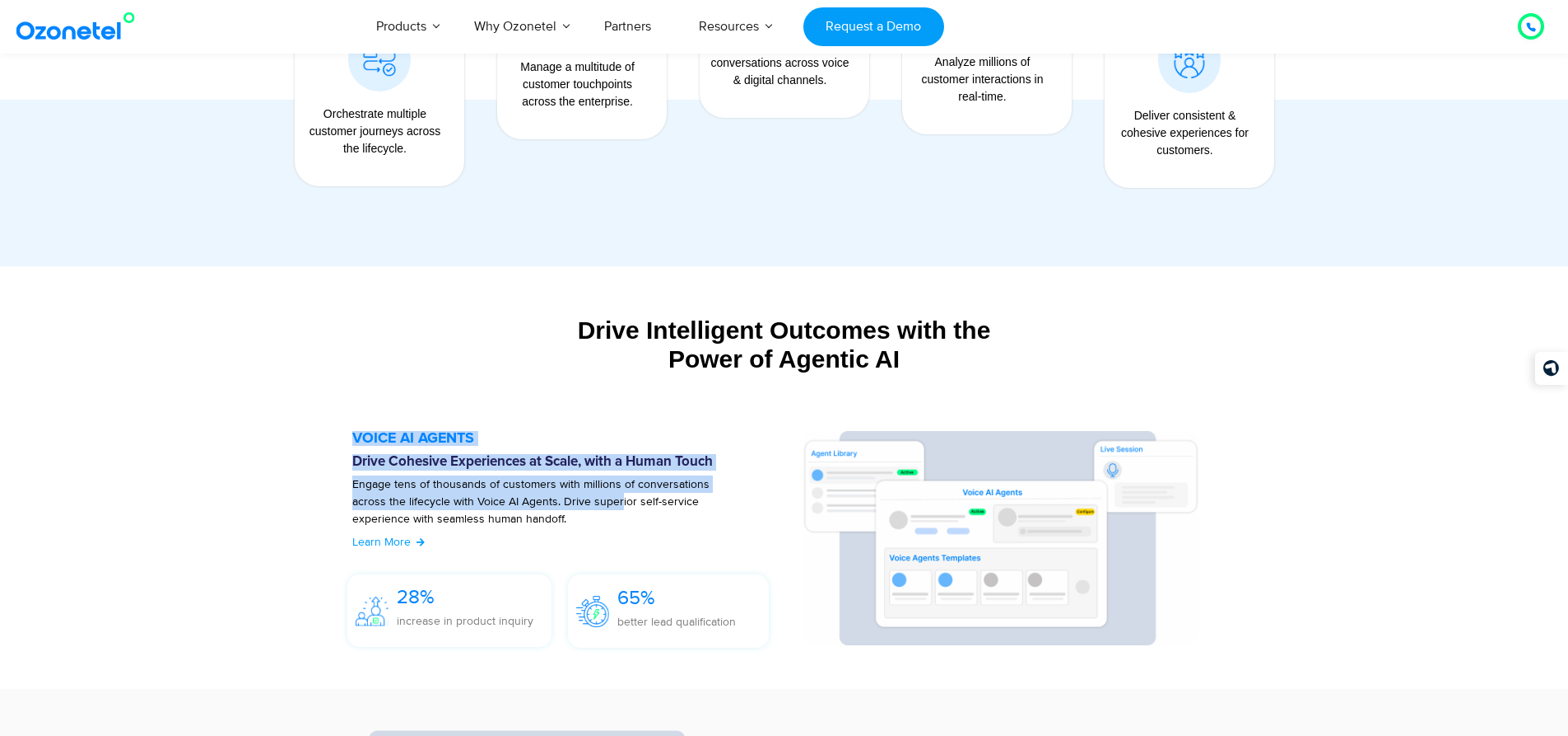
click at [943, 366] on div "Drive Intelligent Outcomes with the Power of Agentic AI" at bounding box center [784, 344] width 1013 height 58
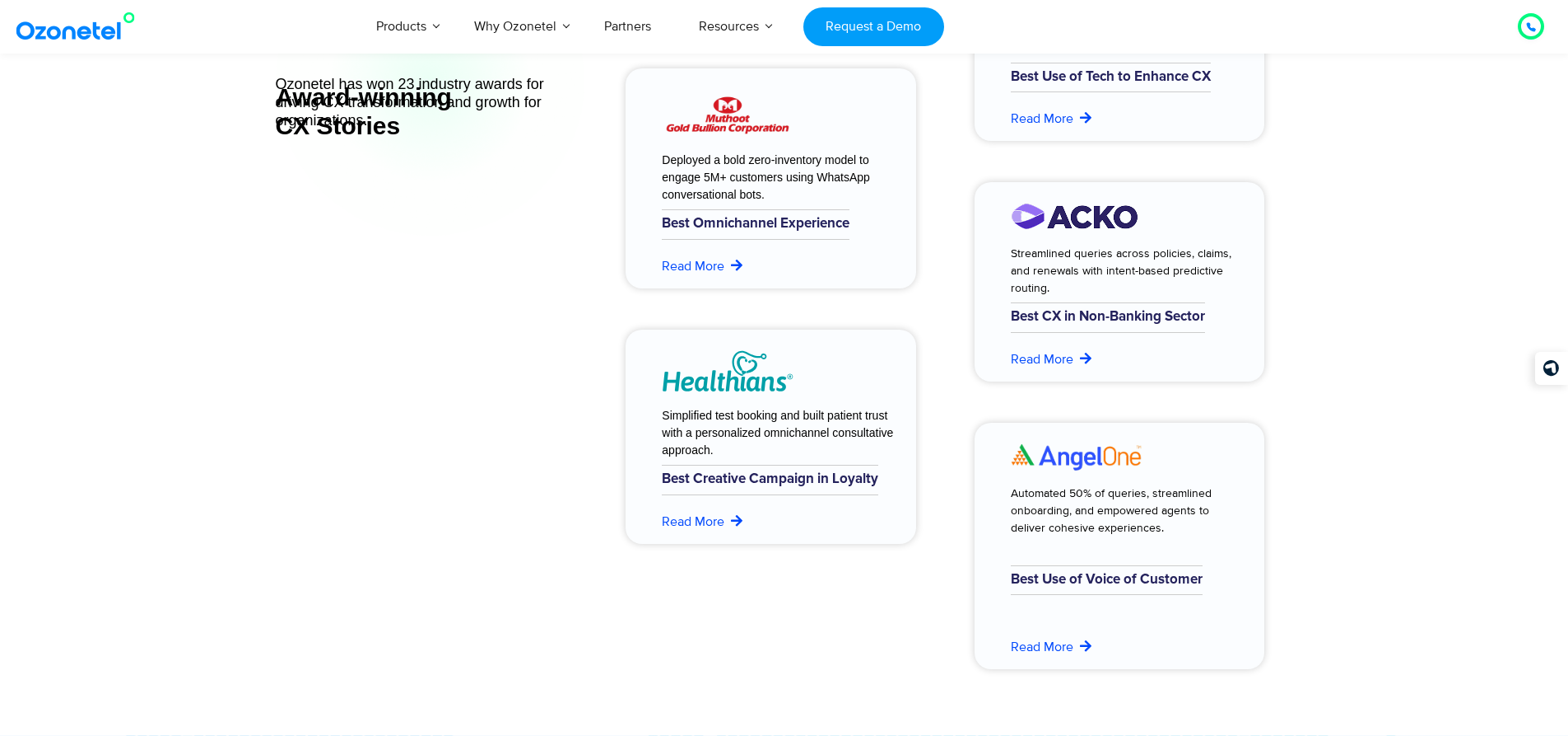
scroll to position [6673, 0]
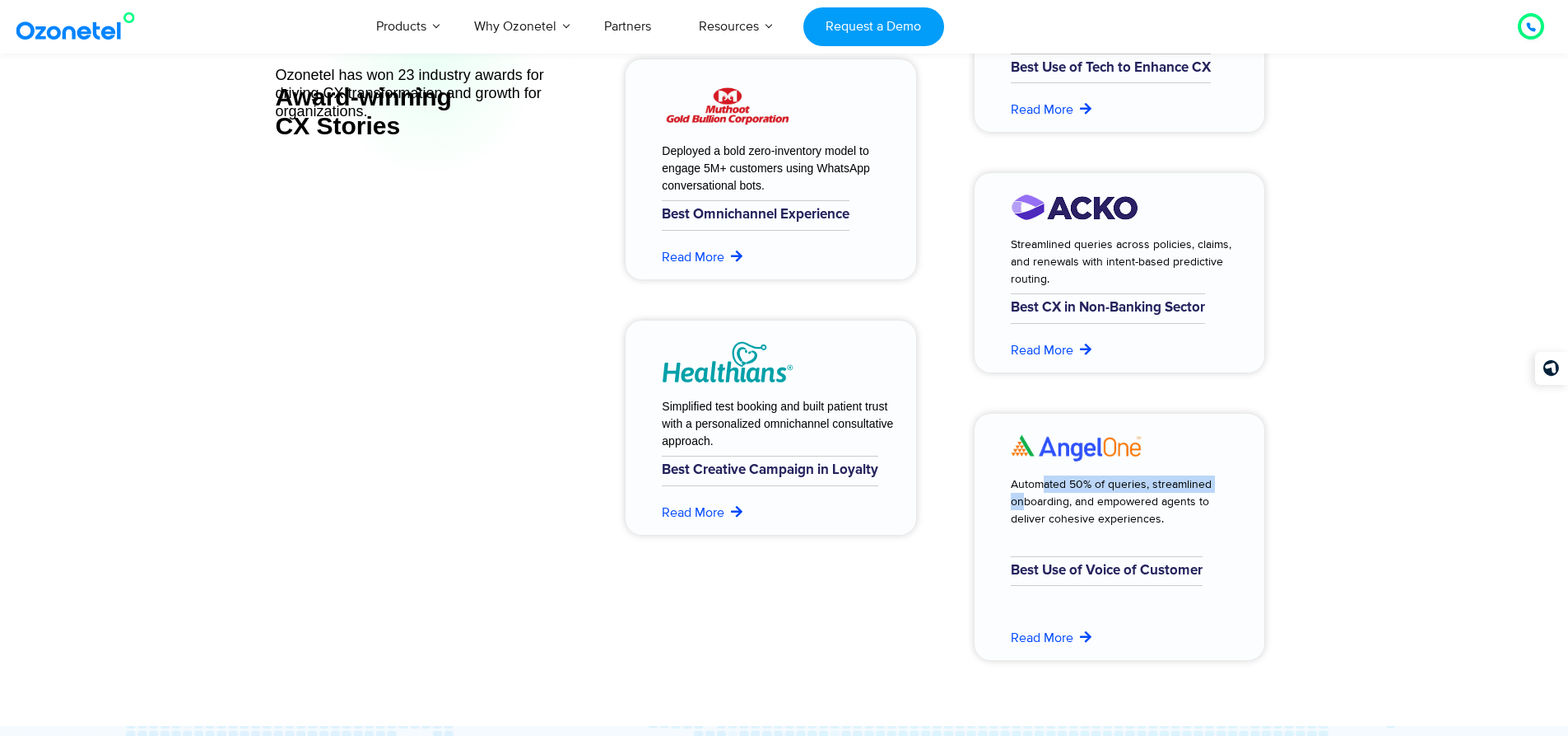
drag, startPoint x: 1014, startPoint y: 480, endPoint x: 1199, endPoint y: 484, distance: 185.0
click at [1199, 484] on div "Automated 50% of queries, streamlined onboarding, and empowered agents to deliv…" at bounding box center [1121, 500] width 222 height 52
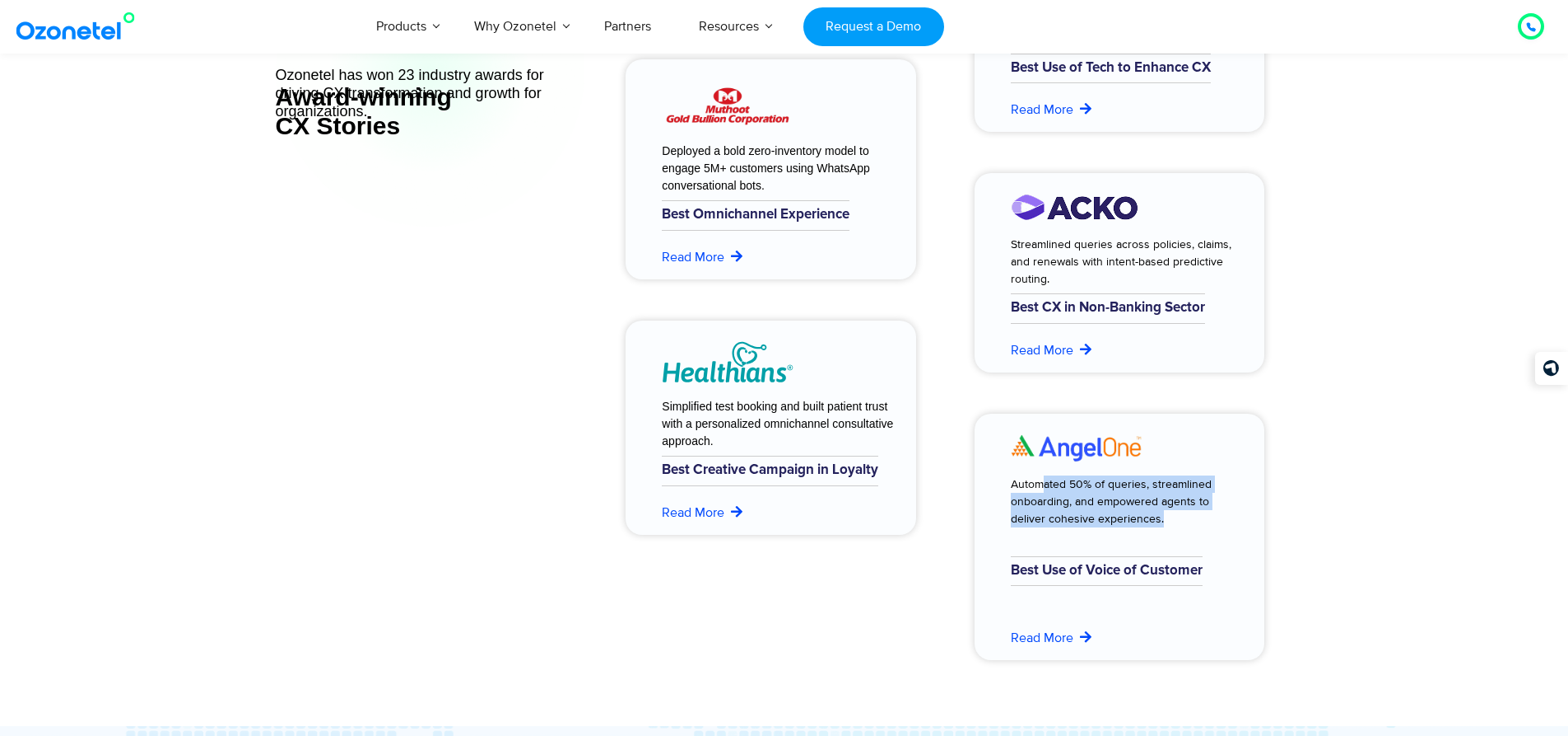
click at [1189, 492] on div "Automated 50% of queries, streamlined onboarding, and empowered agents to deliv…" at bounding box center [1121, 500] width 222 height 52
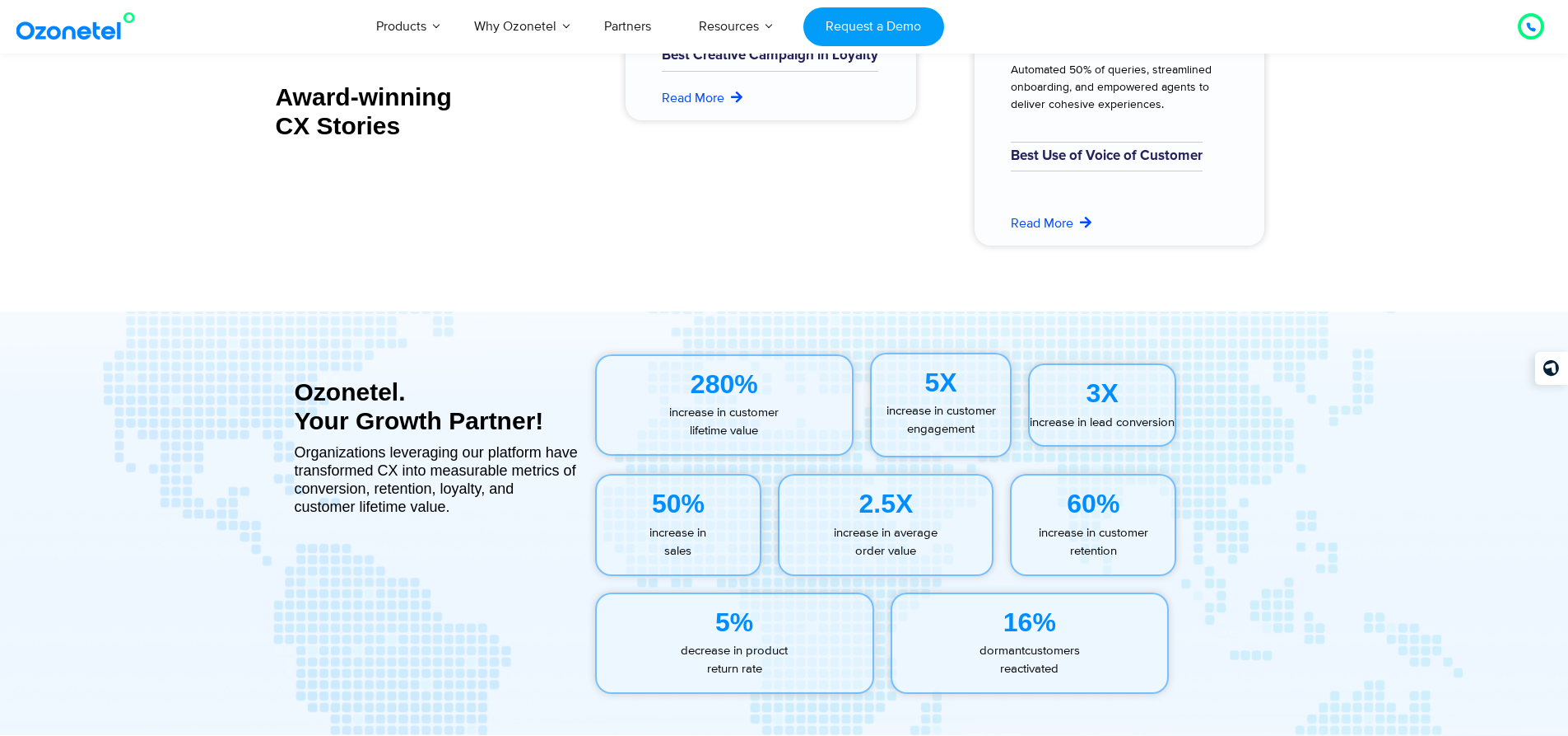
scroll to position [7332, 0]
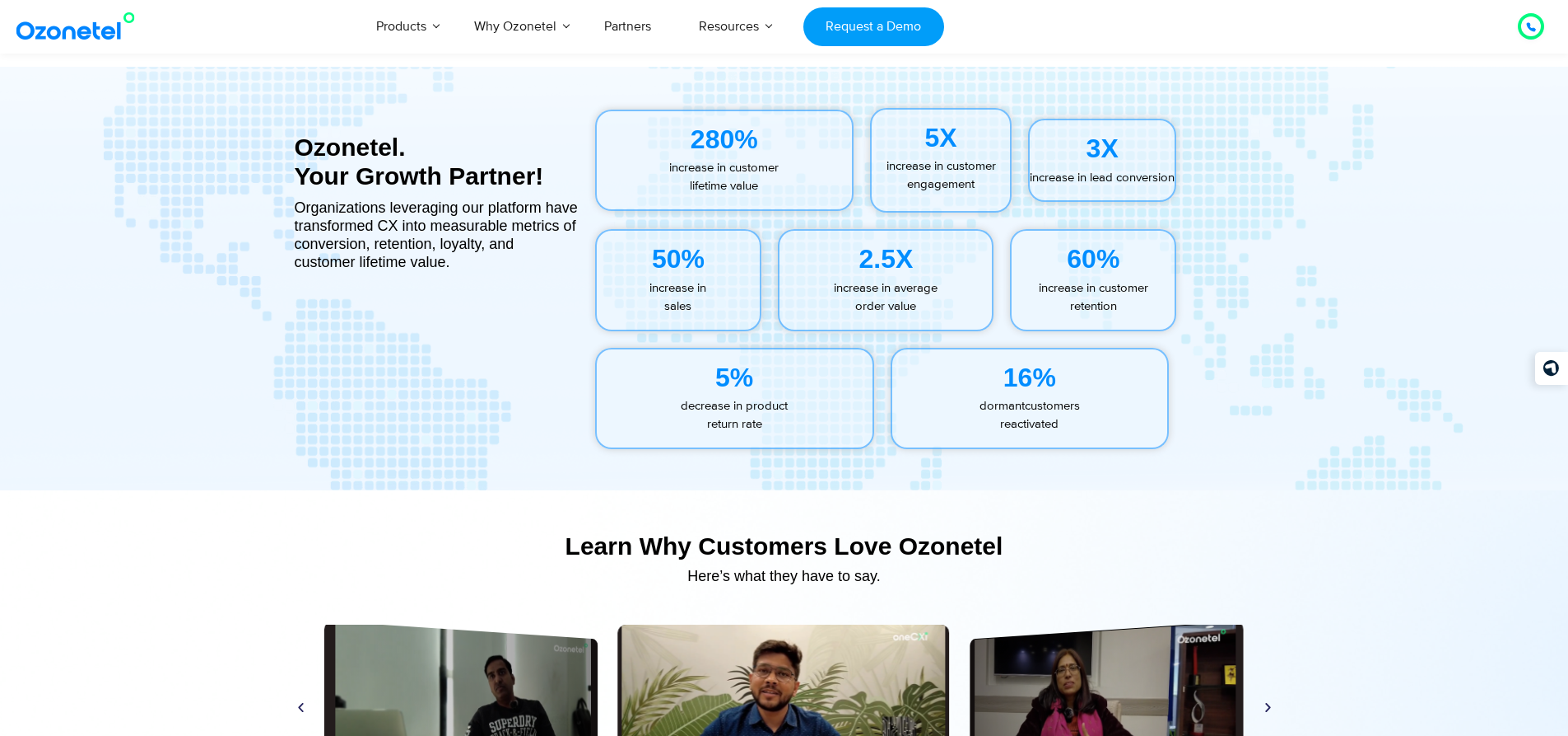
drag, startPoint x: 1083, startPoint y: 421, endPoint x: 668, endPoint y: 137, distance: 502.9
click at [668, 137] on div "280% increase in customer lifetime value 5X increase in customer engagement 3X …" at bounding box center [938, 278] width 720 height 374
click at [668, 137] on div "280%" at bounding box center [725, 140] width 256 height 40
drag, startPoint x: 668, startPoint y: 137, endPoint x: 1103, endPoint y: 419, distance: 518.4
click at [1103, 419] on div "280% increase in customer lifetime value 5X increase in customer engagement 3X …" at bounding box center [938, 278] width 720 height 374
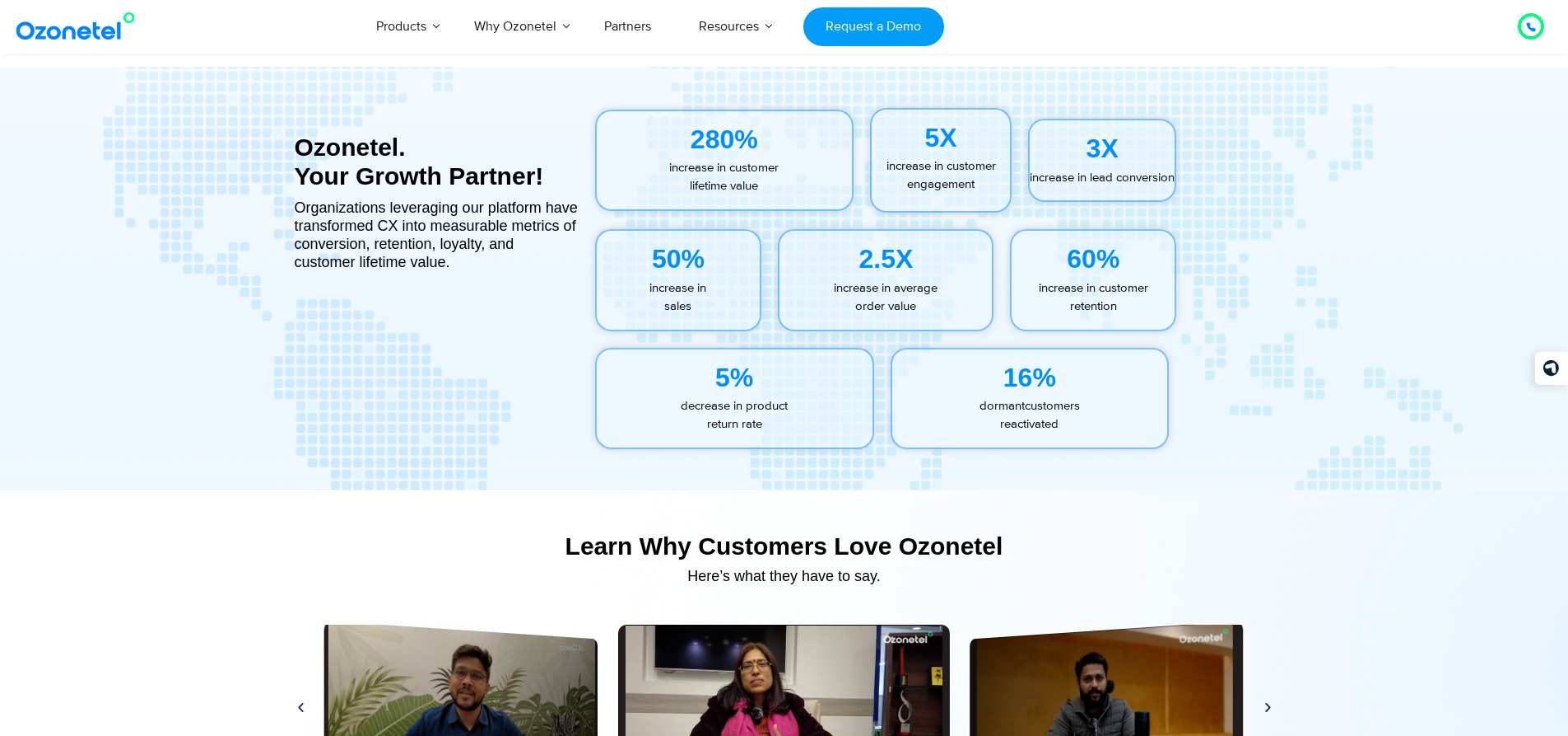
scroll to position [7661, 0]
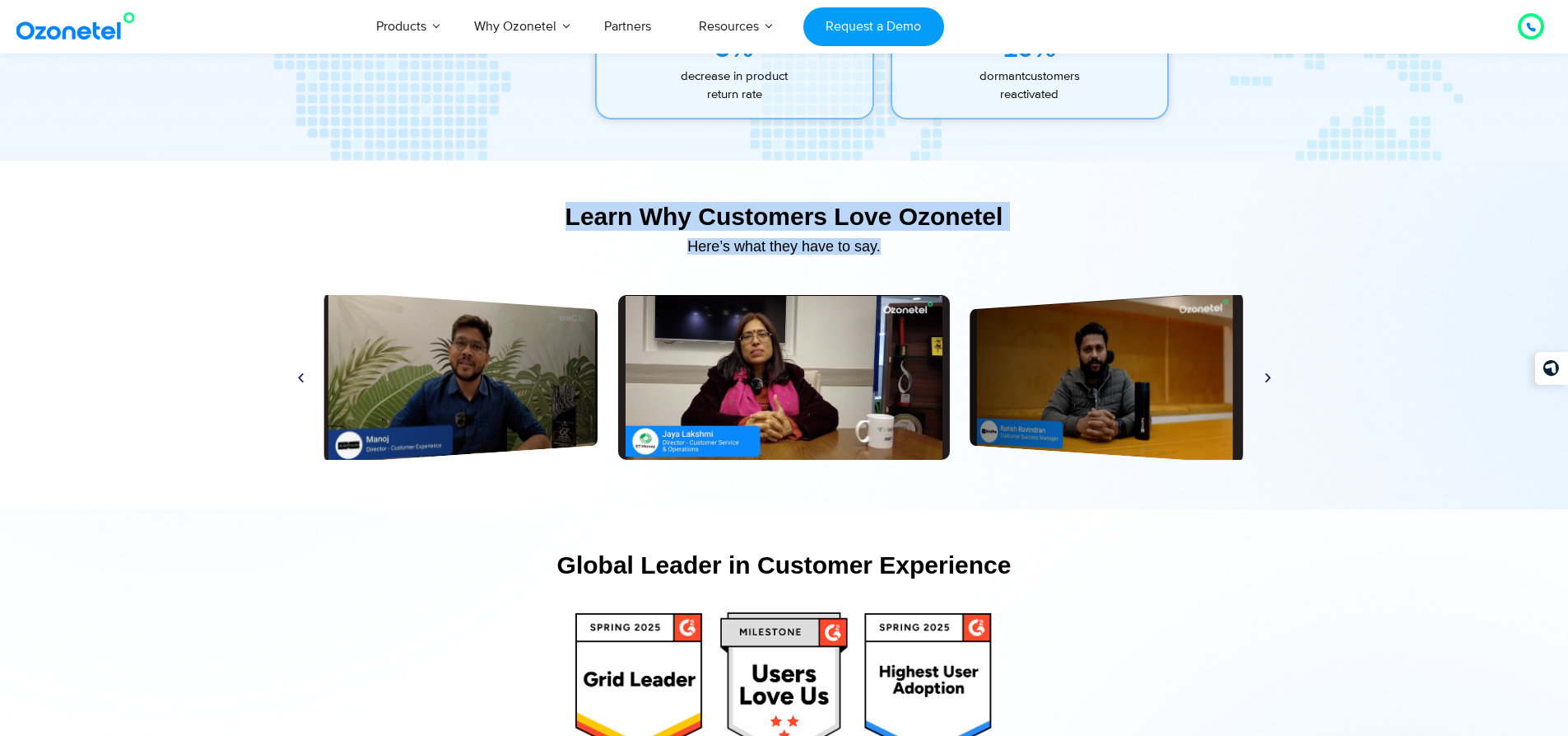
drag, startPoint x: 948, startPoint y: 243, endPoint x: 519, endPoint y: 200, distance: 431.1
click at [519, 200] on div "Learn Why Customers Love Ozonetel​ Here’s what they have to say." at bounding box center [784, 232] width 1013 height 77
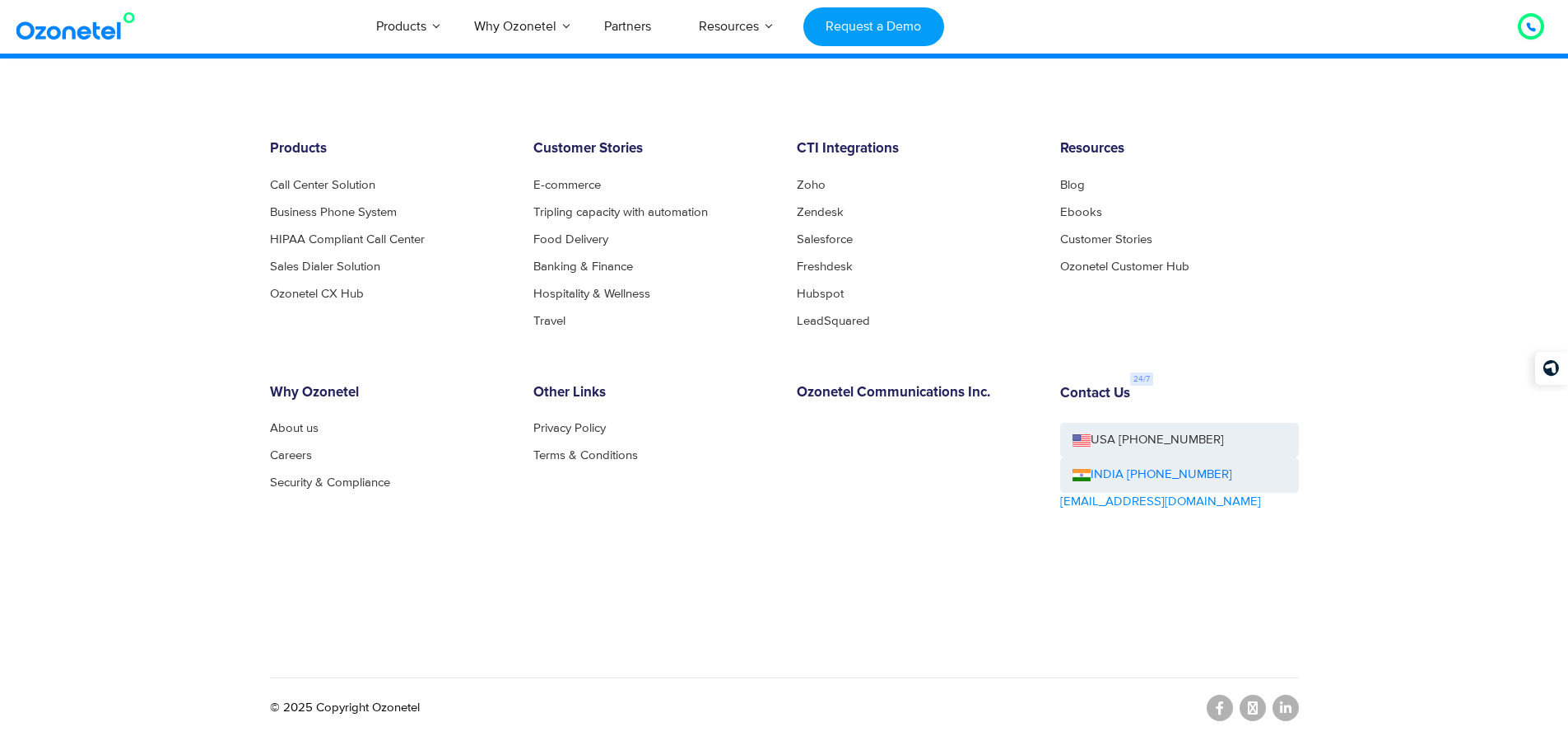
scroll to position [8899, 0]
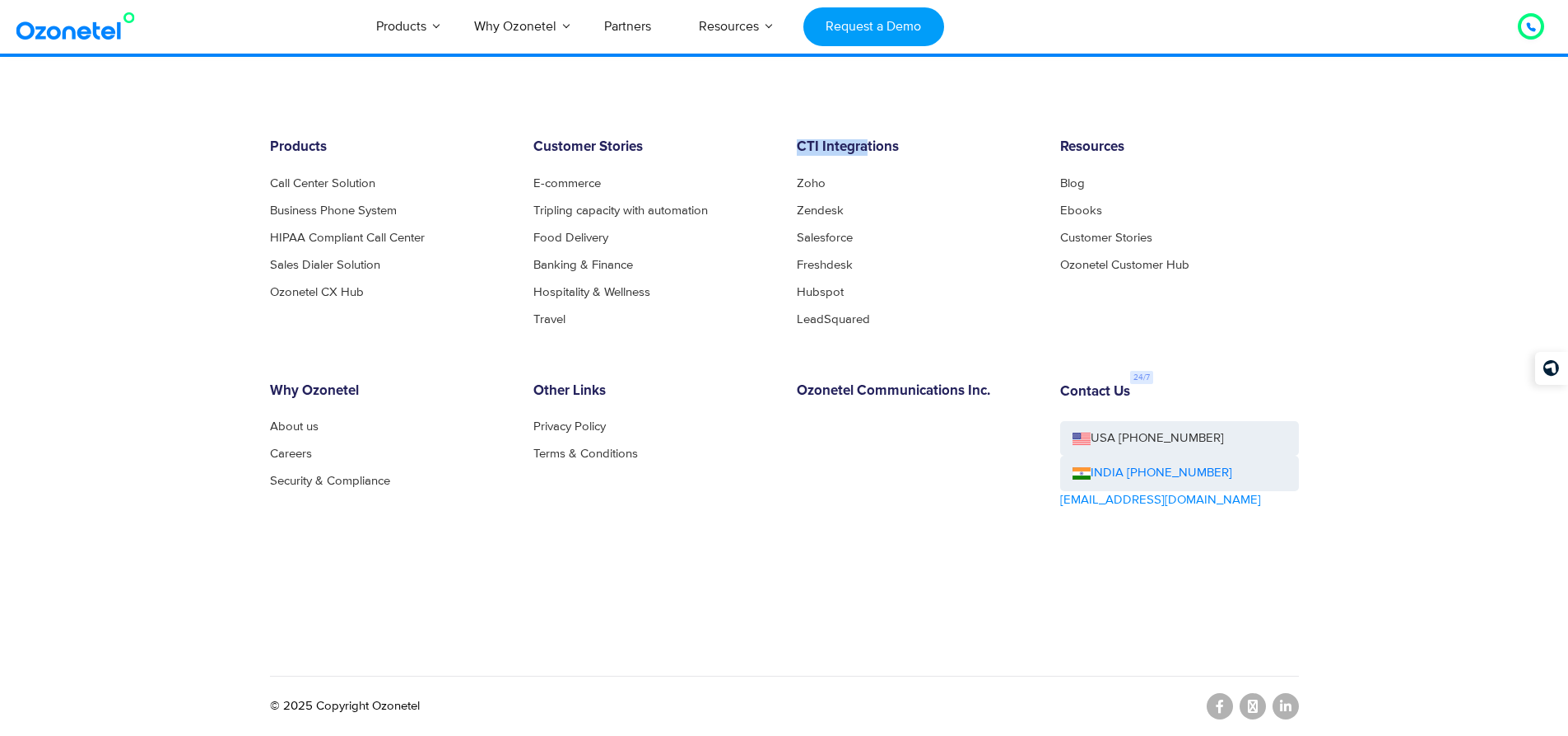
drag, startPoint x: 795, startPoint y: 149, endPoint x: 863, endPoint y: 148, distance: 68.0
click at [863, 148] on div "CTI Integrations Zoho Zendesk Salesforce Freshdesk Hubspot LeadSquared" at bounding box center [916, 232] width 264 height 185
click at [863, 148] on h6 "CTI Integrations" at bounding box center [917, 148] width 239 height 16
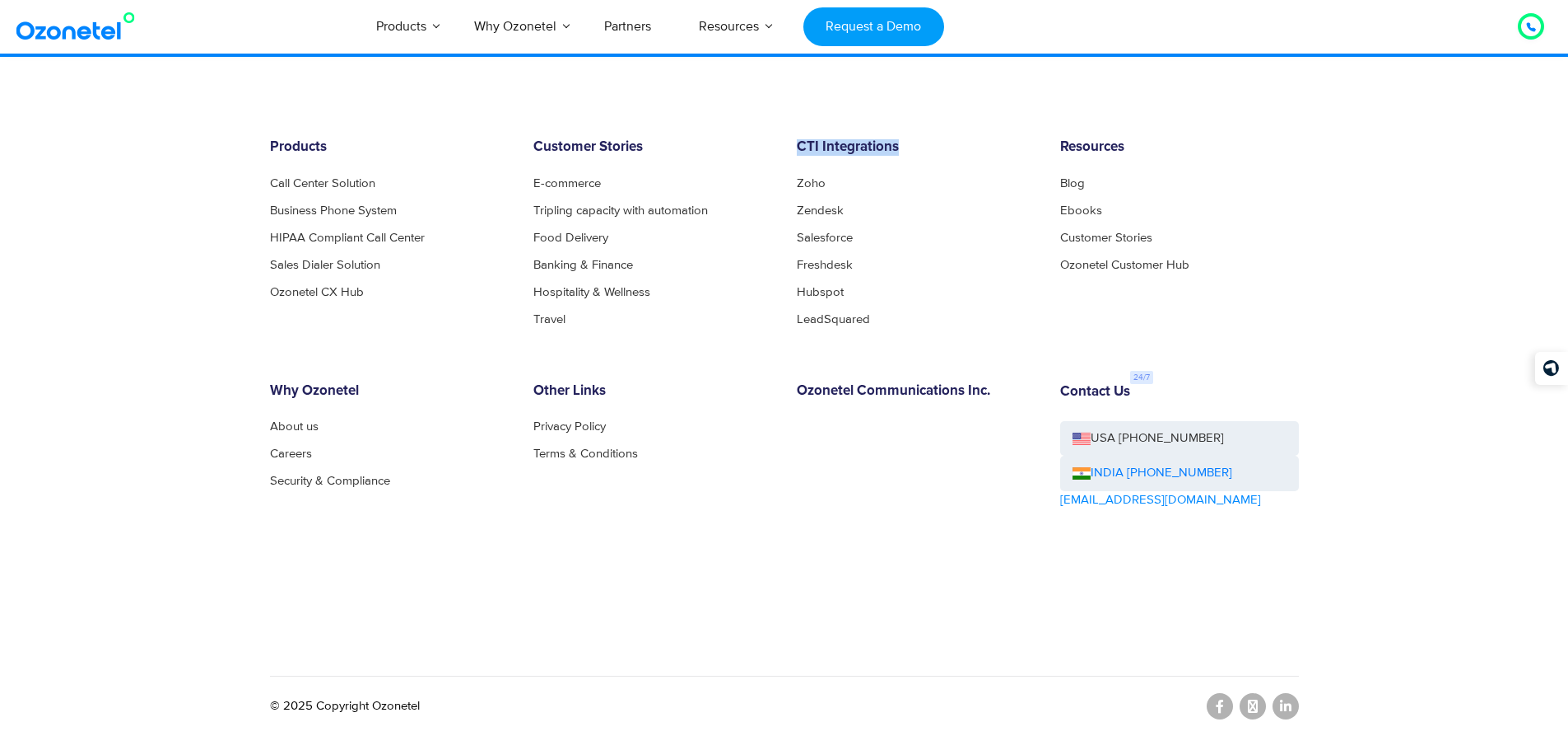
click at [863, 148] on h6 "CTI Integrations" at bounding box center [917, 148] width 239 height 16
click at [853, 147] on h6 "CTI Integrations" at bounding box center [917, 148] width 239 height 16
click at [599, 266] on link "Banking & Finance" at bounding box center [588, 265] width 109 height 13
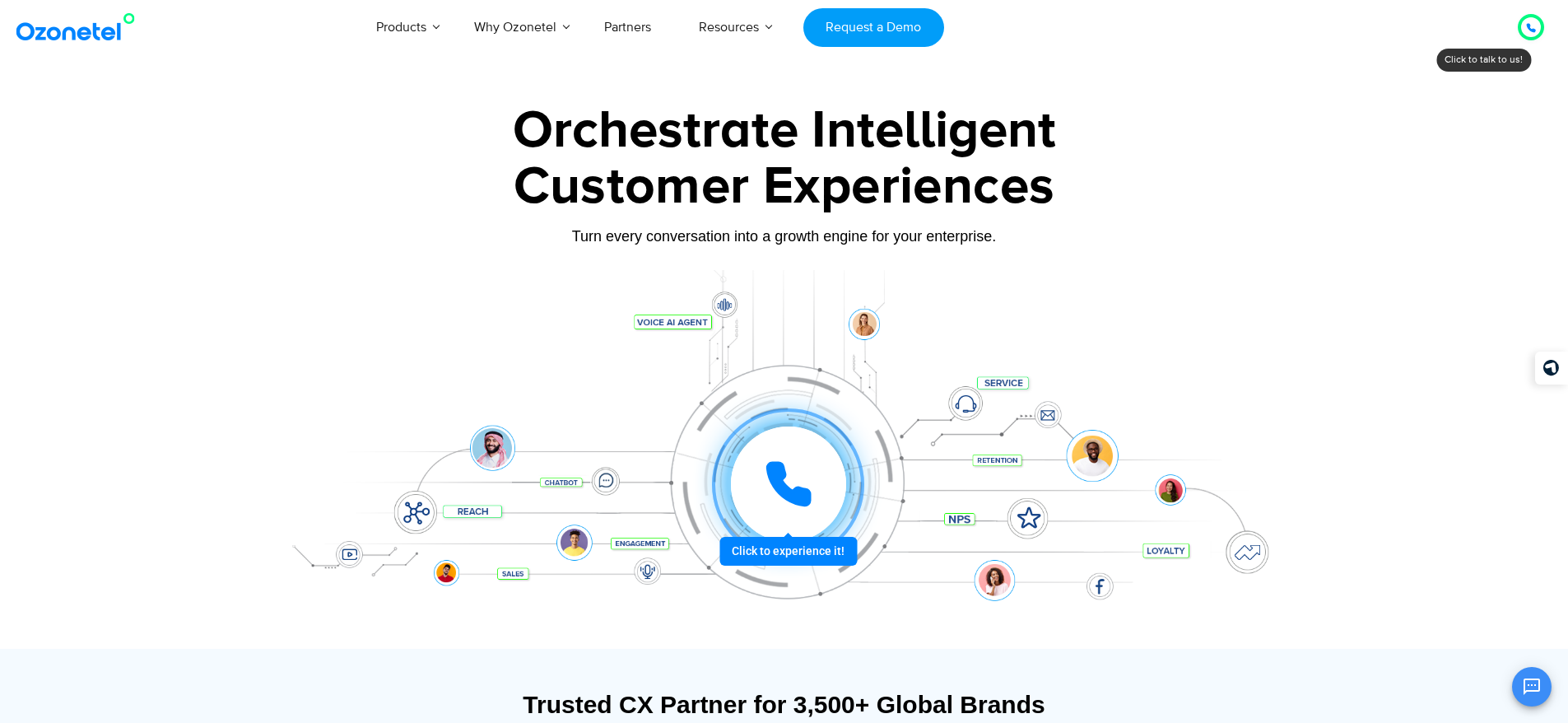
click at [817, 492] on div at bounding box center [788, 484] width 115 height 115
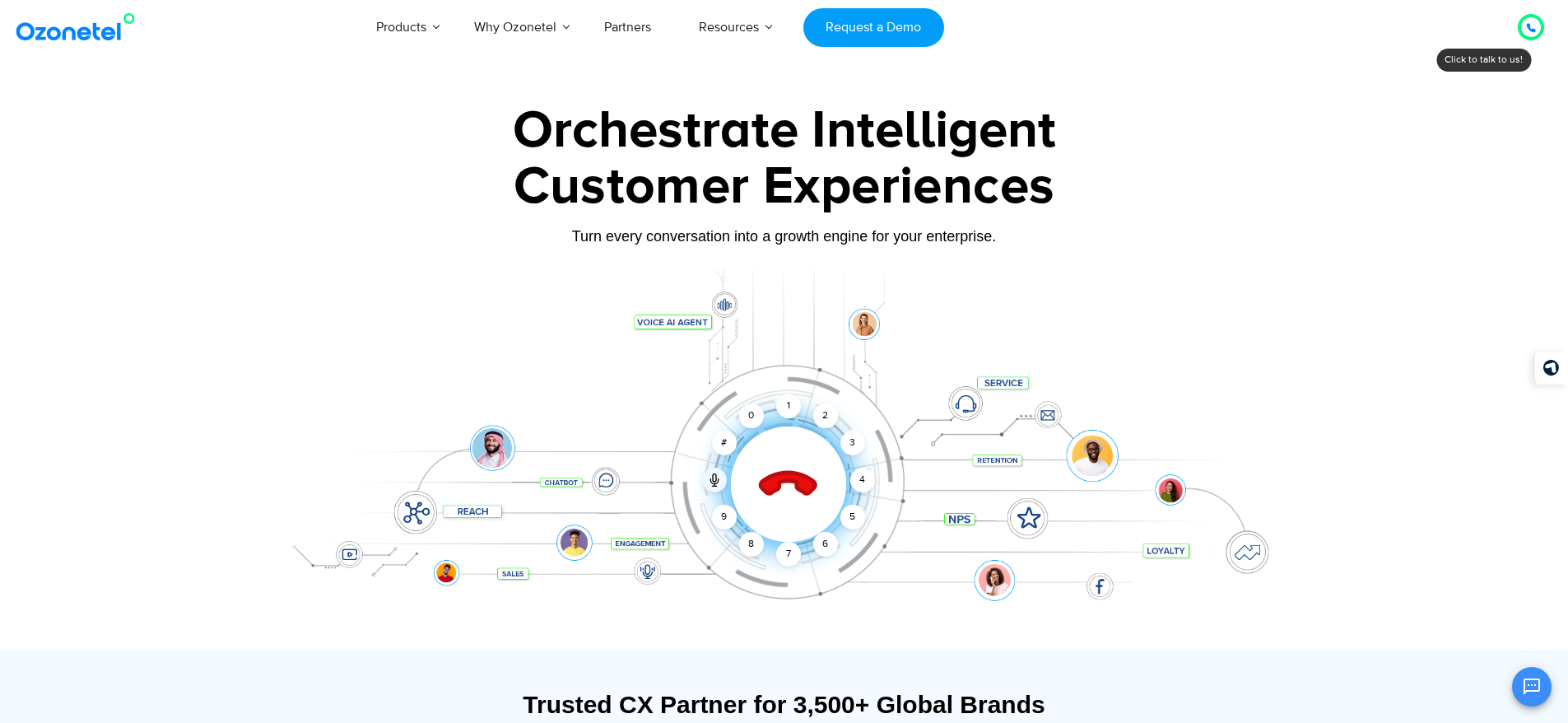
click at [1100, 327] on div "Click to end call Call connected 1 2 3 4 5 6 7 8 9 # 0" at bounding box center [784, 451] width 1029 height 280
click at [1409, 462] on div at bounding box center [784, 368] width 1568 height 561
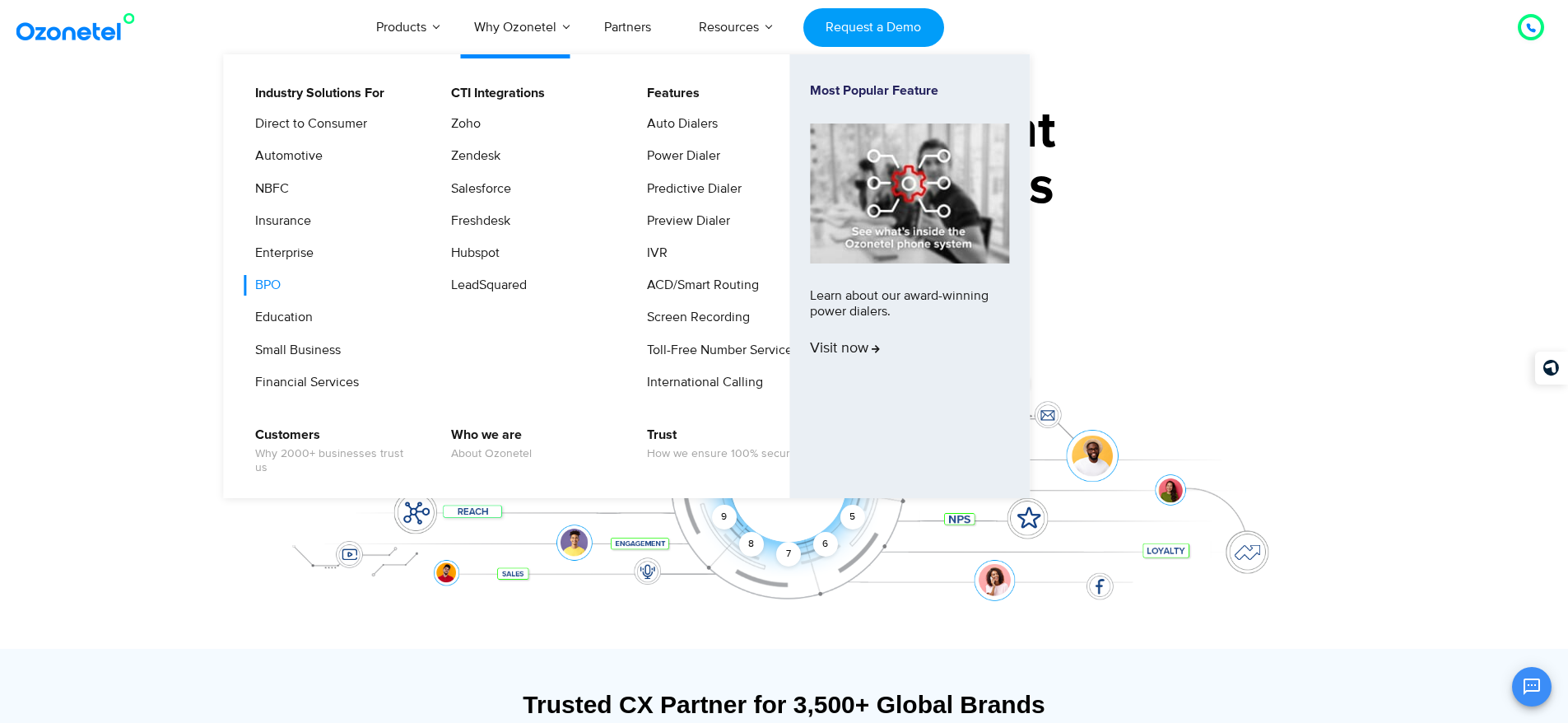
click at [260, 291] on link "BPO" at bounding box center [264, 285] width 39 height 21
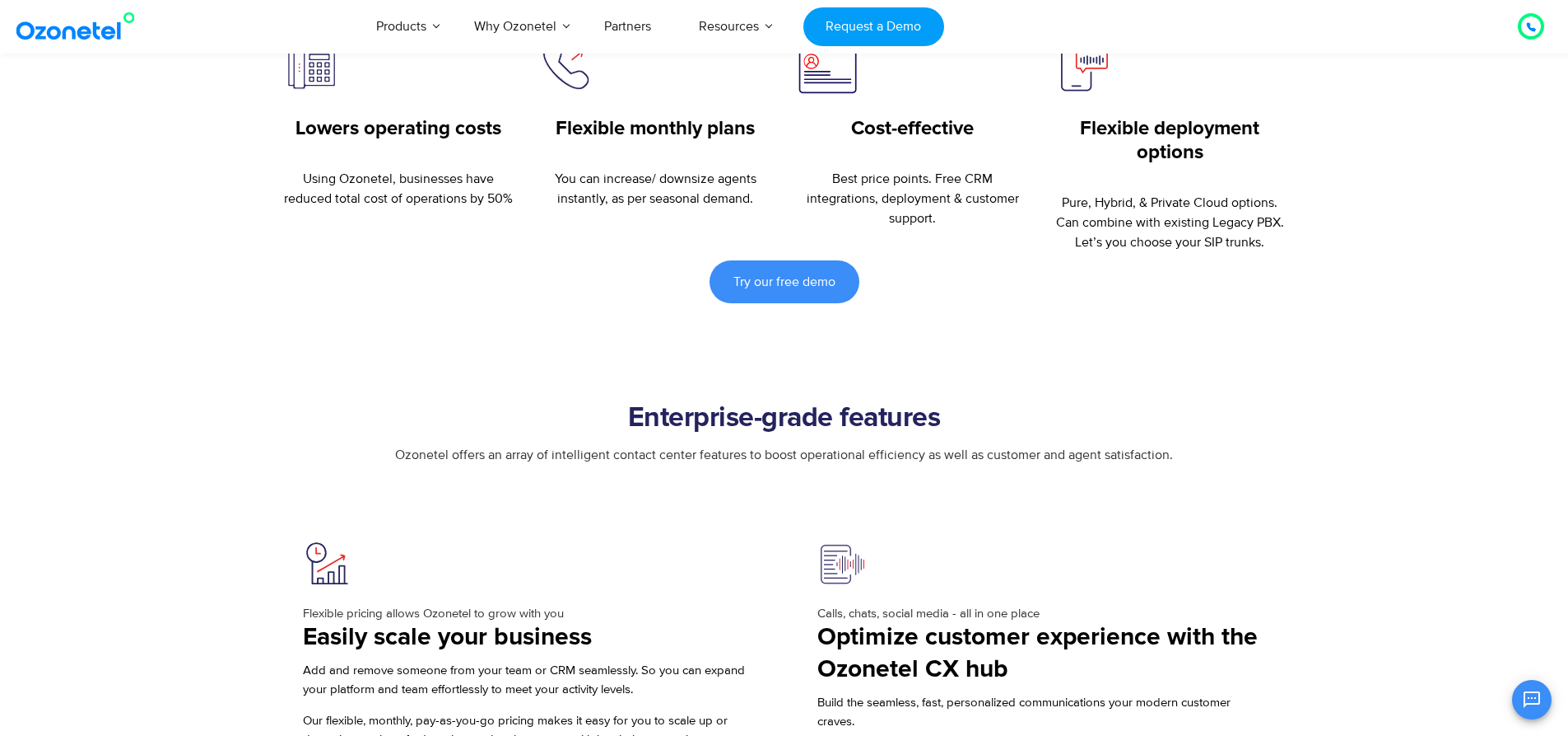
scroll to position [1318, 0]
